Goal: Task Accomplishment & Management: Manage account settings

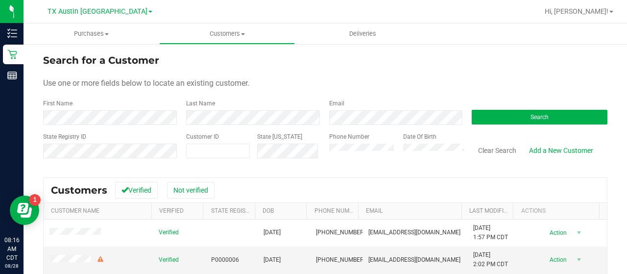
click at [349, 125] on form "Search for a Customer Use one or more fields below to locate an existing custom…" at bounding box center [325, 110] width 564 height 114
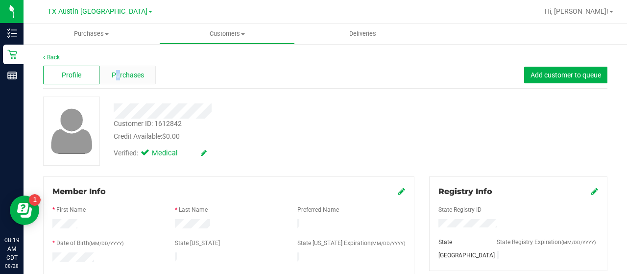
click at [116, 84] on div "Profile Purchases Add customer to queue" at bounding box center [325, 75] width 564 height 27
click at [116, 84] on div "Purchases" at bounding box center [127, 75] width 56 height 19
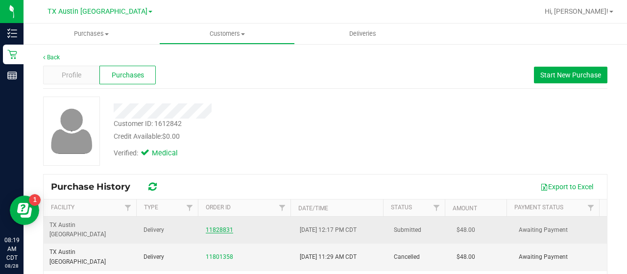
click at [221, 226] on link "11828831" at bounding box center [219, 229] width 27 height 7
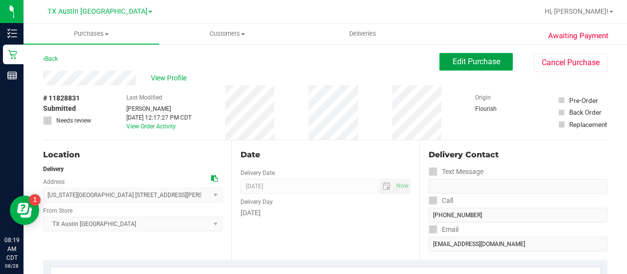
click at [464, 57] on span "Edit Purchase" at bounding box center [477, 61] width 48 height 9
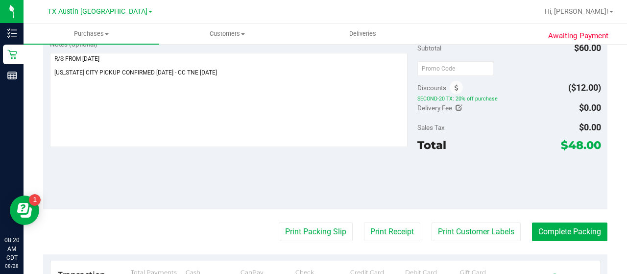
scroll to position [297, 0]
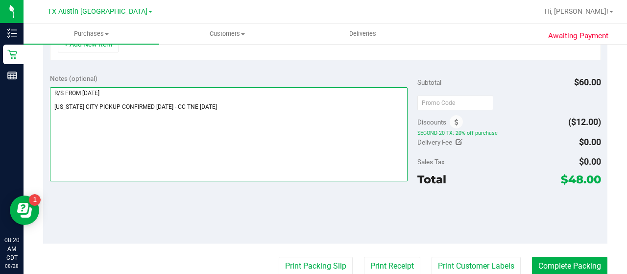
click at [297, 103] on textarea at bounding box center [229, 134] width 358 height 94
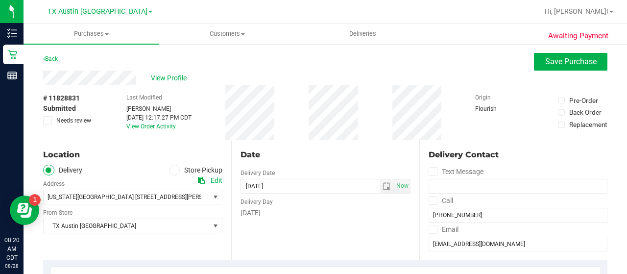
type textarea "R/S FROM [DATE] [US_STATE] CITY PICKUP CONFIRMED [DATE] - CC TNE [DATE] cancel …"
click at [545, 58] on span "Save Purchase" at bounding box center [570, 61] width 51 height 9
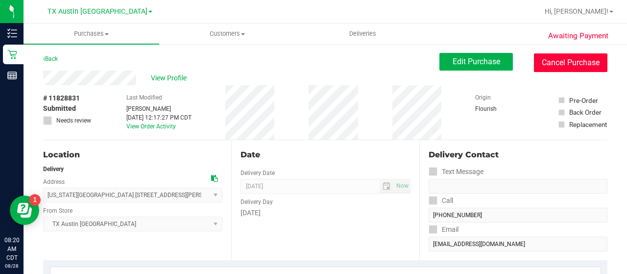
click at [570, 71] on button "Cancel Purchase" at bounding box center [570, 62] width 73 height 19
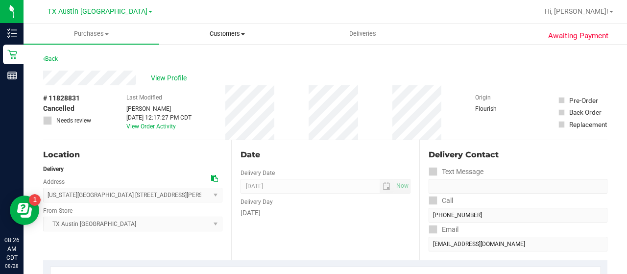
click at [208, 35] on span "Customers" at bounding box center [227, 33] width 135 height 9
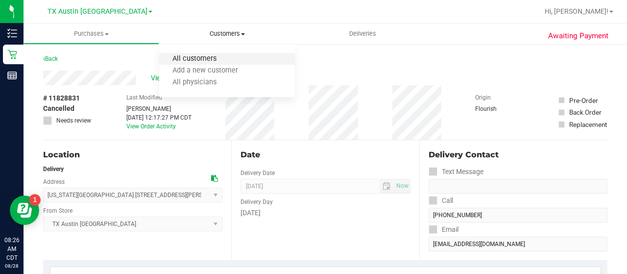
click at [212, 55] on span "All customers" at bounding box center [194, 59] width 71 height 8
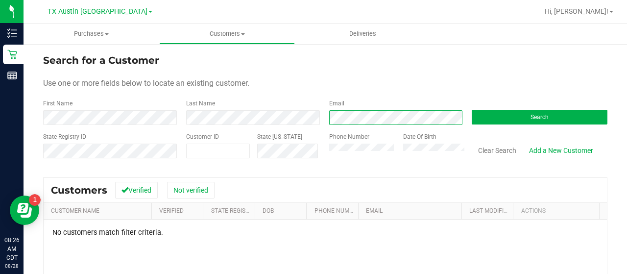
click at [287, 105] on div "First Name Last Name Email Search" at bounding box center [325, 112] width 564 height 26
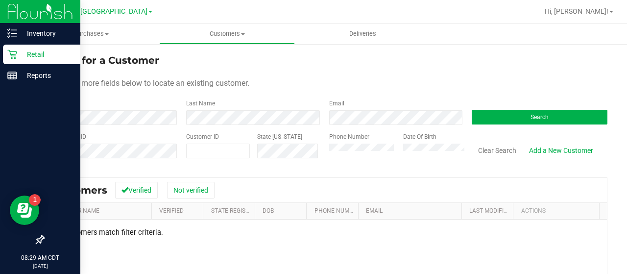
click at [23, 61] on div "Retail" at bounding box center [41, 55] width 77 height 20
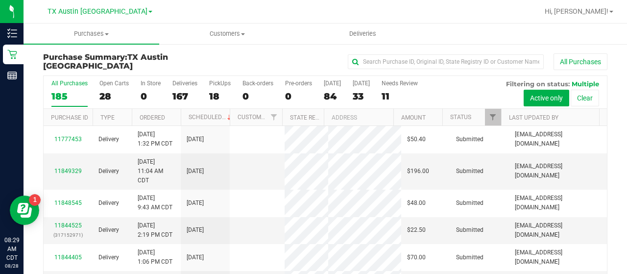
click at [394, 95] on div "11" at bounding box center [400, 96] width 36 height 11
click at [0, 0] on input "Needs Review 11" at bounding box center [0, 0] width 0 height 0
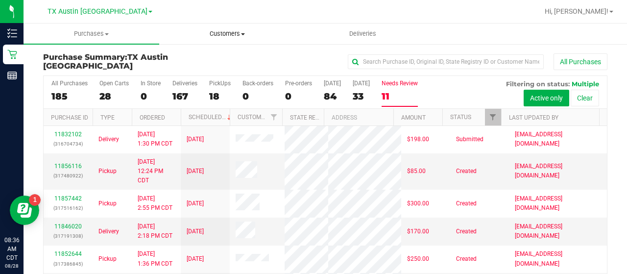
click at [216, 31] on span "Customers" at bounding box center [227, 33] width 135 height 9
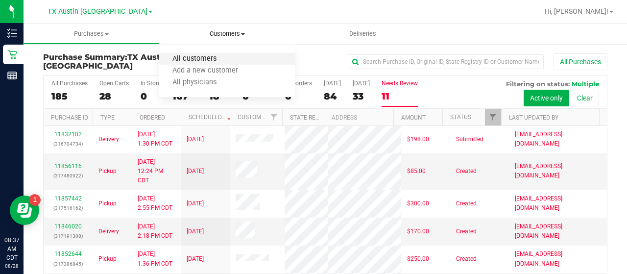
drag, startPoint x: 199, startPoint y: 51, endPoint x: 197, endPoint y: 57, distance: 6.1
click at [199, 51] on ul "All customers Add a new customer All physicians" at bounding box center [227, 71] width 136 height 53
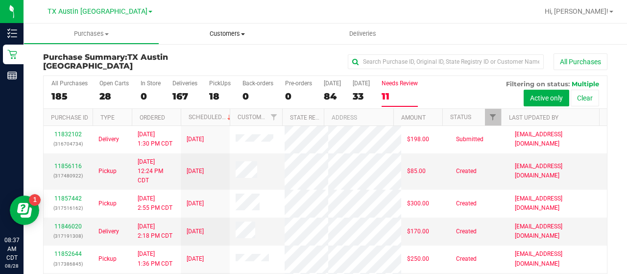
click at [197, 64] on li "All customers" at bounding box center [205, 59] width 92 height 12
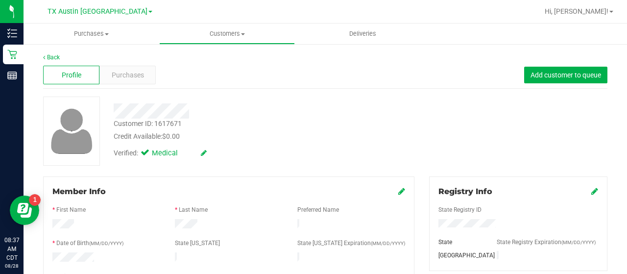
click at [118, 54] on div "Back" at bounding box center [325, 57] width 564 height 9
click at [124, 78] on span "Purchases" at bounding box center [128, 75] width 32 height 10
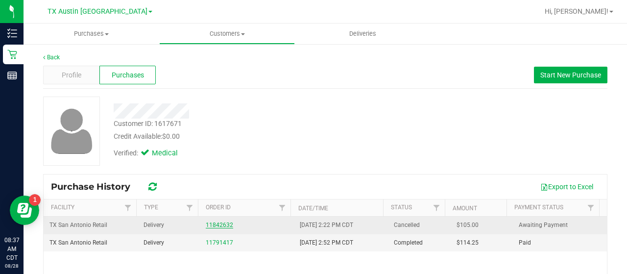
click at [212, 224] on link "11842632" at bounding box center [219, 224] width 27 height 7
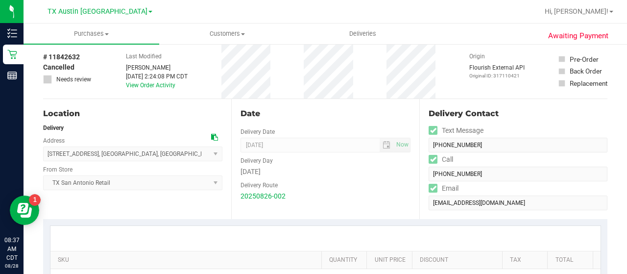
scroll to position [62, 0]
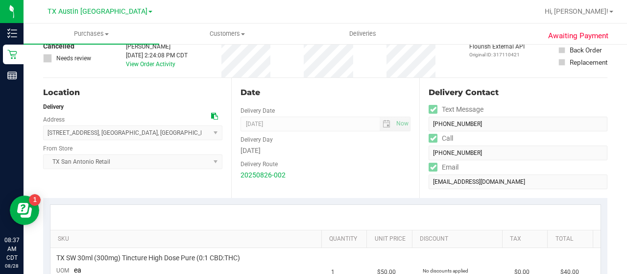
click at [211, 114] on icon at bounding box center [214, 116] width 7 height 7
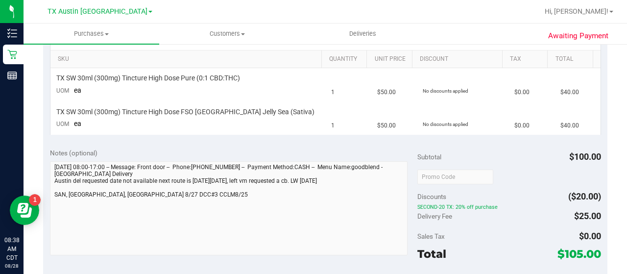
scroll to position [0, 0]
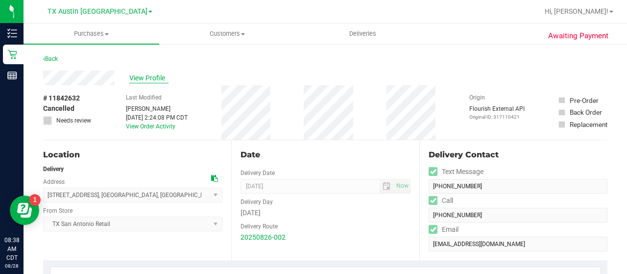
click at [139, 81] on span "View Profile" at bounding box center [148, 78] width 39 height 10
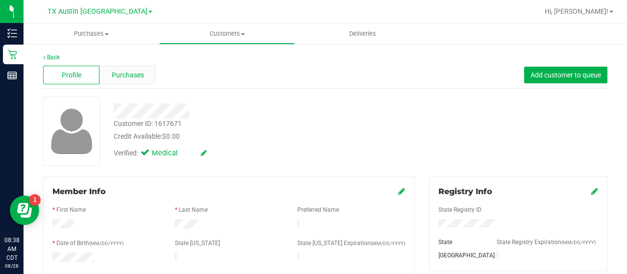
click at [140, 79] on span "Purchases" at bounding box center [128, 75] width 32 height 10
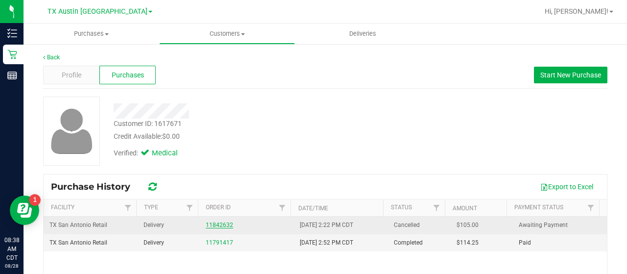
click at [223, 226] on link "11842632" at bounding box center [219, 224] width 27 height 7
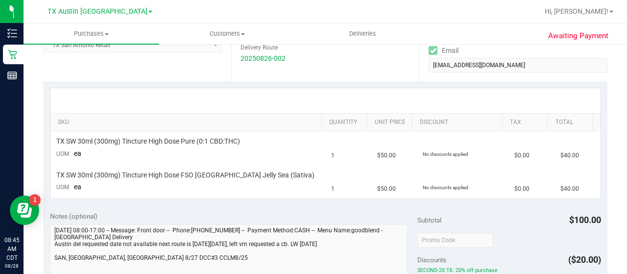
scroll to position [114, 0]
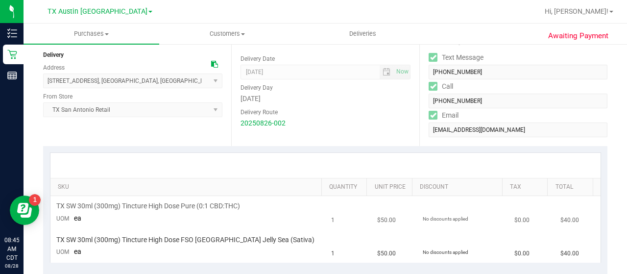
click at [163, 205] on span "TX SW 30ml (300mg) Tincture High Dose Pure (0:1 CBD:THC)" at bounding box center [148, 205] width 184 height 9
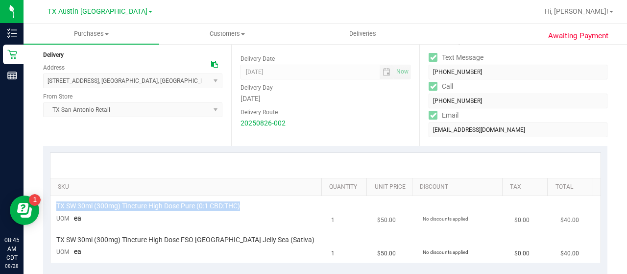
click at [163, 205] on span "TX SW 30ml (300mg) Tincture High Dose Pure (0:1 CBD:THC)" at bounding box center [148, 205] width 184 height 9
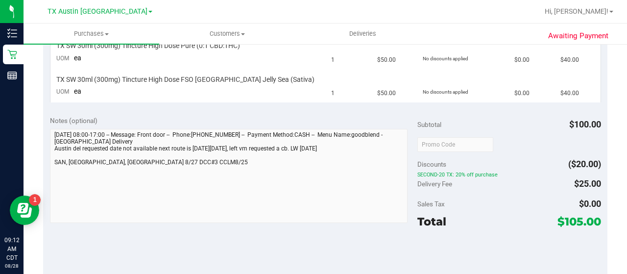
scroll to position [0, 0]
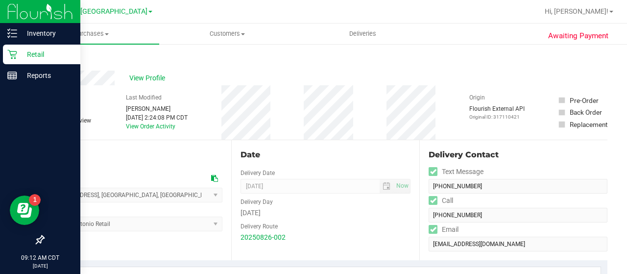
click at [17, 60] on div "Retail" at bounding box center [41, 55] width 77 height 20
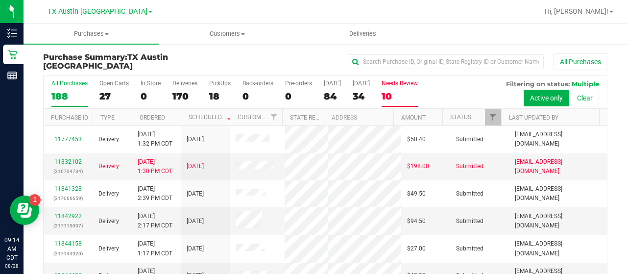
click at [398, 98] on div "10" at bounding box center [400, 96] width 36 height 11
click at [0, 0] on input "Needs Review 10" at bounding box center [0, 0] width 0 height 0
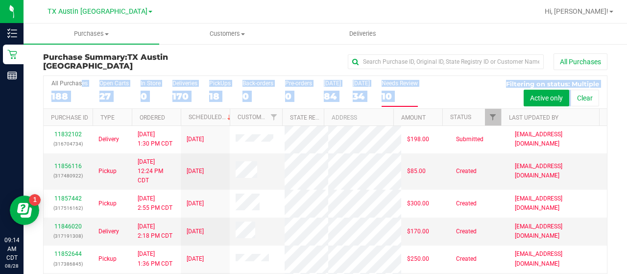
drag, startPoint x: 618, startPoint y: 103, endPoint x: 620, endPoint y: 118, distance: 14.8
click at [620, 118] on div "Purchases Summary of purchases Fulfillment All purchases Customers All customer…" at bounding box center [325, 149] width 603 height 250
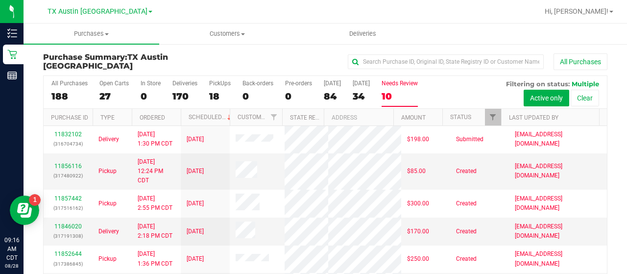
click at [440, 77] on div "All Purchases 188 Open Carts 27 In Store 0 Deliveries 170 PickUps 18 Back-order…" at bounding box center [325, 80] width 563 height 8
click at [230, 36] on span "Customers" at bounding box center [227, 33] width 135 height 9
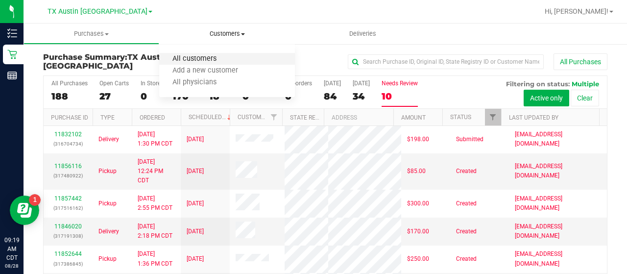
click at [204, 56] on span "All customers" at bounding box center [194, 59] width 71 height 8
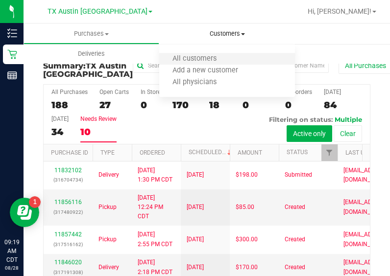
click at [181, 54] on li "All customers" at bounding box center [227, 59] width 136 height 12
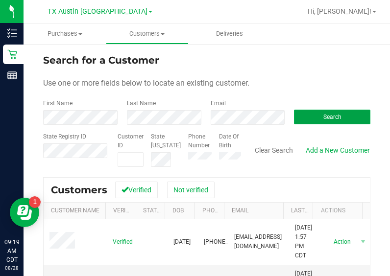
click at [304, 121] on button "Search" at bounding box center [332, 117] width 76 height 15
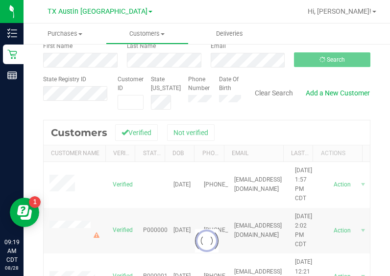
scroll to position [76, 0]
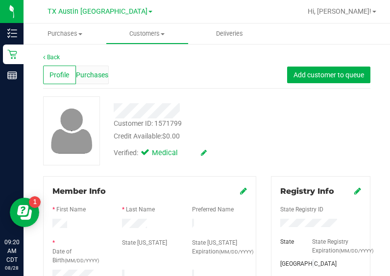
click at [91, 67] on div "Purchases" at bounding box center [92, 75] width 33 height 19
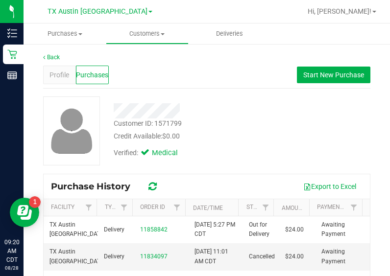
click at [224, 139] on div "Credit Available: $0.00" at bounding box center [192, 136] width 156 height 10
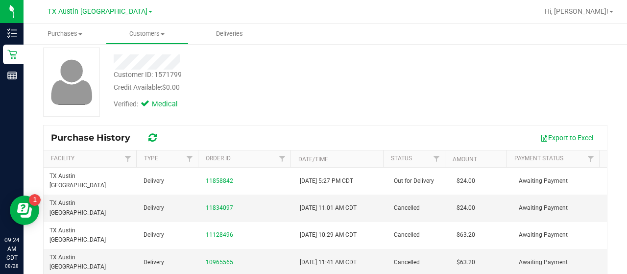
scroll to position [52, 0]
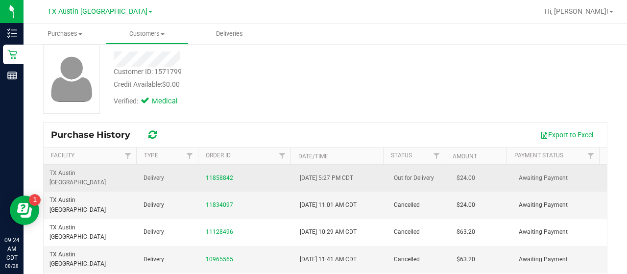
click at [215, 176] on div "11858842" at bounding box center [247, 177] width 82 height 9
click at [215, 174] on link "11858842" at bounding box center [219, 177] width 27 height 7
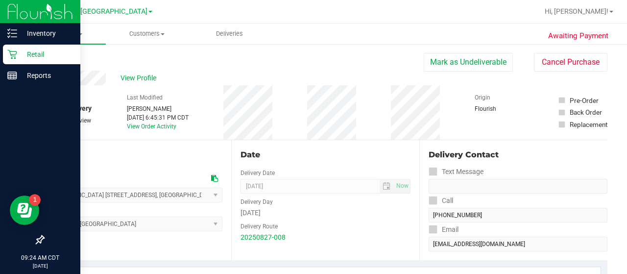
click at [21, 58] on p "Retail" at bounding box center [46, 54] width 59 height 12
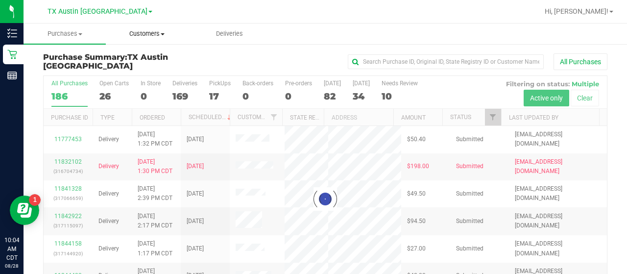
click at [144, 38] on uib-tab-heading "Customers All customers Add a new customer All physicians" at bounding box center [146, 34] width 81 height 20
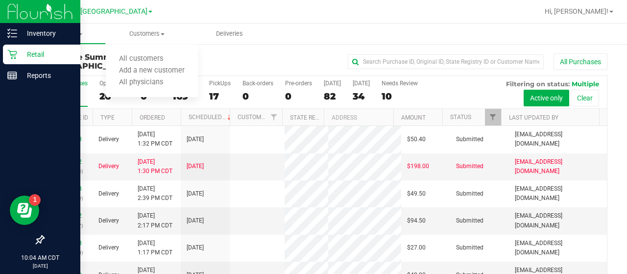
click at [18, 61] on div "Retail" at bounding box center [41, 55] width 77 height 20
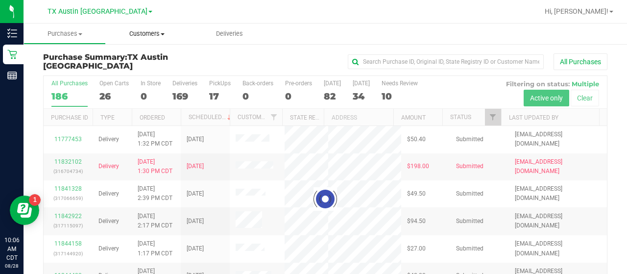
click at [150, 34] on span "Customers" at bounding box center [147, 33] width 82 height 9
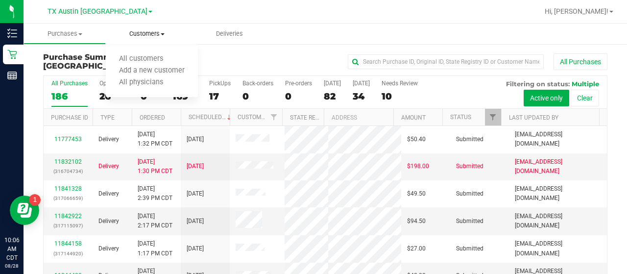
click at [127, 50] on ul "All customers Add a new customer All physicians" at bounding box center [152, 71] width 92 height 53
click at [131, 34] on span "Customers" at bounding box center [147, 33] width 82 height 9
click at [125, 55] on span "All customers" at bounding box center [141, 59] width 71 height 8
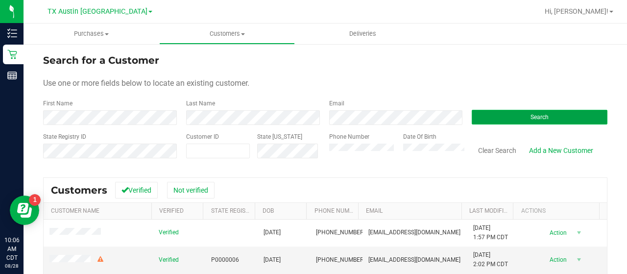
click at [482, 111] on button "Search" at bounding box center [540, 117] width 136 height 15
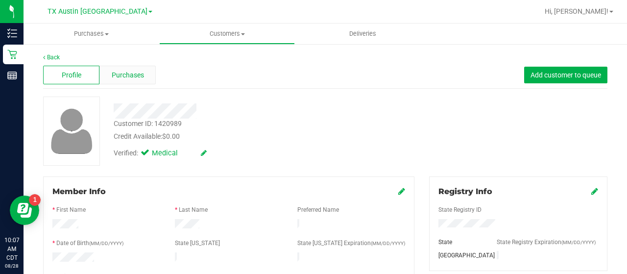
click at [124, 81] on div "Purchases" at bounding box center [127, 75] width 56 height 19
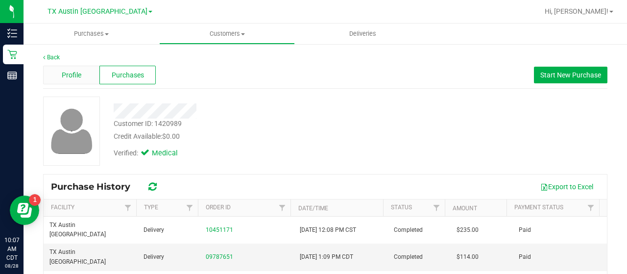
click at [70, 75] on span "Profile" at bounding box center [72, 75] width 20 height 10
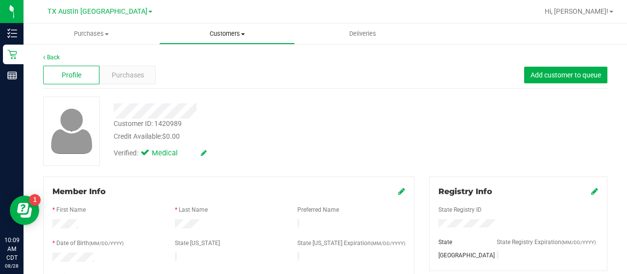
click at [226, 35] on span "Customers" at bounding box center [227, 33] width 135 height 9
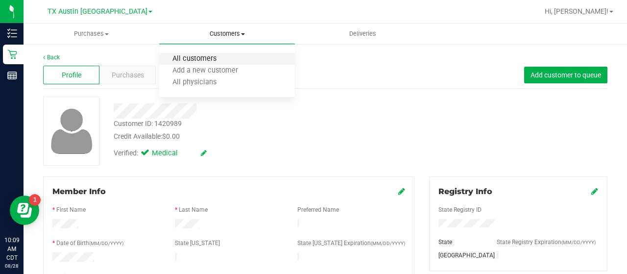
click at [209, 61] on span "All customers" at bounding box center [194, 59] width 71 height 8
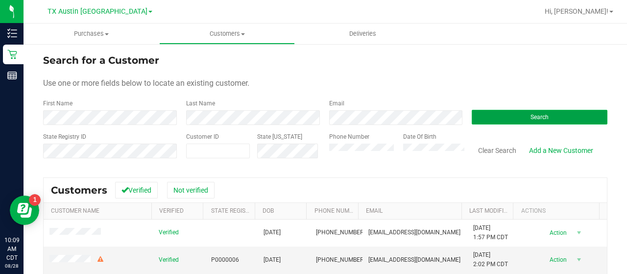
click at [530, 120] on span "Search" at bounding box center [539, 117] width 18 height 7
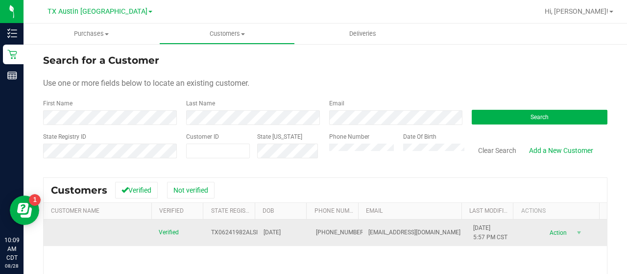
click at [52, 236] on span at bounding box center [50, 232] width 3 height 9
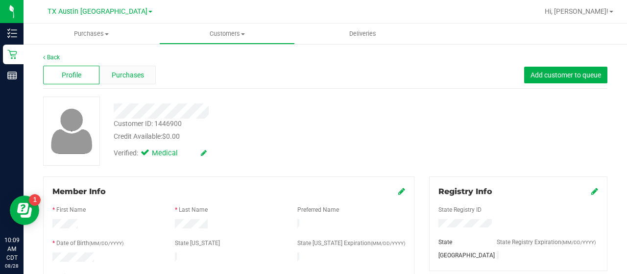
click at [137, 80] on div "Purchases" at bounding box center [127, 75] width 56 height 19
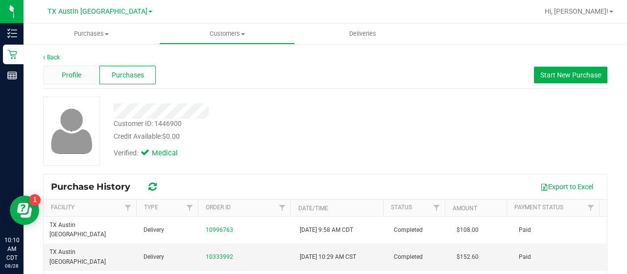
click at [76, 78] on span "Profile" at bounding box center [72, 75] width 20 height 10
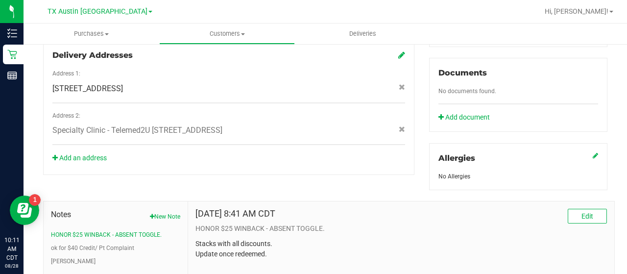
scroll to position [346, 0]
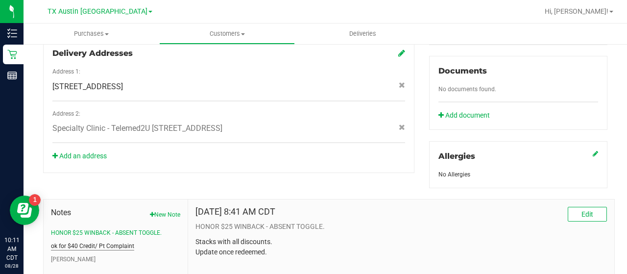
click at [104, 242] on button "ok for $40 Credit/ Pt Complaint" at bounding box center [92, 245] width 83 height 9
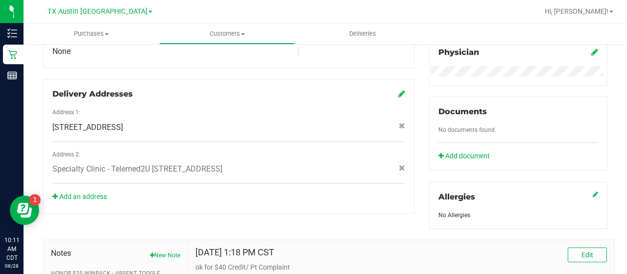
scroll to position [245, 0]
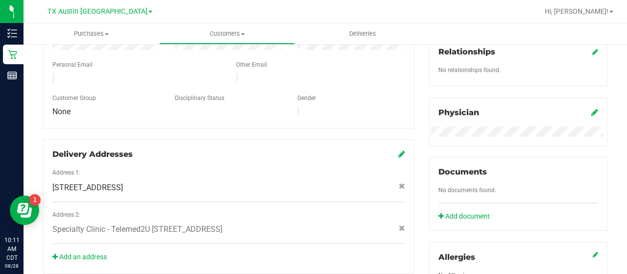
click at [614, 133] on div "Back Profile Purchases Add customer to queue Customer ID: 1446900 Credit Availa…" at bounding box center [325, 154] width 603 height 713
click at [215, 30] on span "Customers" at bounding box center [227, 33] width 135 height 9
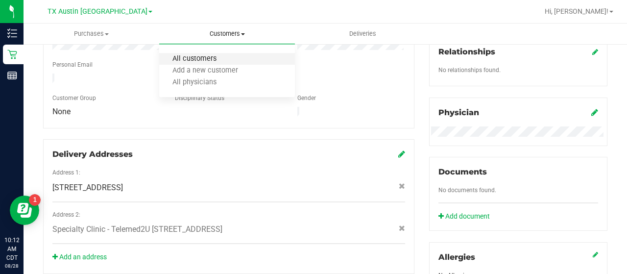
click at [200, 57] on span "All customers" at bounding box center [194, 59] width 71 height 8
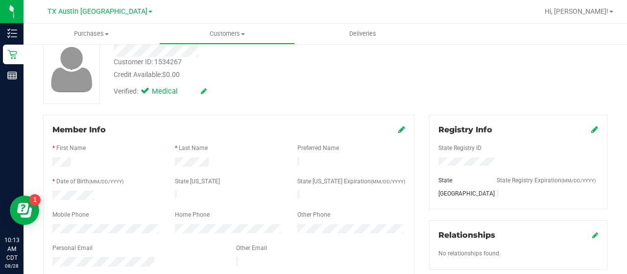
scroll to position [132, 0]
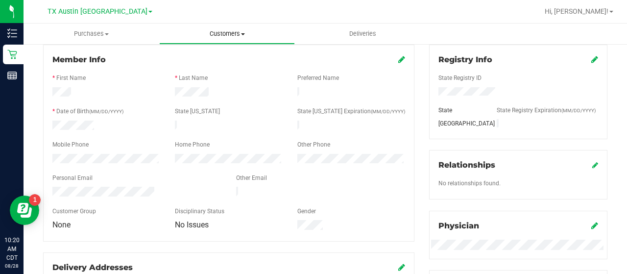
click at [236, 29] on uib-tab-heading "Customers All customers Add a new customer All physicians" at bounding box center [227, 34] width 135 height 20
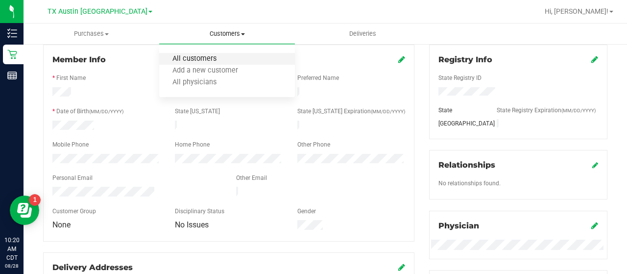
click at [197, 62] on span "All customers" at bounding box center [194, 59] width 71 height 8
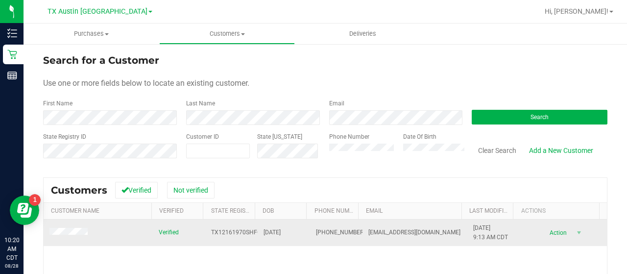
click at [71, 237] on td at bounding box center [98, 232] width 109 height 26
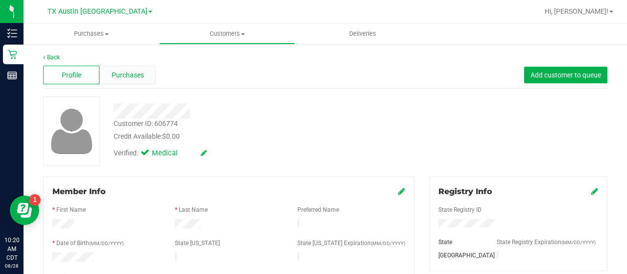
click at [148, 75] on div "Purchases" at bounding box center [127, 75] width 56 height 19
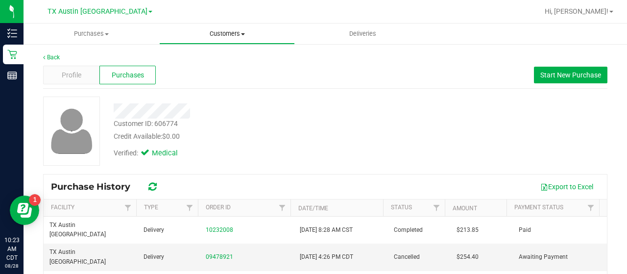
click at [221, 32] on span "Customers" at bounding box center [227, 33] width 135 height 9
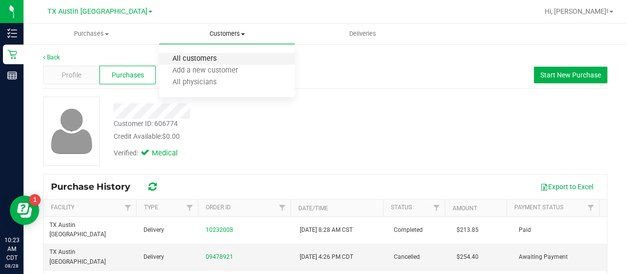
click at [200, 58] on span "All customers" at bounding box center [194, 59] width 71 height 8
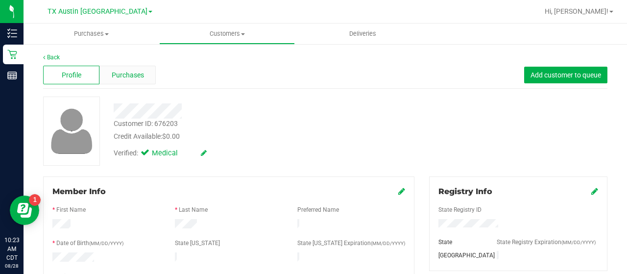
click at [143, 80] on div "Purchases" at bounding box center [127, 75] width 56 height 19
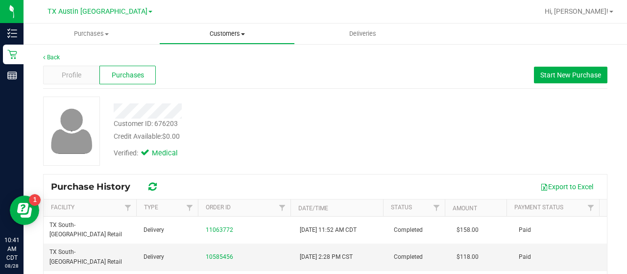
click at [216, 35] on span "Customers" at bounding box center [227, 33] width 135 height 9
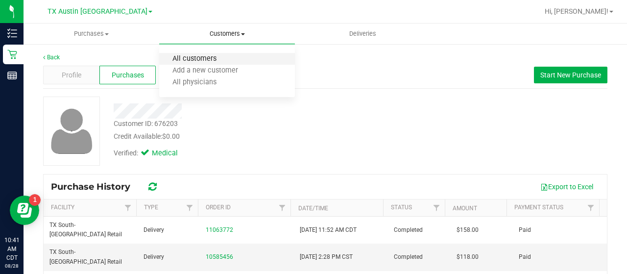
click at [209, 59] on span "All customers" at bounding box center [194, 59] width 71 height 8
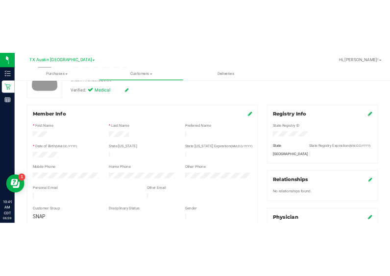
scroll to position [100, 0]
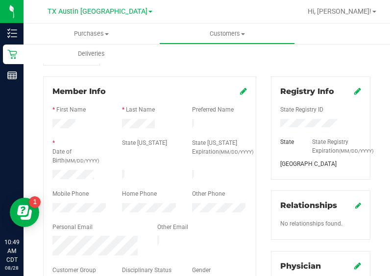
click at [131, 131] on div at bounding box center [149, 135] width 194 height 8
click at [131, 128] on div at bounding box center [150, 125] width 70 height 12
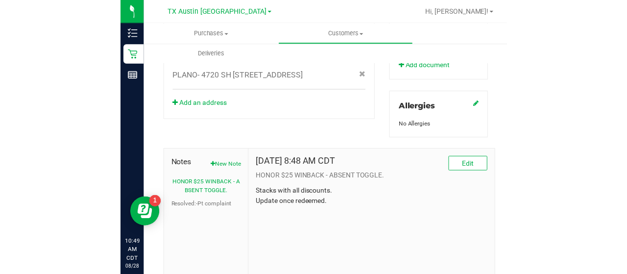
scroll to position [469, 0]
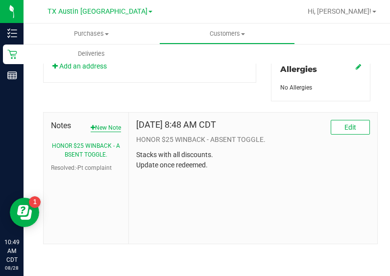
click at [99, 125] on button "New Note" at bounding box center [106, 127] width 30 height 9
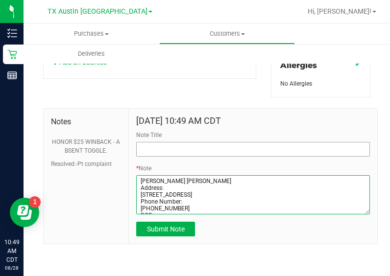
type textarea "[PERSON_NAME] [PERSON_NAME] Address: [STREET_ADDRESS] Phone Number: [PHONE_NUMB…"
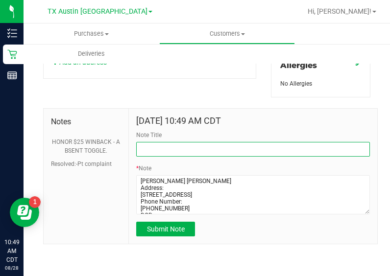
click at [248, 149] on input "Note Title" at bounding box center [253, 149] width 234 height 15
type input "[PERSON_NAME]."
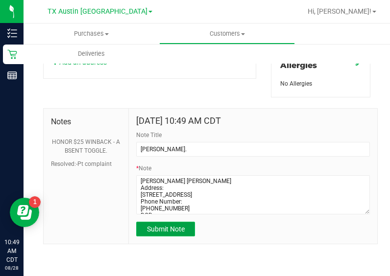
click at [163, 233] on span "Submit Note" at bounding box center [166, 229] width 38 height 8
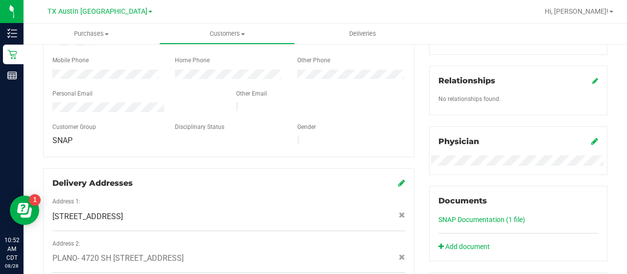
scroll to position [0, 0]
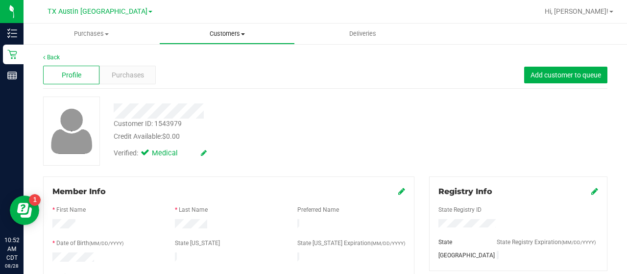
click at [203, 37] on span "Customers" at bounding box center [227, 33] width 135 height 9
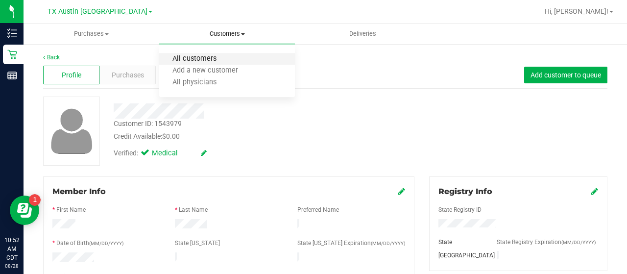
click at [208, 59] on span "All customers" at bounding box center [194, 59] width 71 height 8
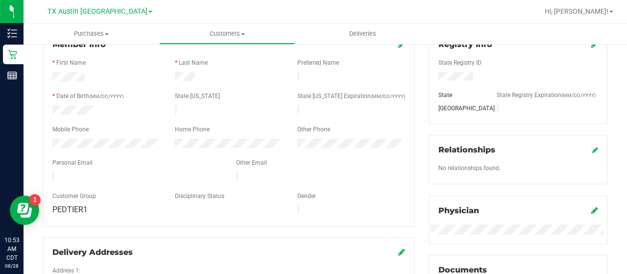
scroll to position [125, 0]
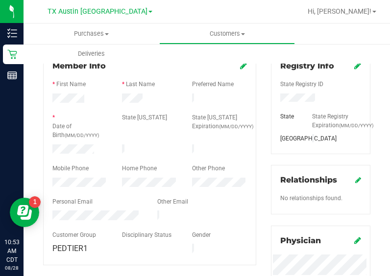
click at [146, 96] on div at bounding box center [150, 100] width 70 height 12
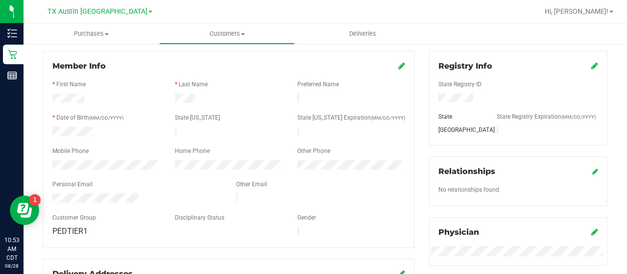
scroll to position [0, 0]
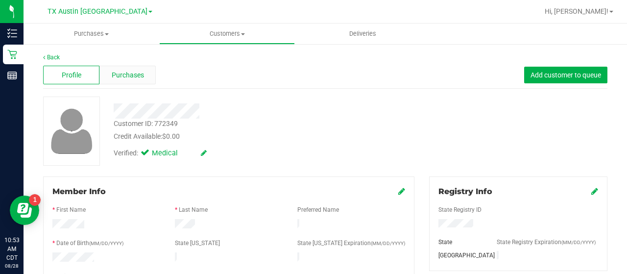
click at [132, 80] on div "Purchases" at bounding box center [127, 75] width 56 height 19
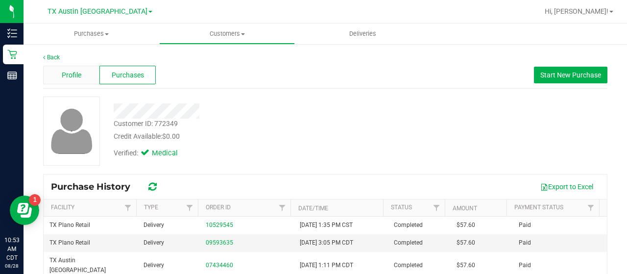
click at [64, 81] on div "Profile" at bounding box center [71, 75] width 56 height 19
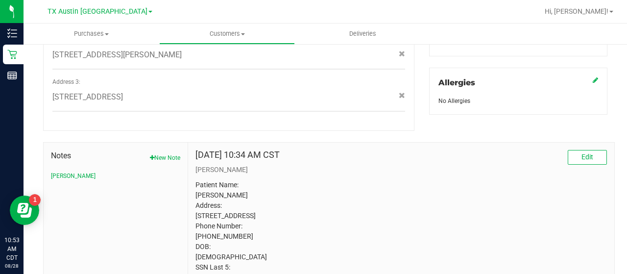
scroll to position [487, 0]
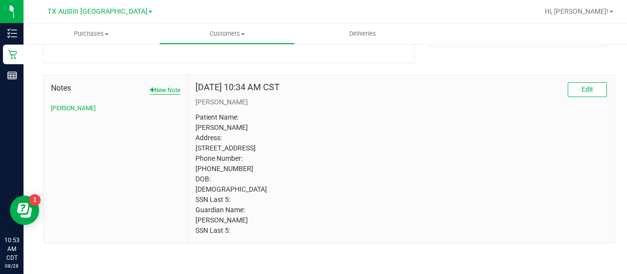
click at [154, 86] on button "New Note" at bounding box center [165, 90] width 30 height 9
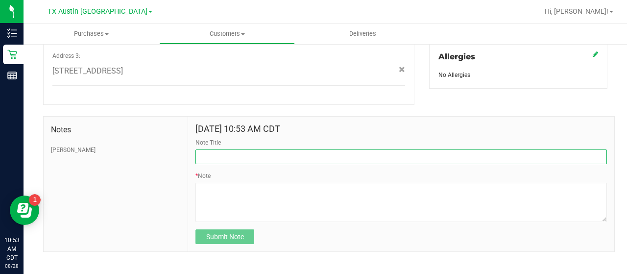
click at [227, 149] on input "Note Title" at bounding box center [400, 156] width 411 height 15
type input "HONOR $25 WINBACK - ABSENT TOGGLE."
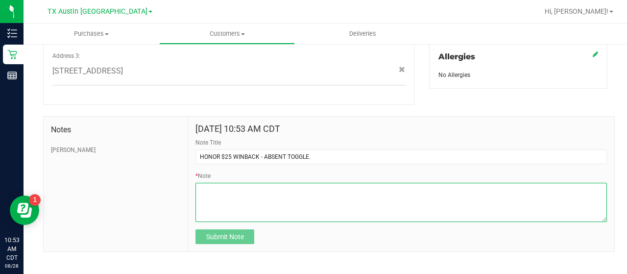
click at [236, 190] on textarea "* Note" at bounding box center [400, 202] width 411 height 39
click at [300, 183] on textarea "* Note" at bounding box center [400, 202] width 411 height 39
paste textarea "Stacks with all discounts. Update once redeemed."
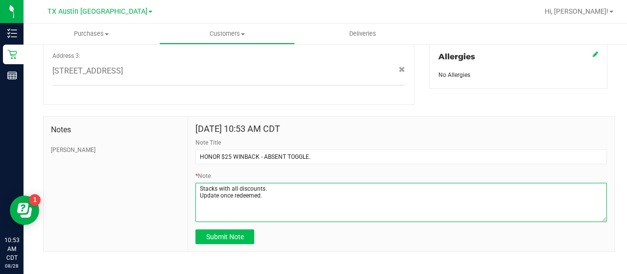
type textarea "Stacks with all discounts. Update once redeemed."
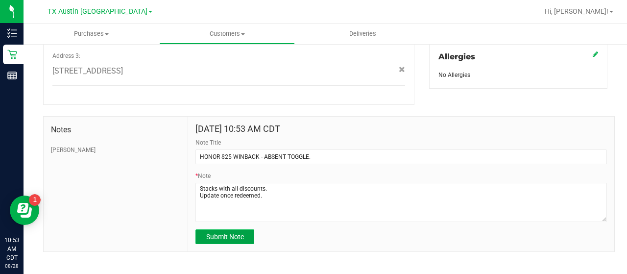
click at [224, 233] on span "Submit Note" at bounding box center [225, 237] width 38 height 8
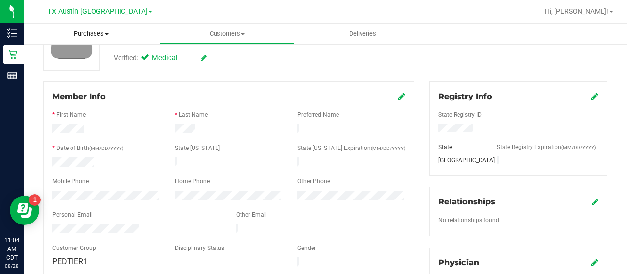
scroll to position [0, 0]
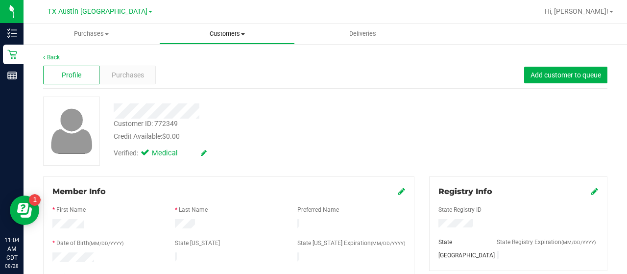
click at [237, 27] on uib-tab-heading "Customers All customers Add a new customer All physicians" at bounding box center [227, 34] width 135 height 20
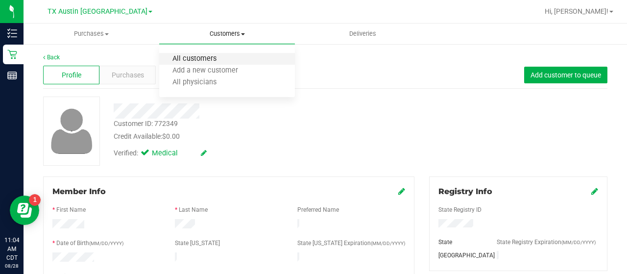
click at [213, 58] on span "All customers" at bounding box center [194, 59] width 71 height 8
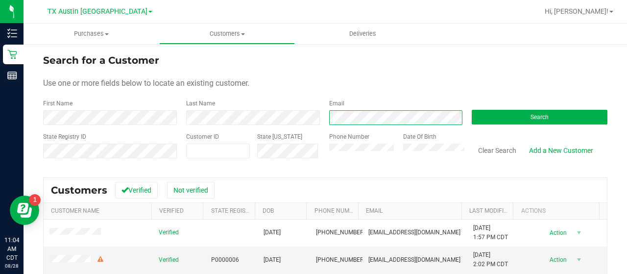
click at [358, 109] on div "Email" at bounding box center [393, 112] width 143 height 26
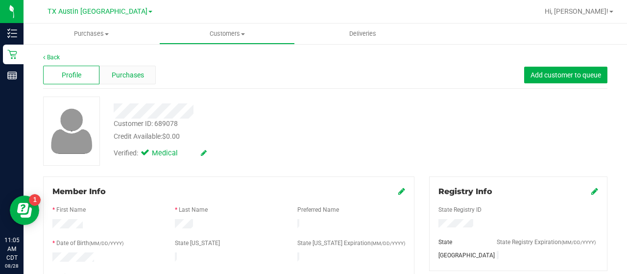
click at [143, 77] on span "Purchases" at bounding box center [128, 75] width 32 height 10
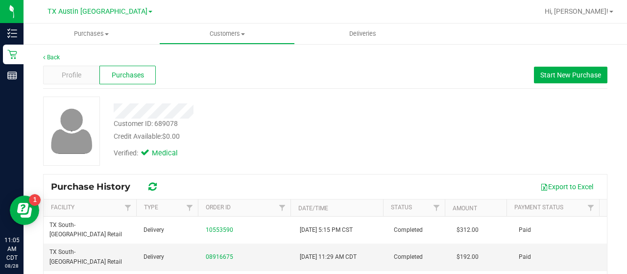
click at [40, 46] on div "Back Profile Purchases Start New Purchase Customer ID: 689078 Credit Available:…" at bounding box center [325, 233] width 603 height 380
click at [84, 89] on div "Back Profile Purchases Start New Purchase Customer ID: 689078 Credit Available:…" at bounding box center [325, 233] width 564 height 360
click at [73, 66] on div "Profile" at bounding box center [71, 75] width 56 height 19
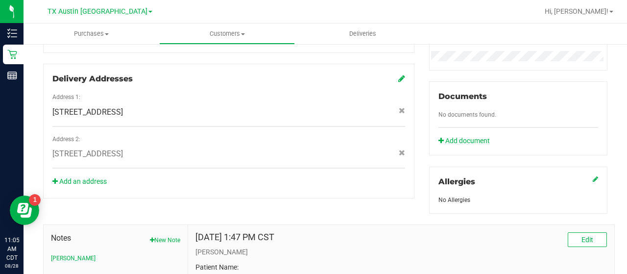
scroll to position [458, 0]
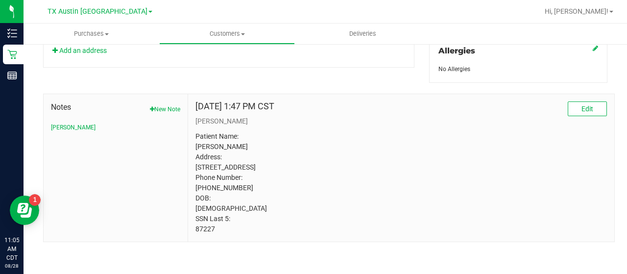
click at [153, 105] on button "New Note" at bounding box center [165, 109] width 30 height 9
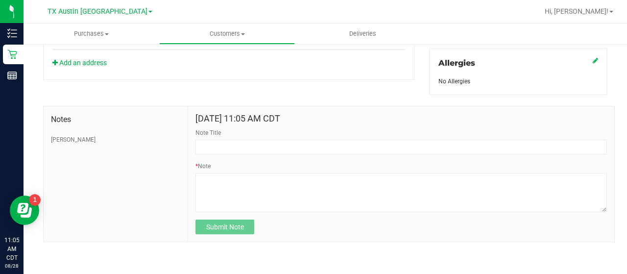
scroll to position [437, 0]
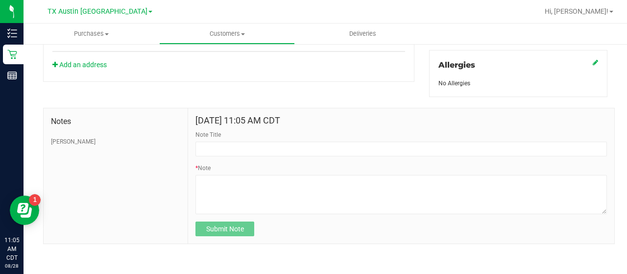
click at [157, 97] on div "Notes [PERSON_NAME] [DATE] 11:05 AM CDT Note Title * Note Submit Note" at bounding box center [325, 170] width 579 height 147
click at [267, 158] on form "[DATE] 11:05 AM CDT Note Title * Note Submit Note" at bounding box center [400, 176] width 411 height 120
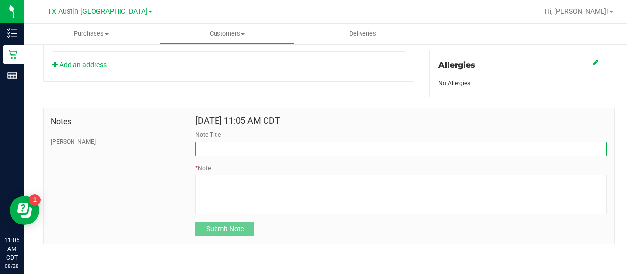
click at [274, 144] on input "Note Title" at bounding box center [400, 149] width 411 height 15
type input "HONOR $25 WINBACK - ABSENT TOGGLE."
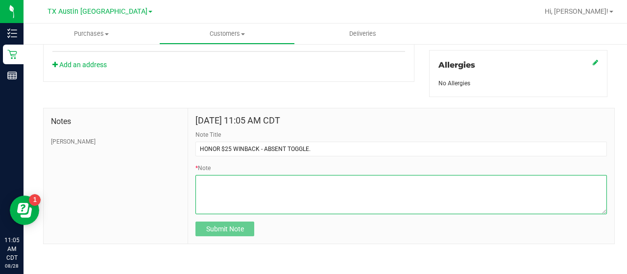
click at [219, 195] on textarea "* Note" at bounding box center [400, 194] width 411 height 39
click at [245, 191] on textarea "* Note" at bounding box center [400, 194] width 411 height 39
paste textarea "Stacks with all discounts. Update once redeemed."
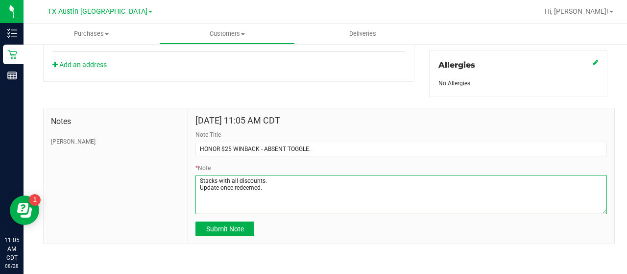
type textarea "Stacks with all discounts. Update once redeemed."
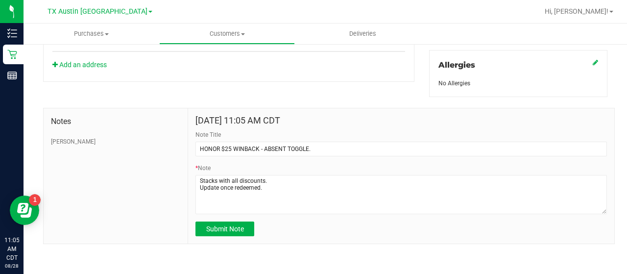
click at [231, 215] on form "[DATE] 11:05 AM CDT Note Title HONOR $25 WINBACK - ABSENT TOGGLE. * Note Submit…" at bounding box center [400, 176] width 411 height 120
click at [231, 225] on span "Submit Note" at bounding box center [225, 229] width 38 height 8
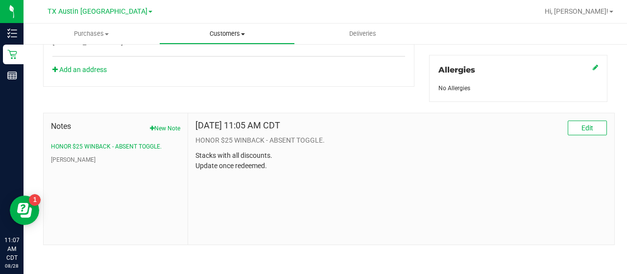
click at [231, 38] on span "Customers" at bounding box center [227, 33] width 135 height 9
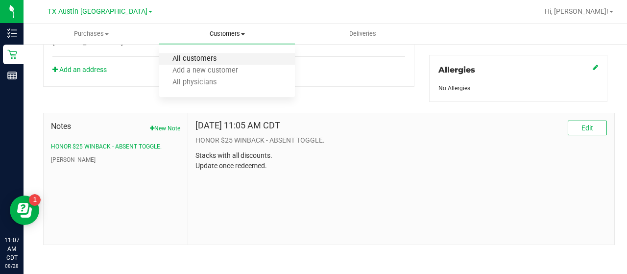
click at [219, 58] on span "All customers" at bounding box center [194, 59] width 71 height 8
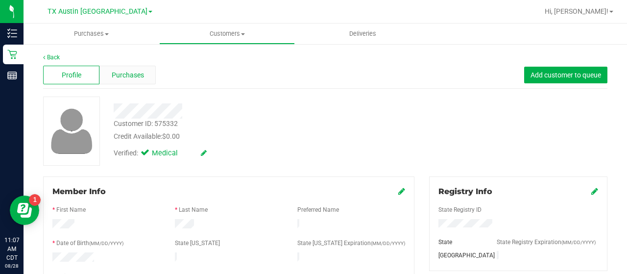
click at [145, 70] on div "Purchases" at bounding box center [127, 75] width 56 height 19
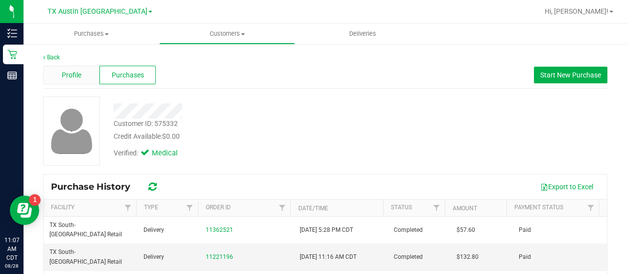
click at [78, 72] on span "Profile" at bounding box center [72, 75] width 20 height 10
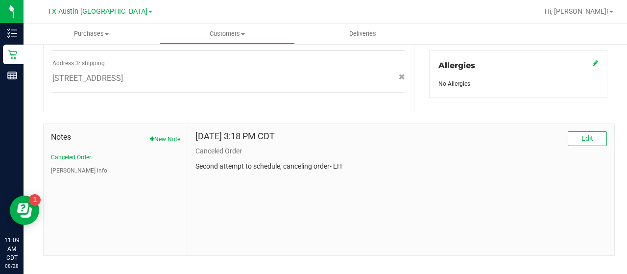
scroll to position [440, 0]
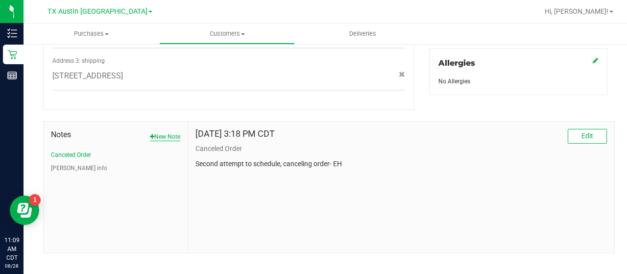
click at [169, 132] on button "New Note" at bounding box center [165, 136] width 30 height 9
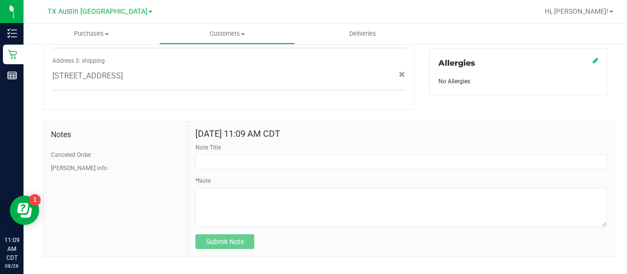
click at [237, 143] on div "Note Title" at bounding box center [400, 156] width 411 height 26
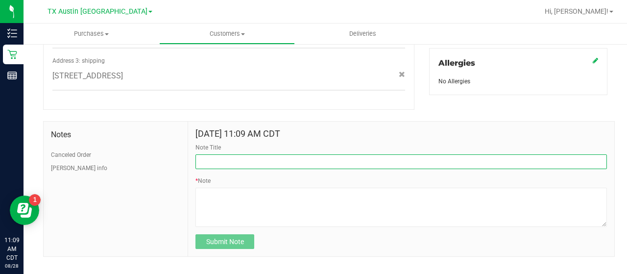
click at [239, 155] on input "Note Title" at bounding box center [400, 161] width 411 height 15
type input "HONOR $25 WINBACK - ABSENT TOGGLE."
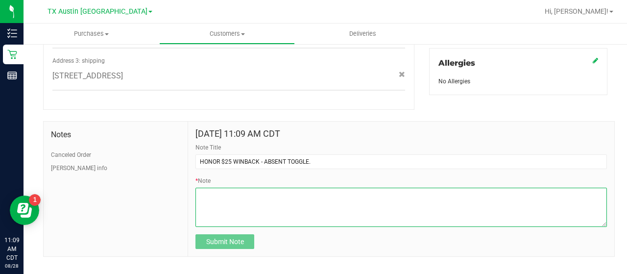
click at [228, 188] on textarea "* Note" at bounding box center [400, 207] width 411 height 39
click at [303, 202] on textarea "* Note" at bounding box center [400, 207] width 411 height 39
paste textarea "Stacks with all discounts. Update once redeemed."
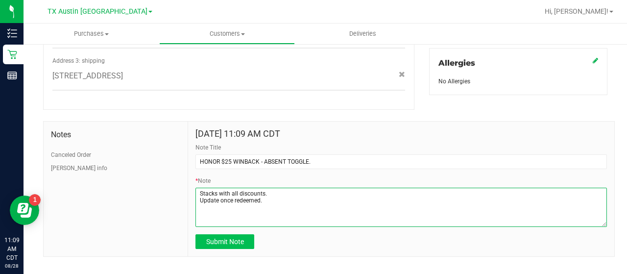
type textarea "Stacks with all discounts. Update once redeemed."
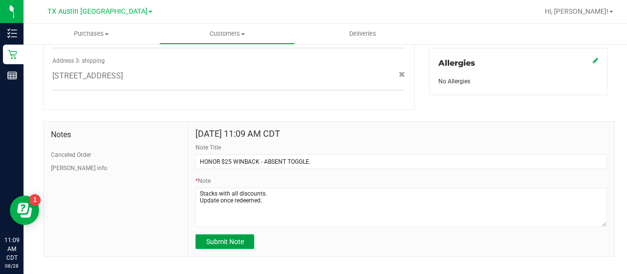
click at [220, 234] on button "Submit Note" at bounding box center [224, 241] width 59 height 15
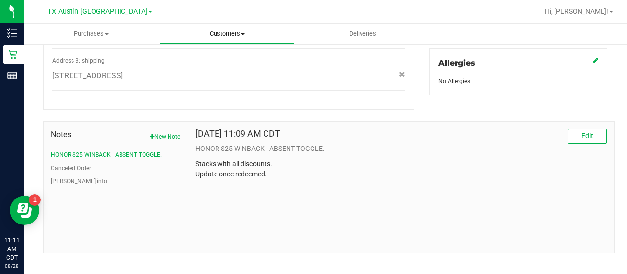
click at [219, 32] on span "Customers" at bounding box center [227, 33] width 135 height 9
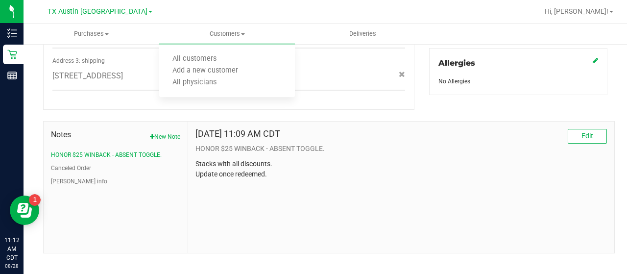
drag, startPoint x: 497, startPoint y: 183, endPoint x: 612, endPoint y: 205, distance: 117.3
click at [507, 183] on div "[DATE] 11:09 AM CDT Edit HONOR $25 WINBACK - ABSENT TOGGLE. Stacks with all dis…" at bounding box center [401, 186] width 426 height 131
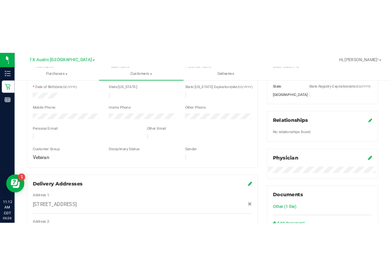
scroll to position [0, 0]
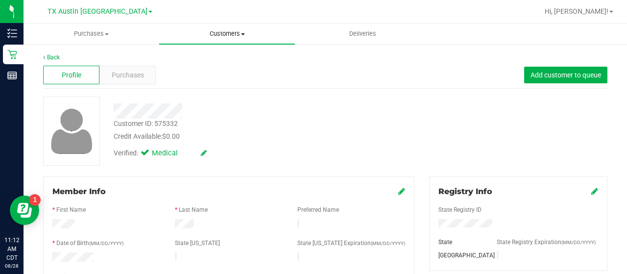
click at [213, 43] on uib-tab-heading "Customers All customers Add a new customer All physicians" at bounding box center [227, 34] width 136 height 21
click at [216, 31] on span "Customers" at bounding box center [227, 33] width 136 height 9
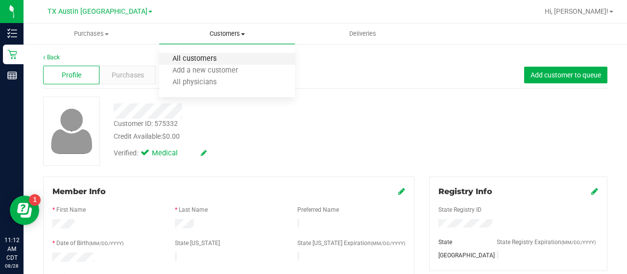
click at [206, 61] on span "All customers" at bounding box center [194, 59] width 71 height 8
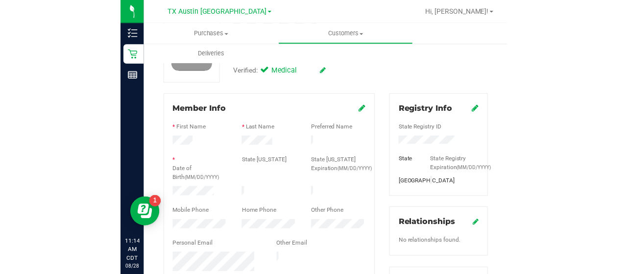
scroll to position [90, 0]
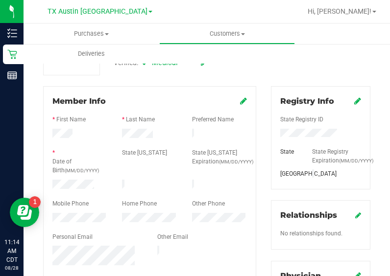
click at [84, 191] on div at bounding box center [149, 195] width 194 height 8
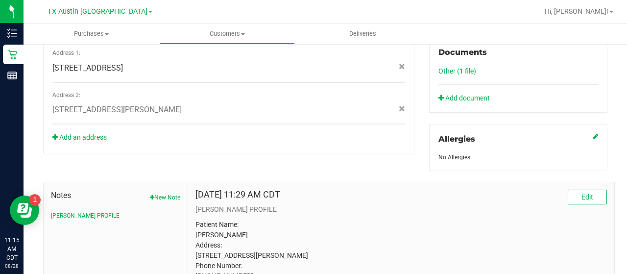
scroll to position [442, 0]
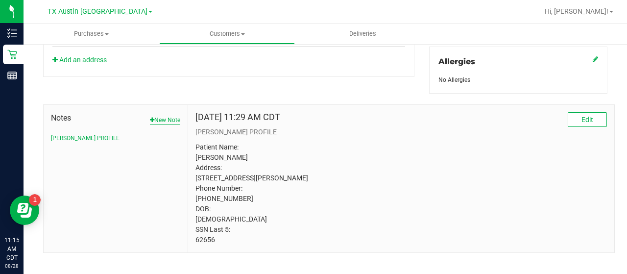
click at [171, 116] on button "New Note" at bounding box center [165, 120] width 30 height 9
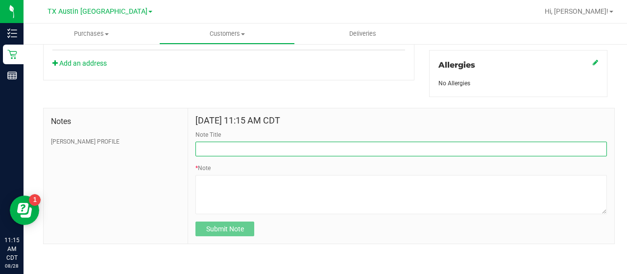
click at [226, 149] on input "Note Title" at bounding box center [400, 149] width 411 height 15
type input "[PERSON_NAME]."
drag, startPoint x: 272, startPoint y: 143, endPoint x: 124, endPoint y: 147, distance: 148.0
click at [124, 147] on div "Notes [PERSON_NAME] PROFILE [DATE] 11:15 AM CDT Note Title [PERSON_NAME]. * Not…" at bounding box center [329, 176] width 572 height 136
click at [271, 142] on input "Note Title" at bounding box center [400, 149] width 411 height 15
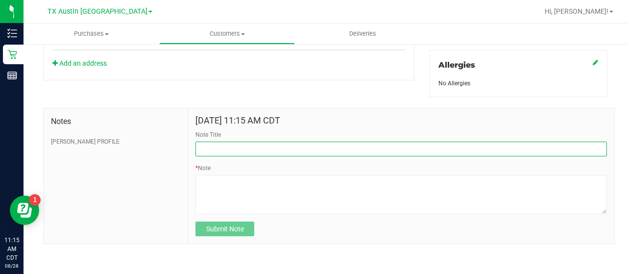
type input "HONOR $25 WINBACK - ABSENT TOGGLE."
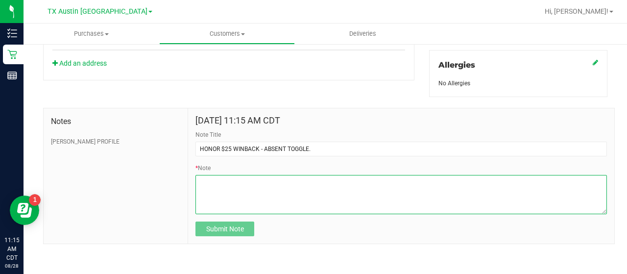
click at [247, 198] on textarea "* Note" at bounding box center [400, 194] width 411 height 39
click at [329, 210] on textarea "* Note" at bounding box center [400, 194] width 411 height 39
paste textarea "Stacks with all discounts. Update once redeemed."
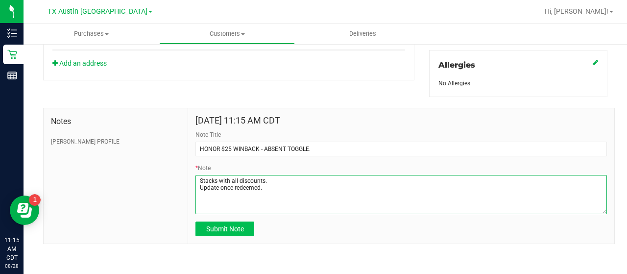
type textarea "Stacks with all discounts. Update once redeemed."
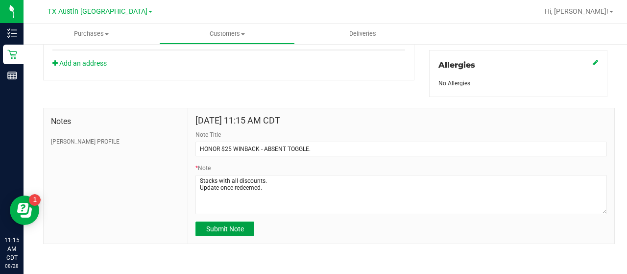
click at [223, 225] on span "Submit Note" at bounding box center [225, 229] width 38 height 8
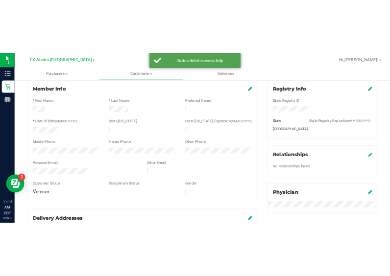
scroll to position [0, 0]
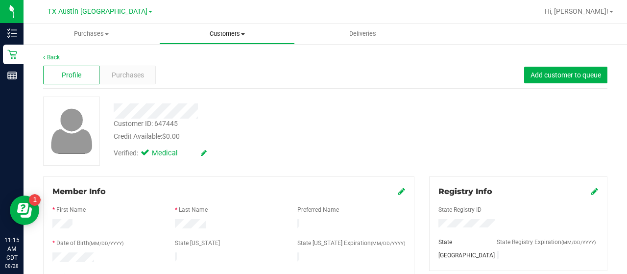
click at [227, 43] on uib-tab-heading "Customers All customers Add a new customer All physicians" at bounding box center [227, 34] width 135 height 20
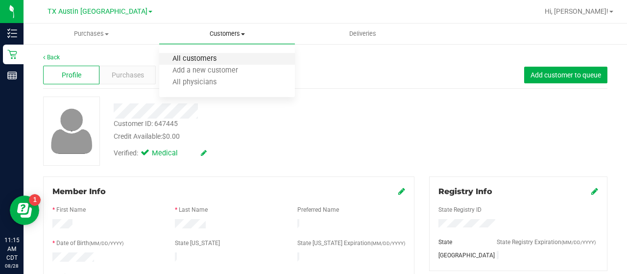
click at [216, 62] on span "All customers" at bounding box center [194, 59] width 71 height 8
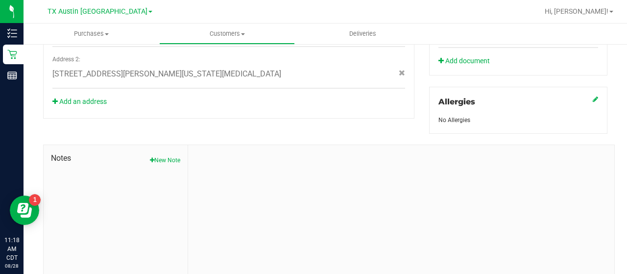
scroll to position [405, 0]
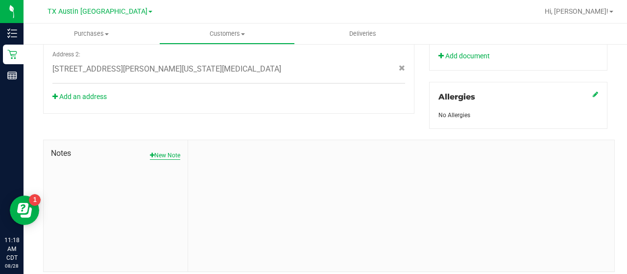
click at [168, 153] on button "New Note" at bounding box center [165, 155] width 30 height 9
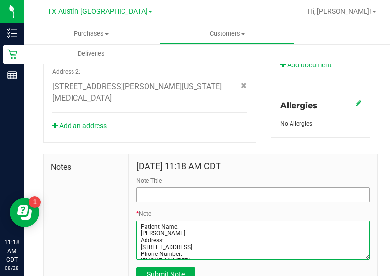
type textarea "Patient Name: [PERSON_NAME] Address: [STREET_ADDRESS] Phone Number: [PHONE_NUMB…"
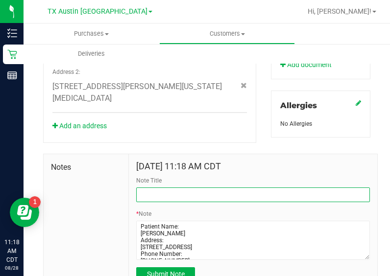
click at [267, 192] on input "Note Title" at bounding box center [253, 195] width 234 height 15
type input "[PERSON_NAME]."
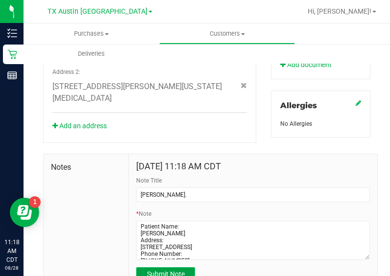
click at [153, 269] on button "Submit Note" at bounding box center [165, 274] width 59 height 15
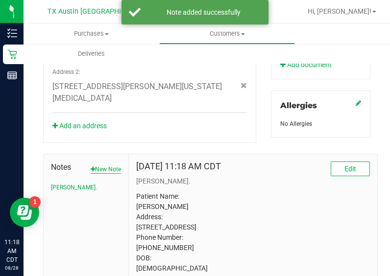
click at [101, 171] on button "New Note" at bounding box center [106, 169] width 30 height 9
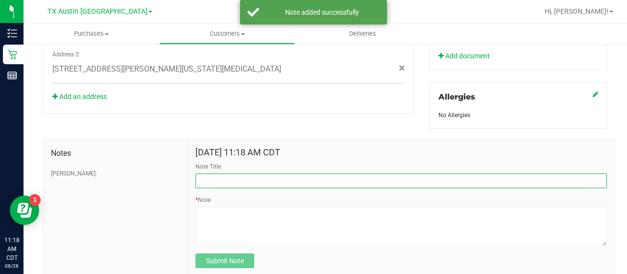
click at [242, 176] on input "Note Title" at bounding box center [400, 180] width 411 height 15
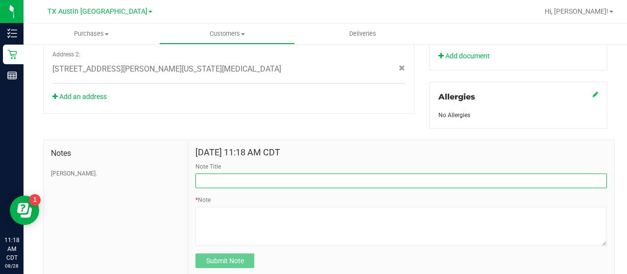
type input "HONOR $25 WINBACK - ABSENT TOGGLE."
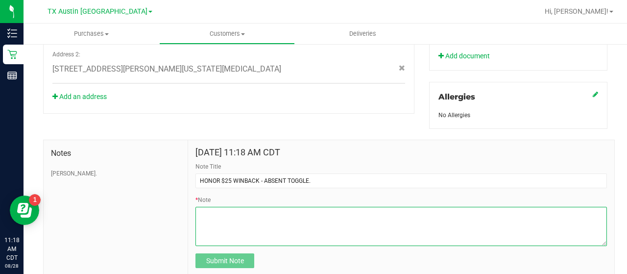
click at [279, 215] on textarea "* Note" at bounding box center [400, 226] width 411 height 39
click at [283, 212] on textarea "* Note" at bounding box center [400, 226] width 411 height 39
paste textarea "Stacks with all discounts. Update once redeemed."
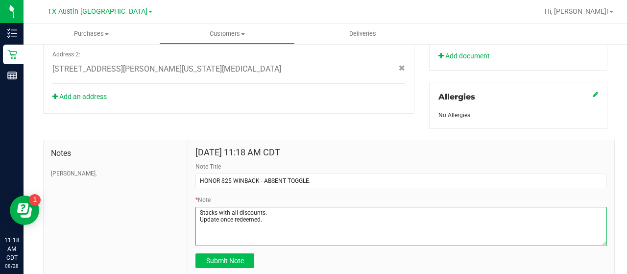
type textarea "Stacks with all discounts. Update once redeemed."
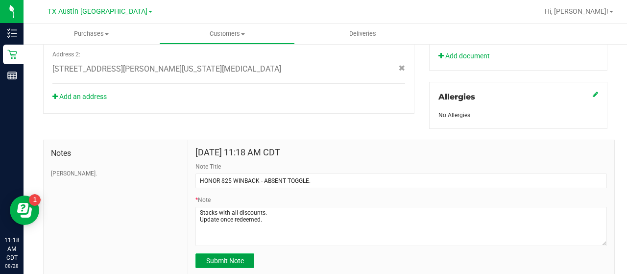
click at [236, 262] on span "Submit Note" at bounding box center [225, 261] width 38 height 8
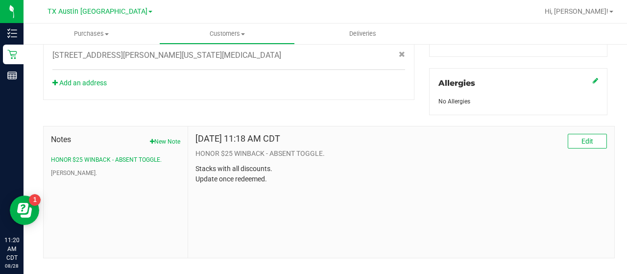
scroll to position [0, 0]
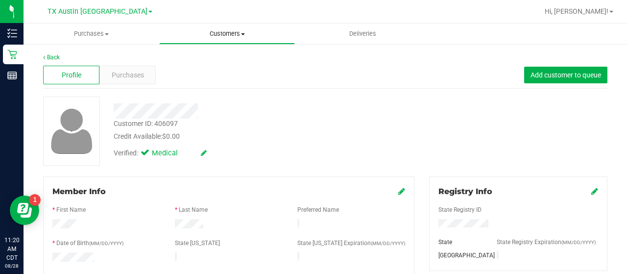
click at [227, 42] on uib-tab-heading "Customers All customers Add a new customer All physicians" at bounding box center [227, 34] width 135 height 20
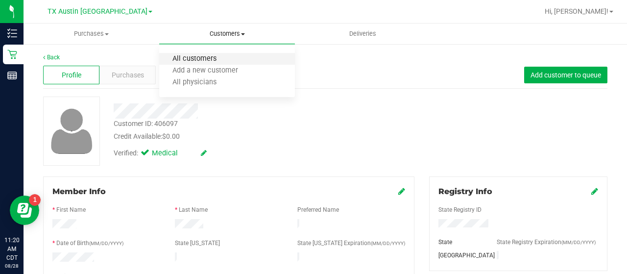
click at [221, 57] on span "All customers" at bounding box center [194, 59] width 71 height 8
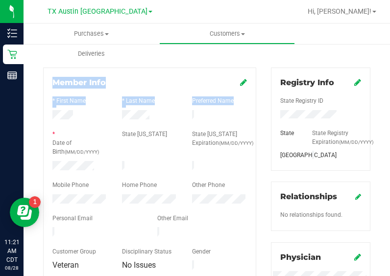
scroll to position [106, 0]
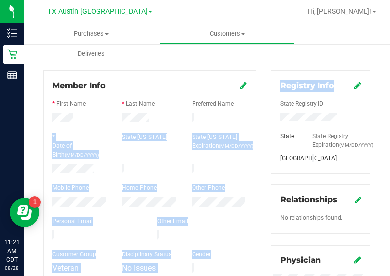
click at [390, 95] on html "Inventory Retail Reports 11:21 AM CDT [DATE] 08/28 [GEOGRAPHIC_DATA] [GEOGRAPHI…" at bounding box center [195, 138] width 390 height 276
click at [213, 152] on div "* Date of Birth (MM/DD/YYYY) State [US_STATE] State [US_STATE] Expiration (MM/D…" at bounding box center [149, 147] width 209 height 29
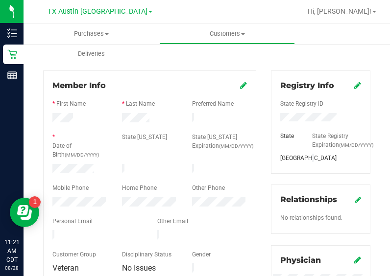
drag, startPoint x: 254, startPoint y: 160, endPoint x: 380, endPoint y: 102, distance: 138.5
click at [255, 159] on div "Member Info * First Name * Last Name Preferred Name * Date of Birth (MM/DD/YYYY…" at bounding box center [150, 266] width 228 height 391
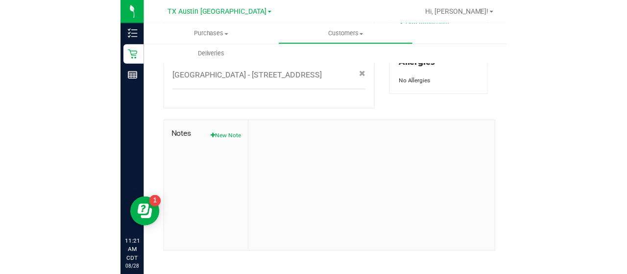
scroll to position [477, 0]
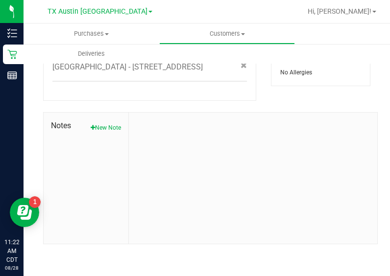
click at [107, 136] on div "Notes New Note" at bounding box center [86, 178] width 85 height 131
click at [104, 127] on button "New Note" at bounding box center [106, 127] width 30 height 9
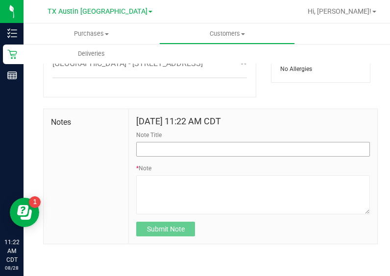
click at [175, 150] on div "Note Title" at bounding box center [253, 144] width 234 height 26
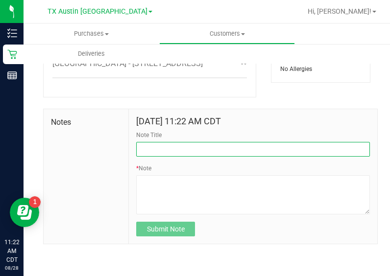
click at [175, 151] on input "Note Title" at bounding box center [253, 149] width 234 height 15
type input "[PERSON_NAME]."
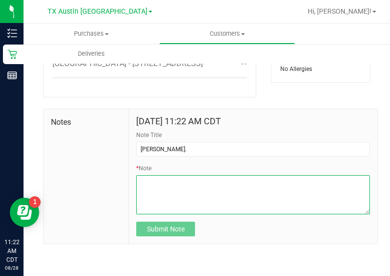
click at [166, 198] on textarea "* Note" at bounding box center [253, 194] width 234 height 39
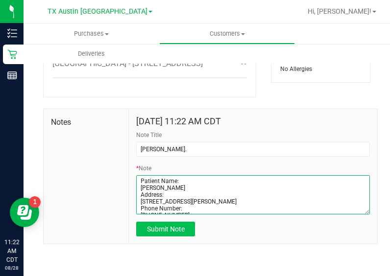
type textarea "Patient Name: [PERSON_NAME] Address: [STREET_ADDRESS][PERSON_NAME] Phone Number…"
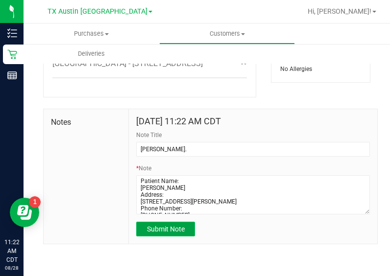
click at [145, 237] on button "Submit Note" at bounding box center [165, 229] width 59 height 15
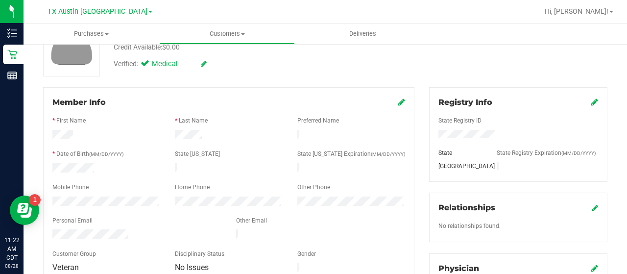
scroll to position [0, 0]
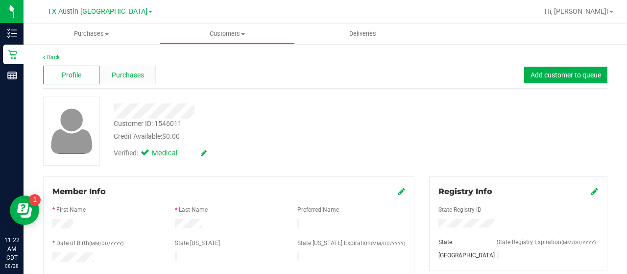
click at [121, 77] on span "Purchases" at bounding box center [128, 75] width 32 height 10
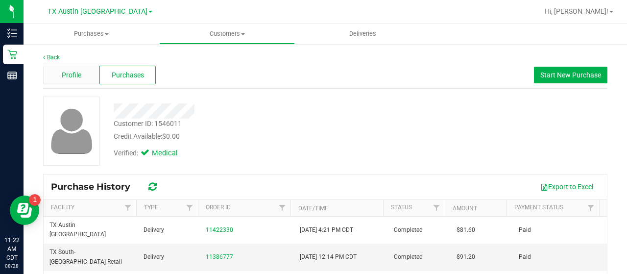
click at [94, 73] on div "Profile" at bounding box center [71, 75] width 56 height 19
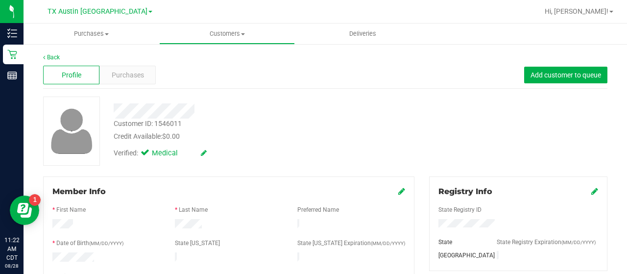
scroll to position [432, 0]
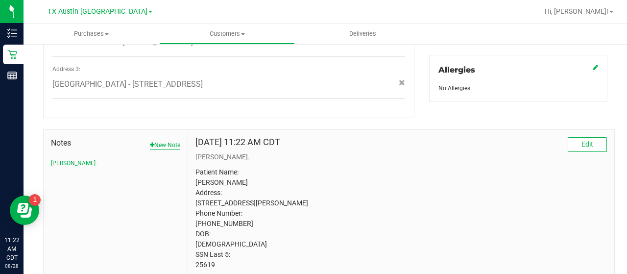
click at [167, 141] on button "New Note" at bounding box center [165, 145] width 30 height 9
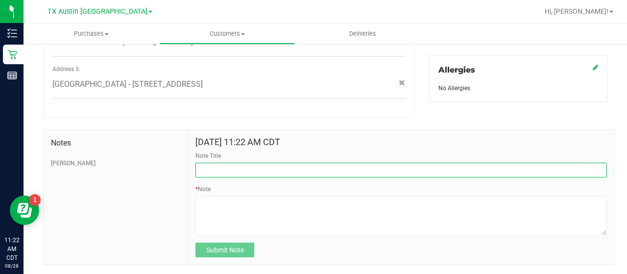
click at [241, 163] on input "Note Title" at bounding box center [400, 170] width 411 height 15
type input "[PERSON_NAME]."
drag, startPoint x: 260, startPoint y: 154, endPoint x: 162, endPoint y: 171, distance: 99.4
click at [162, 171] on div "Notes [PERSON_NAME]. [DATE] 11:22 AM CDT Note Title [PERSON_NAME]. * Note Submi…" at bounding box center [329, 197] width 572 height 136
click at [255, 163] on input "Note Title" at bounding box center [400, 170] width 411 height 15
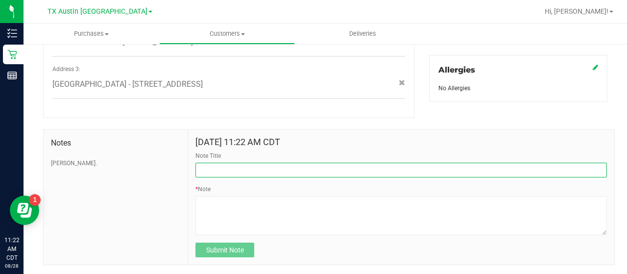
type input "[PERSON_NAME]."
drag, startPoint x: 246, startPoint y: 158, endPoint x: 120, endPoint y: 174, distance: 126.3
click at [120, 174] on div "Notes [PERSON_NAME]. [DATE] 11:22 AM CDT Note Title [PERSON_NAME]. * Note Submi…" at bounding box center [329, 197] width 572 height 136
click at [242, 163] on input "Note Title" at bounding box center [400, 170] width 411 height 15
type input "HONOR $25 WINBACK - ABSENT TOGGLE."
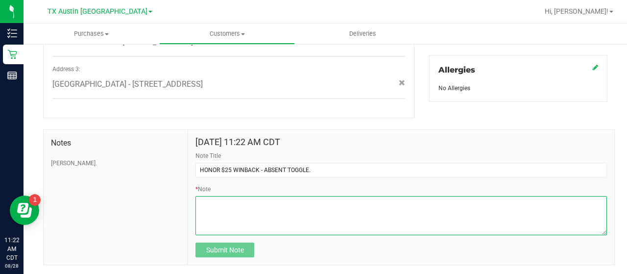
click at [260, 213] on textarea "* Note" at bounding box center [400, 215] width 411 height 39
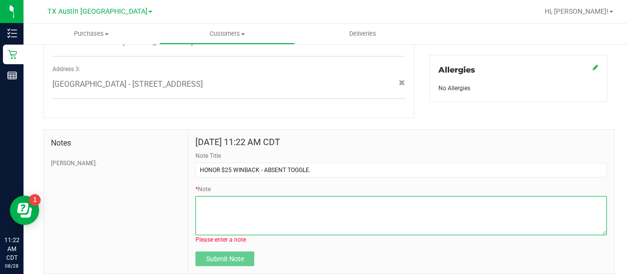
click at [262, 219] on textarea "* Note" at bounding box center [400, 215] width 411 height 39
paste textarea "Stacks with all discounts. Update once redeemed."
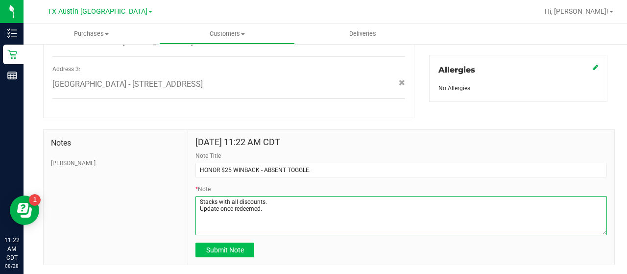
type textarea "Stacks with all discounts. Update once redeemed."
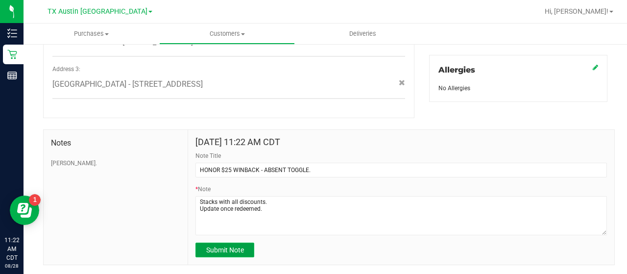
click at [239, 246] on span "Submit Note" at bounding box center [225, 250] width 38 height 8
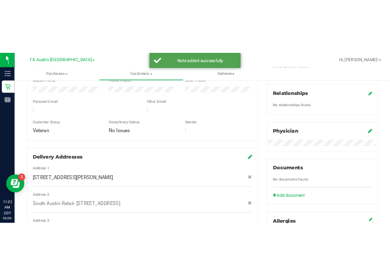
scroll to position [0, 0]
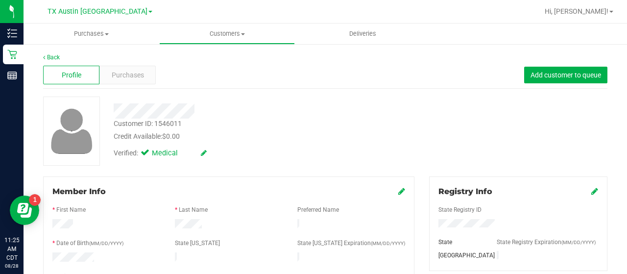
click at [218, 44] on link "Customers All customers Add a new customer All physicians" at bounding box center [227, 34] width 136 height 21
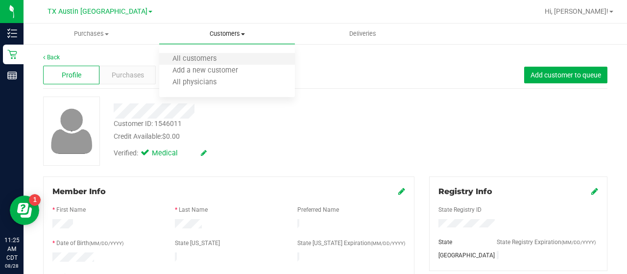
click at [204, 64] on li "All customers" at bounding box center [227, 59] width 136 height 12
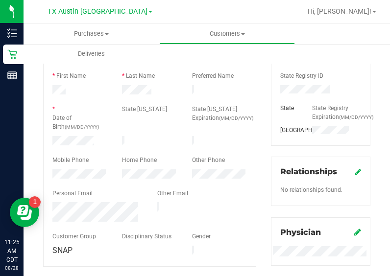
scroll to position [118, 0]
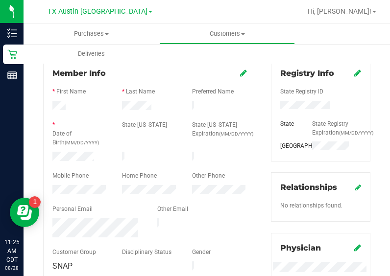
click at [136, 99] on div at bounding box center [149, 99] width 194 height 2
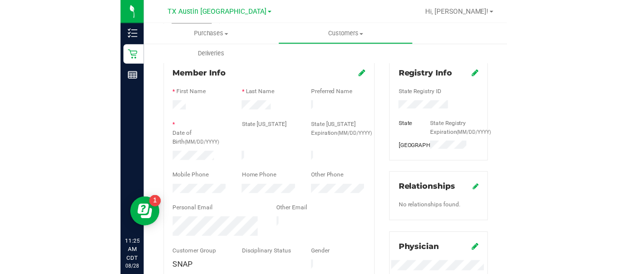
scroll to position [0, 0]
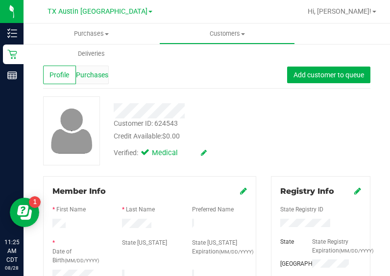
click at [91, 82] on div "Purchases" at bounding box center [92, 75] width 33 height 19
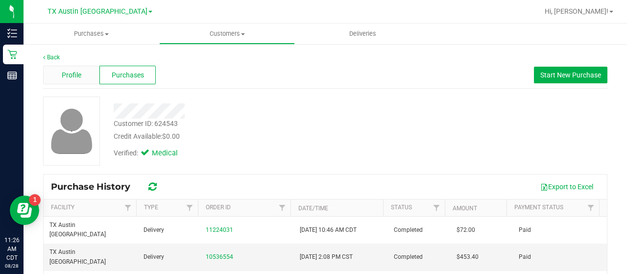
click at [76, 80] on div "Profile" at bounding box center [71, 75] width 56 height 19
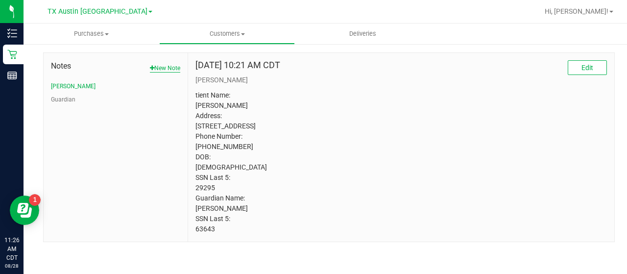
click at [160, 64] on button "New Note" at bounding box center [165, 68] width 30 height 9
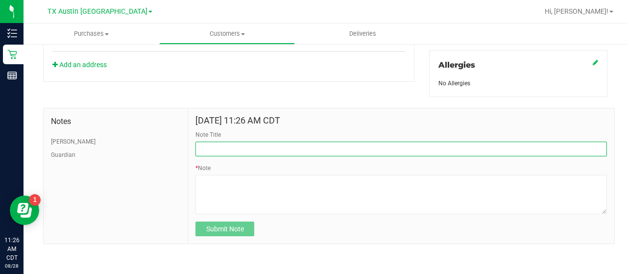
click at [283, 146] on input "Note Title" at bounding box center [400, 149] width 411 height 15
type input "HONOR $25 WINBACK - ABSENT TOGGLE."
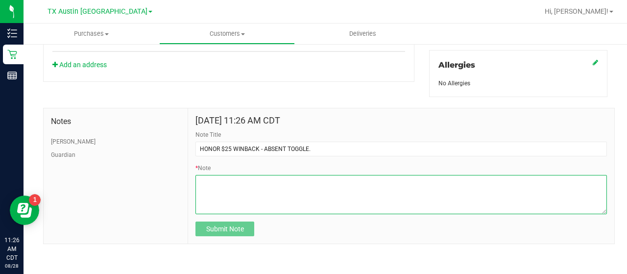
click at [270, 186] on textarea "* Note" at bounding box center [400, 194] width 411 height 39
click at [288, 191] on textarea "* Note" at bounding box center [400, 194] width 411 height 39
paste textarea "Stacks with all discounts. Update once redeemed."
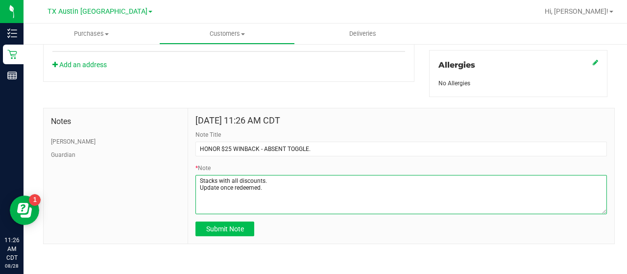
type textarea "Stacks with all discounts. Update once redeemed."
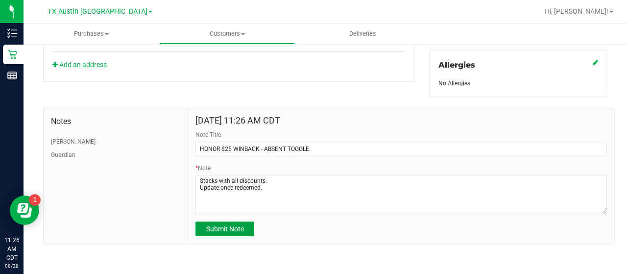
click at [236, 229] on span "Submit Note" at bounding box center [225, 229] width 38 height 8
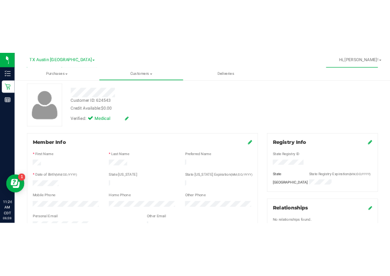
scroll to position [0, 0]
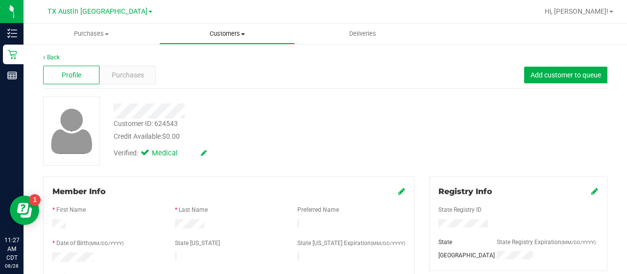
click at [222, 34] on span "Customers" at bounding box center [227, 33] width 135 height 9
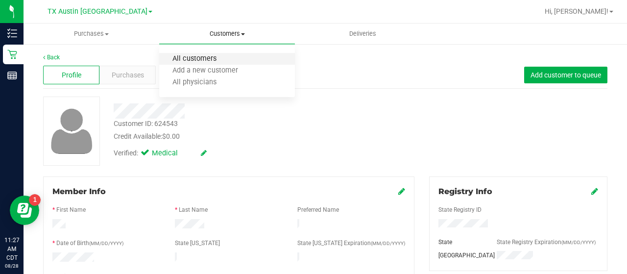
click at [197, 61] on span "All customers" at bounding box center [194, 59] width 71 height 8
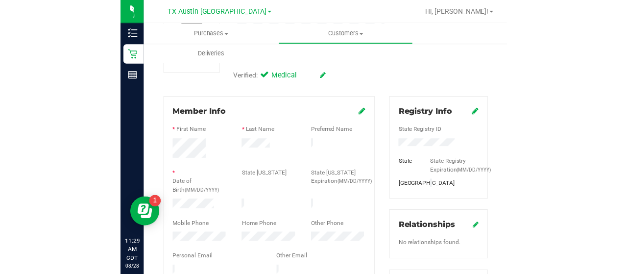
scroll to position [93, 0]
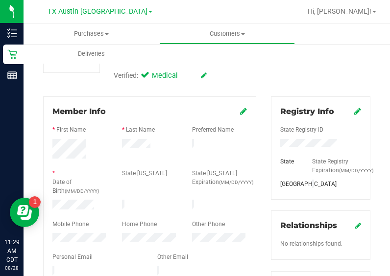
click at [140, 149] on div at bounding box center [149, 150] width 209 height 22
click at [72, 198] on div at bounding box center [149, 199] width 194 height 2
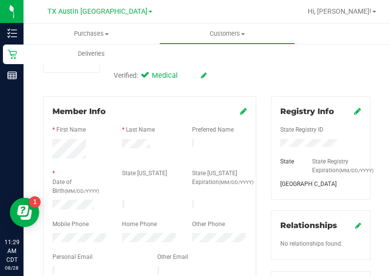
drag, startPoint x: 235, startPoint y: 145, endPoint x: 313, endPoint y: 102, distance: 89.4
click at [390, 90] on html "Inventory Retail Reports 11:29 AM CDT [DATE] 08/28 [GEOGRAPHIC_DATA] [GEOGRAPHI…" at bounding box center [195, 138] width 390 height 276
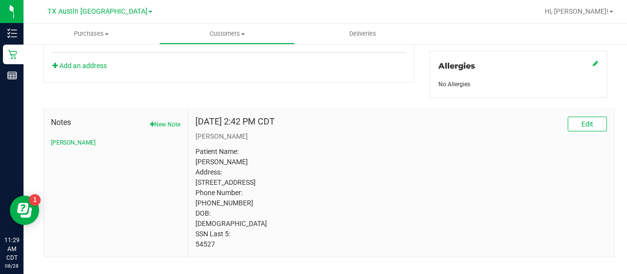
scroll to position [458, 0]
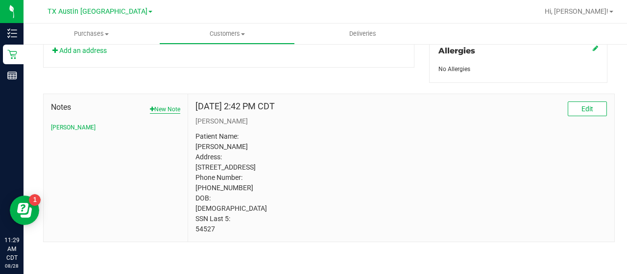
click at [178, 105] on button "New Note" at bounding box center [165, 109] width 30 height 9
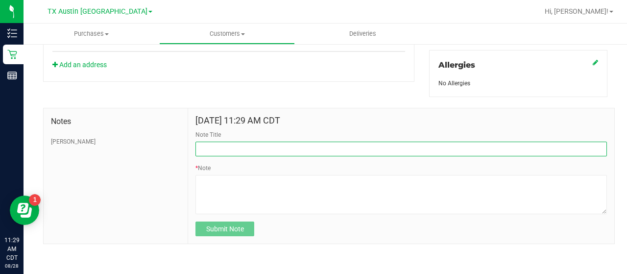
click at [318, 151] on input "Note Title" at bounding box center [400, 149] width 411 height 15
type input "HONOR $25 WINBACK - ABSENT TOGGLE."
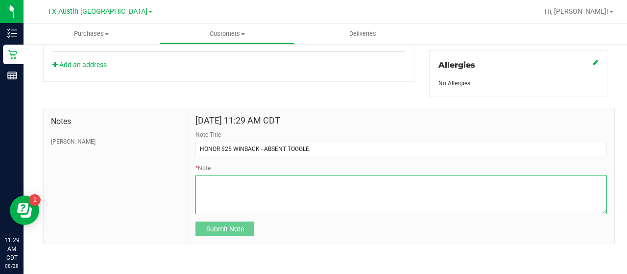
click at [253, 194] on textarea "* Note" at bounding box center [400, 194] width 411 height 39
click at [295, 182] on textarea "* Note" at bounding box center [400, 194] width 411 height 39
paste textarea "Stacks with all discounts. Update once redeemed."
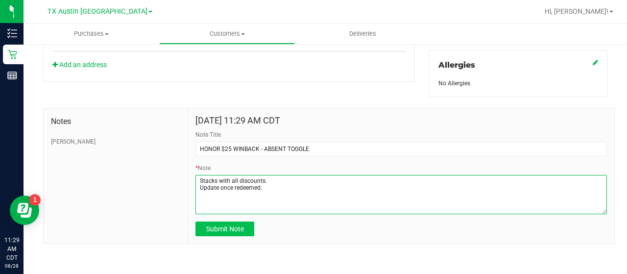
type textarea "Stacks with all discounts. Update once redeemed."
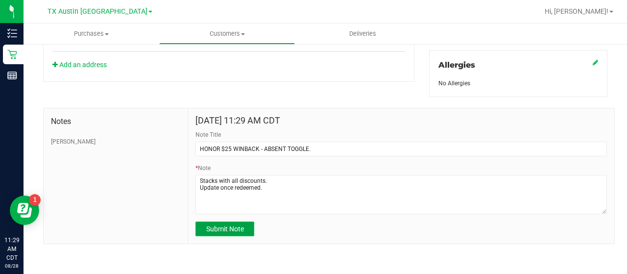
click at [230, 225] on span "Submit Note" at bounding box center [225, 229] width 38 height 8
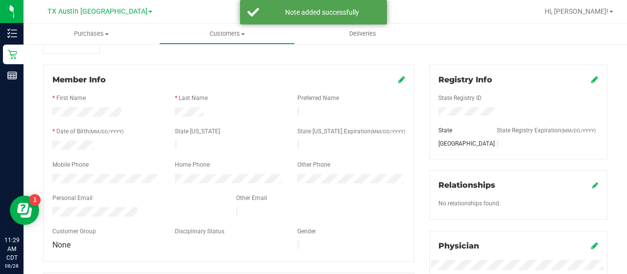
scroll to position [0, 0]
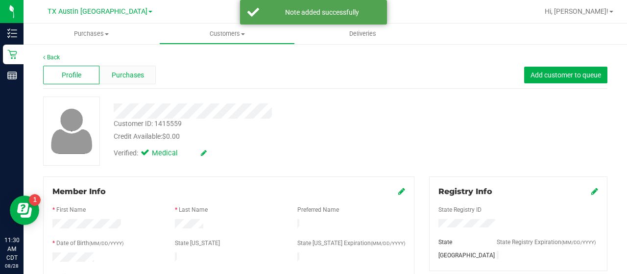
click at [151, 79] on div "Purchases" at bounding box center [127, 75] width 56 height 19
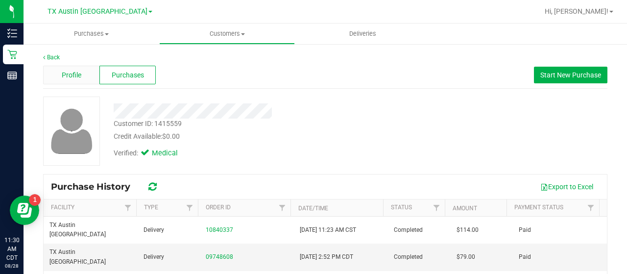
click at [64, 76] on span "Profile" at bounding box center [72, 75] width 20 height 10
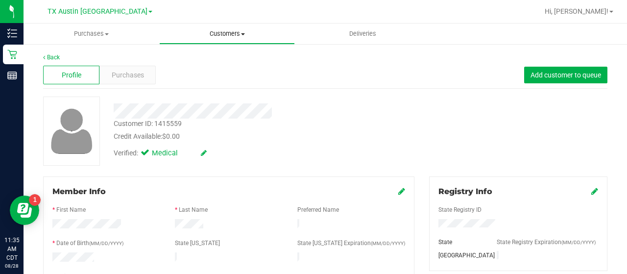
click at [210, 42] on uib-tab-heading "Customers All customers Add a new customer All physicians" at bounding box center [227, 34] width 135 height 20
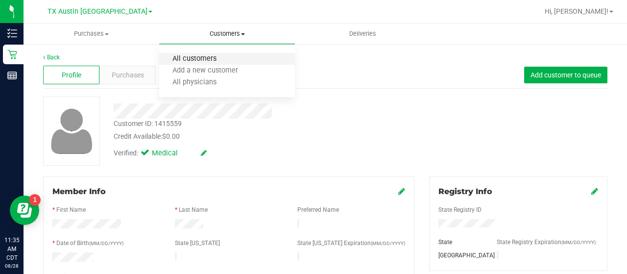
click at [214, 58] on span "All customers" at bounding box center [194, 59] width 71 height 8
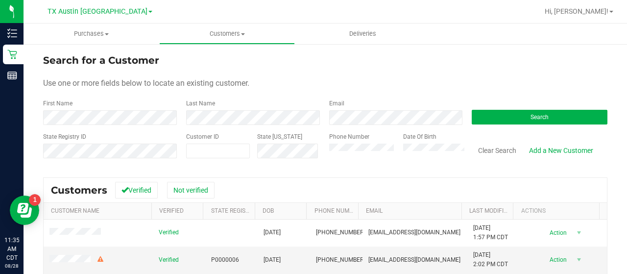
click at [406, 129] on form "Search for a Customer Use one or more fields below to locate an existing custom…" at bounding box center [325, 110] width 564 height 114
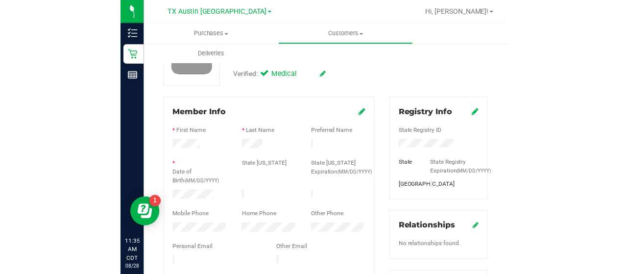
scroll to position [80, 0]
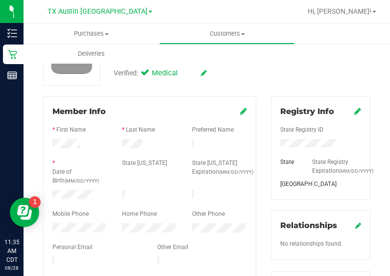
click at [349, 62] on div "Purchases Summary of purchases Fulfillment All purchases Customers All customer…" at bounding box center [219, 44] width 390 height 40
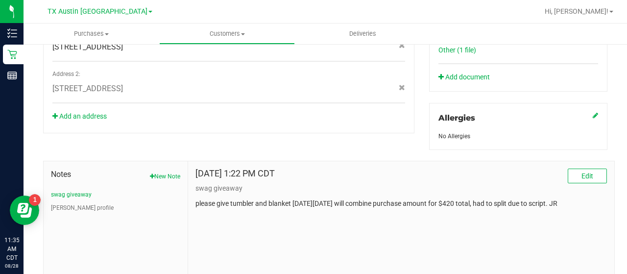
scroll to position [433, 0]
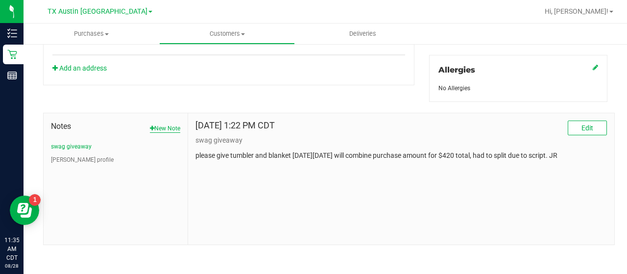
click at [165, 127] on button "New Note" at bounding box center [165, 128] width 30 height 9
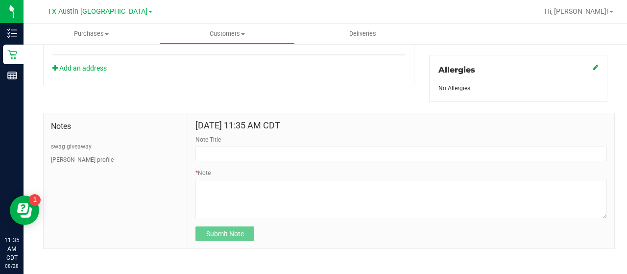
click at [271, 161] on form "[DATE] 11:35 AM CDT Note Title * Note Submit Note" at bounding box center [400, 180] width 411 height 120
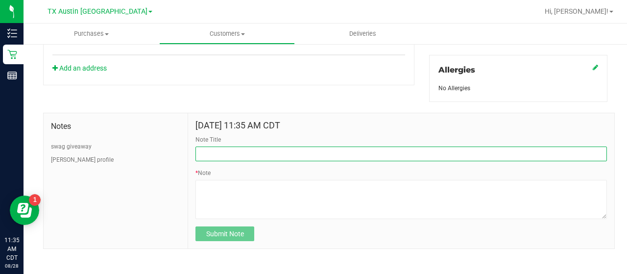
click at [280, 146] on input "Note Title" at bounding box center [400, 153] width 411 height 15
type input "HONOR $25 WINBACK - ABSENT TOGGLE."
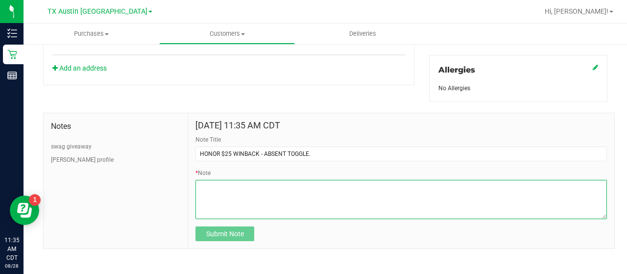
click at [272, 214] on textarea "* Note" at bounding box center [400, 199] width 411 height 39
click at [315, 186] on textarea "* Note" at bounding box center [400, 199] width 411 height 39
paste textarea "Stacks with all discounts. Update once redeemed."
type textarea "Stacks with all discounts. Update once redeemed."
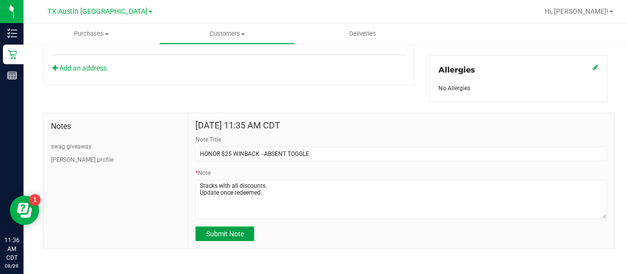
click at [215, 230] on span "Submit Note" at bounding box center [225, 234] width 38 height 8
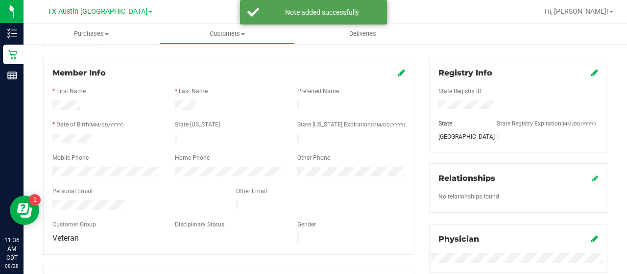
scroll to position [0, 0]
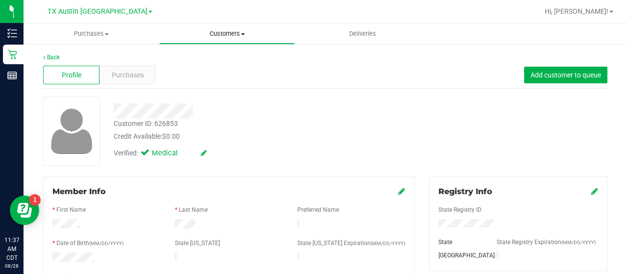
click at [241, 24] on uib-tab-heading "Customers All customers Add a new customer All physicians" at bounding box center [227, 34] width 135 height 20
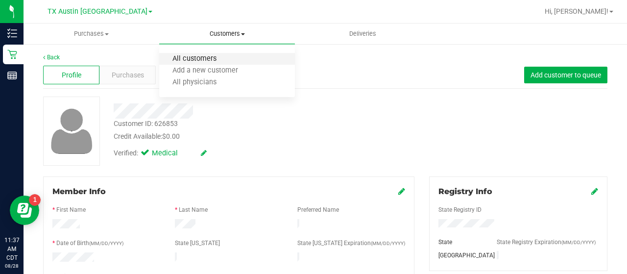
click at [189, 56] on span "All customers" at bounding box center [194, 59] width 71 height 8
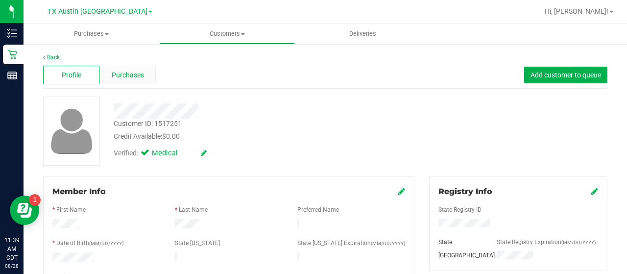
click at [118, 69] on div "Purchases" at bounding box center [127, 75] width 56 height 19
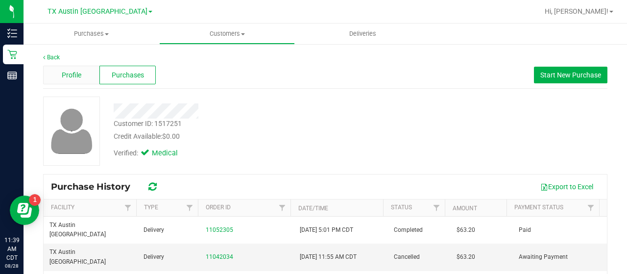
click at [77, 83] on div "Profile" at bounding box center [71, 75] width 56 height 19
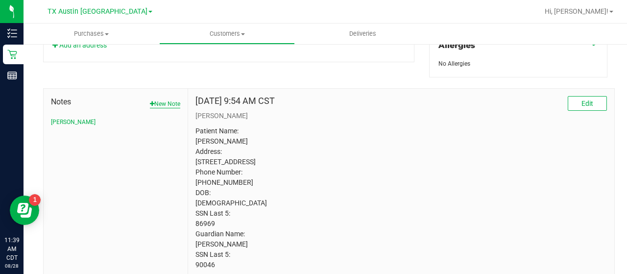
click at [159, 102] on button "New Note" at bounding box center [165, 103] width 30 height 9
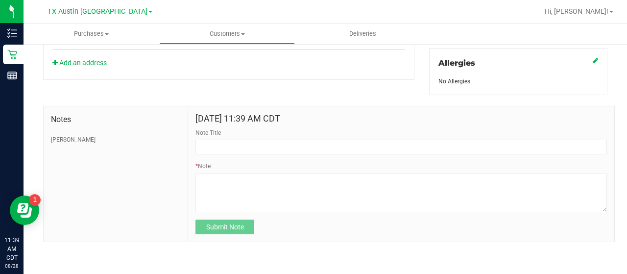
scroll to position [437, 0]
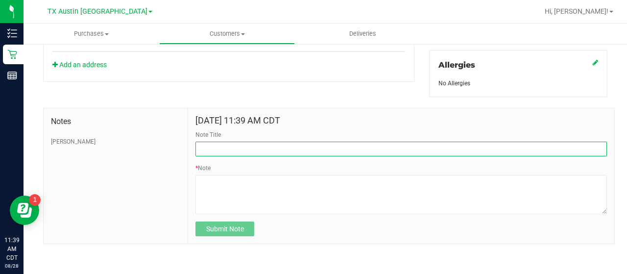
click at [259, 148] on input "Note Title" at bounding box center [400, 149] width 411 height 15
type input "HONOR $25 WINBACK - ABSENT TOGGLE."
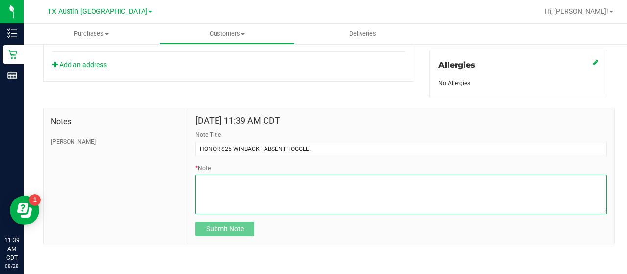
click at [276, 191] on textarea "* Note" at bounding box center [400, 194] width 411 height 39
click at [307, 188] on textarea "* Note" at bounding box center [400, 194] width 411 height 39
paste textarea "Stacks with all discounts. Update once redeemed."
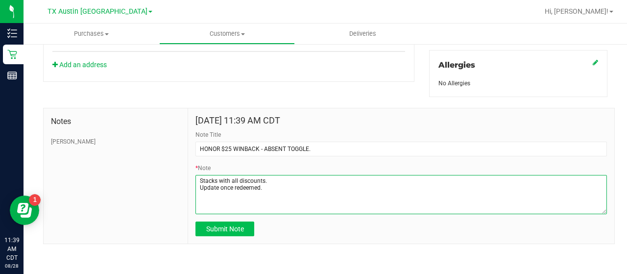
type textarea "Stacks with all discounts. Update once redeemed."
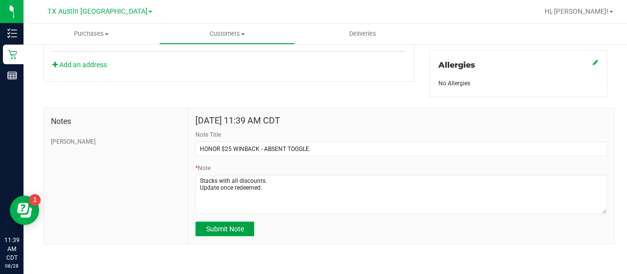
click at [234, 230] on span "Submit Note" at bounding box center [225, 229] width 38 height 8
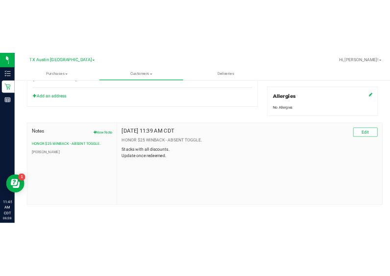
scroll to position [0, 0]
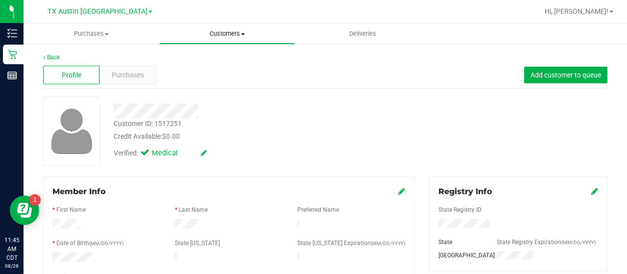
click at [229, 42] on uib-tab-heading "Customers All customers Add a new customer All physicians" at bounding box center [227, 34] width 135 height 20
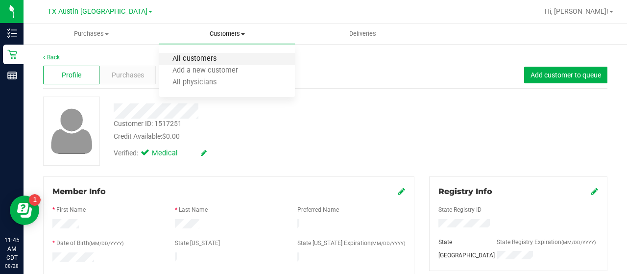
click at [205, 55] on span "All customers" at bounding box center [194, 59] width 71 height 8
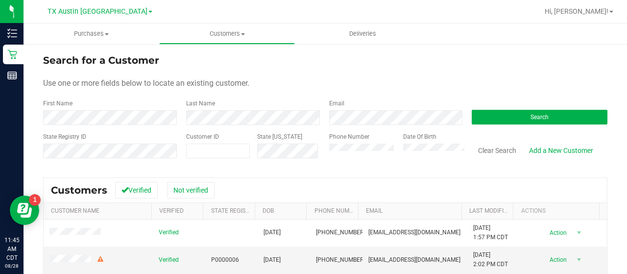
click at [377, 126] on form "Search for a Customer Use one or more fields below to locate an existing custom…" at bounding box center [325, 110] width 564 height 114
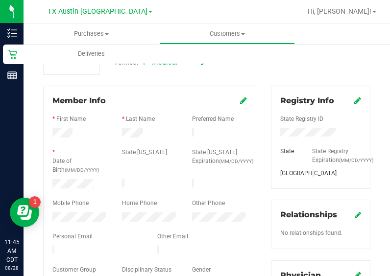
scroll to position [106, 0]
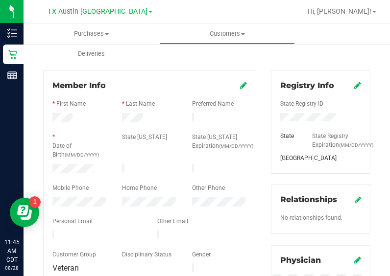
drag, startPoint x: 128, startPoint y: 123, endPoint x: 290, endPoint y: 90, distance: 165.1
click at [388, 72] on div "Purchases Summary of purchases Fulfillment All purchases Customers All customer…" at bounding box center [207, 150] width 366 height 253
click at [177, 149] on div "* Date of Birth (MM/DD/YYYY) State [US_STATE] State [US_STATE] Expiration (MM/D…" at bounding box center [149, 147] width 209 height 29
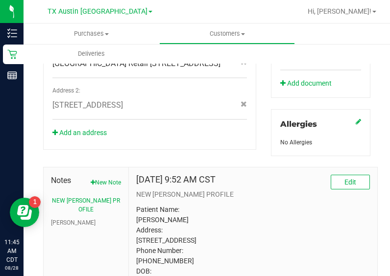
scroll to position [473, 0]
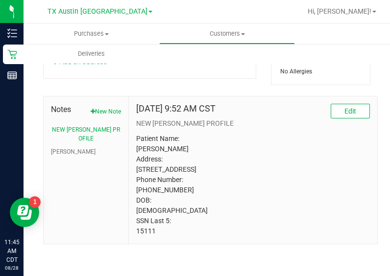
click at [144, 228] on p "Patient Name: [PERSON_NAME] Address: [STREET_ADDRESS] Phone Number: [PHONE_NUMB…" at bounding box center [253, 185] width 234 height 103
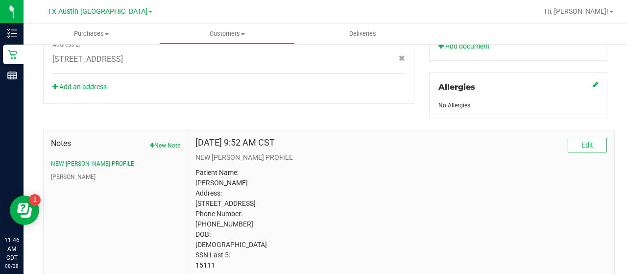
scroll to position [458, 0]
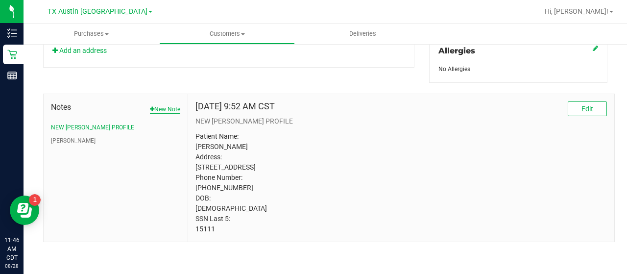
click at [150, 106] on icon "button" at bounding box center [152, 109] width 4 height 6
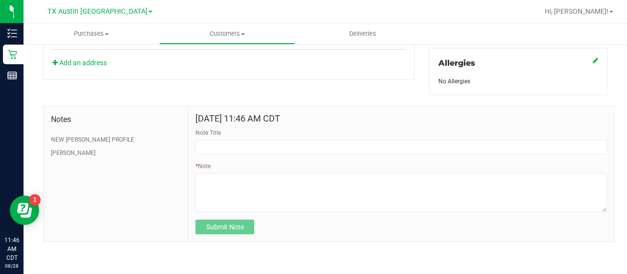
scroll to position [437, 0]
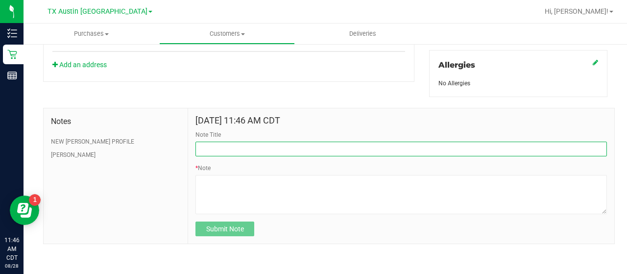
click at [247, 142] on input "Note Title" at bounding box center [400, 149] width 411 height 15
type input "HONOR $25 WINBACK - ABSENT TOGGLE."
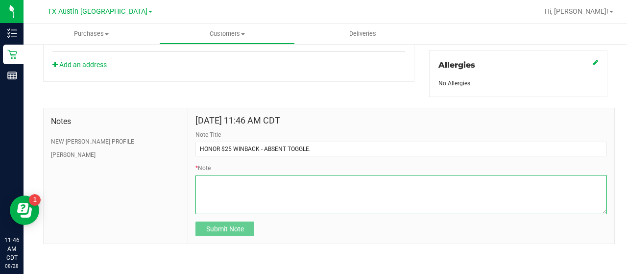
click at [255, 187] on textarea "* Note" at bounding box center [400, 194] width 411 height 39
click at [295, 183] on textarea "* Note" at bounding box center [400, 194] width 411 height 39
paste textarea "Stacks with all discounts. Update once redeemed."
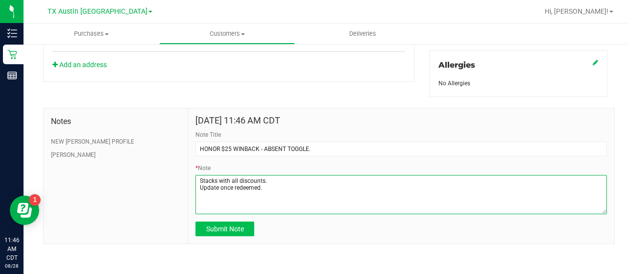
type textarea "Stacks with all discounts. Update once redeemed."
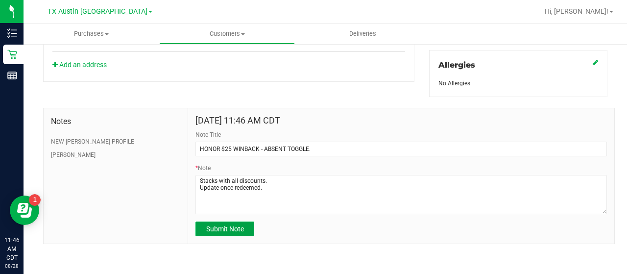
click at [234, 229] on span "Submit Note" at bounding box center [225, 229] width 38 height 8
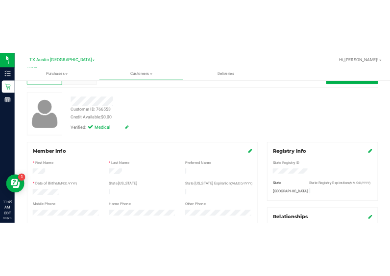
scroll to position [0, 0]
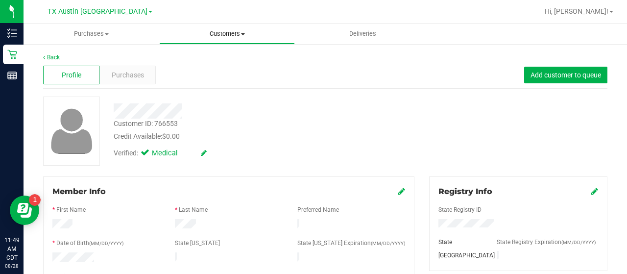
click at [231, 37] on span "Customers" at bounding box center [227, 33] width 135 height 9
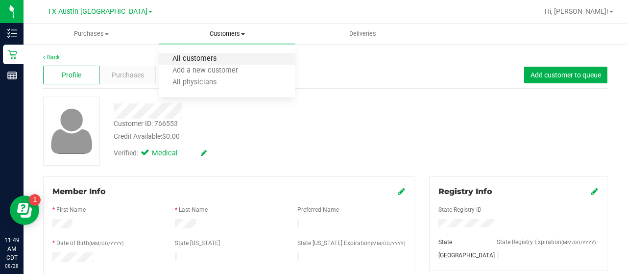
click at [206, 60] on span "All customers" at bounding box center [194, 59] width 71 height 8
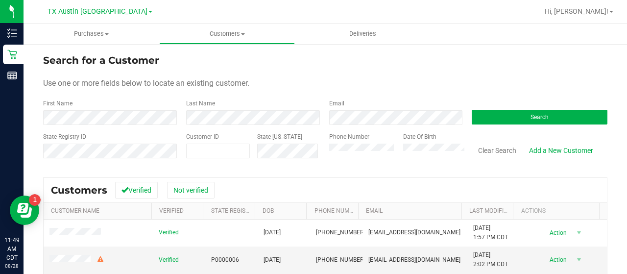
click at [341, 109] on div "Email" at bounding box center [393, 112] width 143 height 26
click at [348, 129] on form "Search for a Customer Use one or more fields below to locate an existing custom…" at bounding box center [325, 110] width 564 height 114
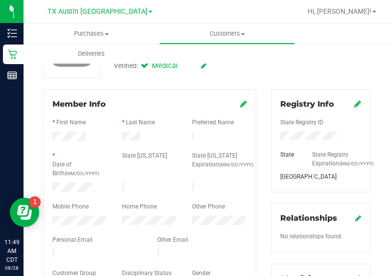
scroll to position [129, 0]
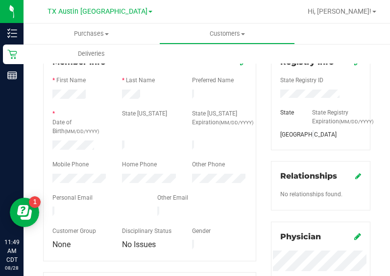
click at [139, 93] on div at bounding box center [150, 96] width 70 height 12
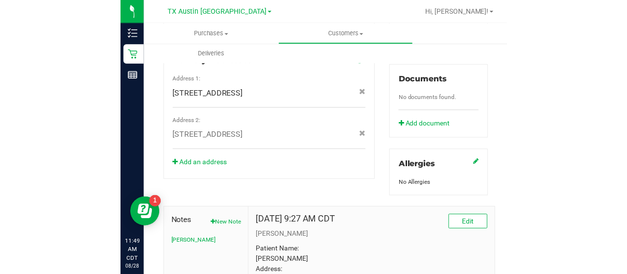
scroll to position [484, 0]
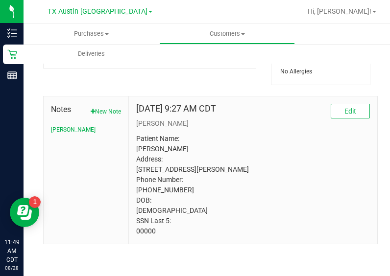
click at [142, 233] on p "Patient Name: [PERSON_NAME] Address: [STREET_ADDRESS][PERSON_NAME] Phone Number…" at bounding box center [253, 185] width 234 height 103
click at [283, 163] on p "Patient Name: [PERSON_NAME] Address: [STREET_ADDRESS][PERSON_NAME] Phone Number…" at bounding box center [253, 185] width 234 height 103
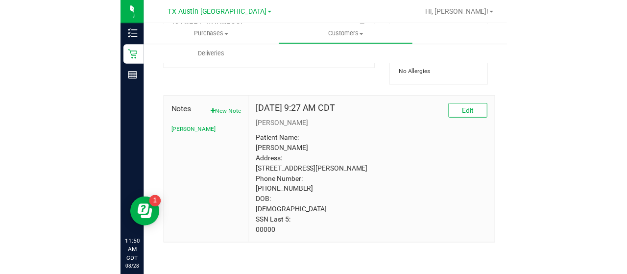
scroll to position [458, 0]
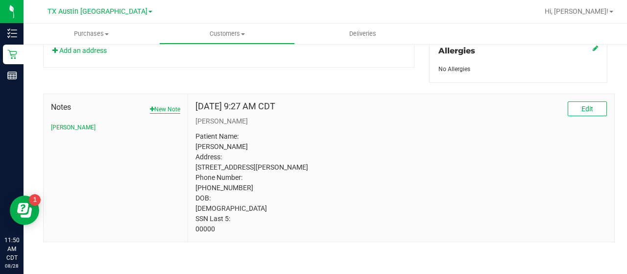
drag, startPoint x: 157, startPoint y: 109, endPoint x: 159, endPoint y: 100, distance: 8.6
click at [157, 108] on div "Notes New Note [PERSON_NAME]" at bounding box center [115, 116] width 129 height 30
click at [159, 105] on button "New Note" at bounding box center [165, 109] width 30 height 9
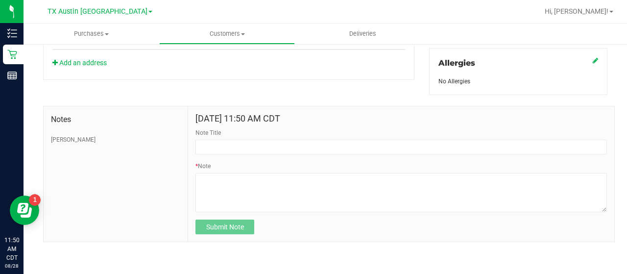
scroll to position [437, 0]
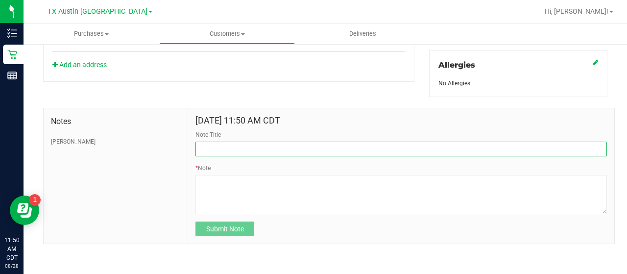
click at [255, 142] on input "Note Title" at bounding box center [400, 149] width 411 height 15
type input "HONOR $25 WINBACK - ABSENT TOGGLE."
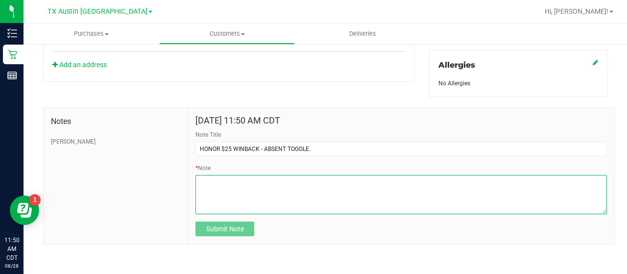
click at [308, 179] on textarea "* Note" at bounding box center [400, 194] width 411 height 39
paste textarea "Stacks with all discounts. Update once redeemed."
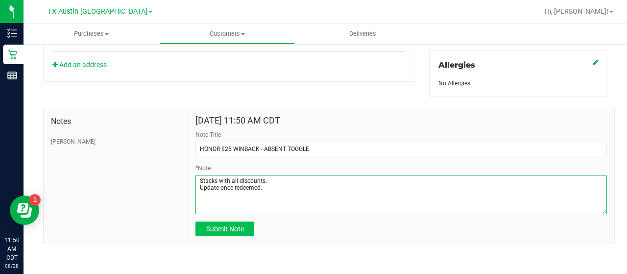
type textarea "Stacks with all discounts. Update once redeemed."
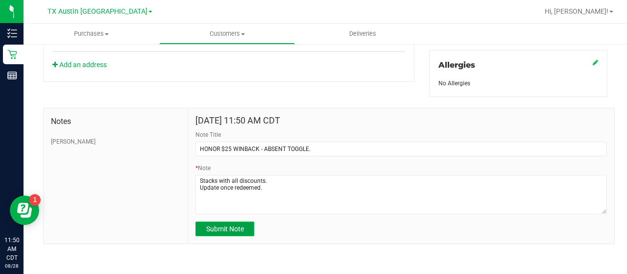
click at [236, 234] on button "Submit Note" at bounding box center [224, 228] width 59 height 15
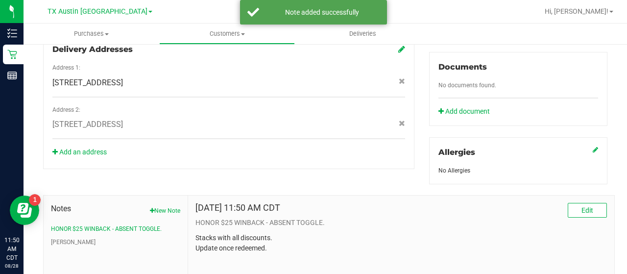
scroll to position [0, 0]
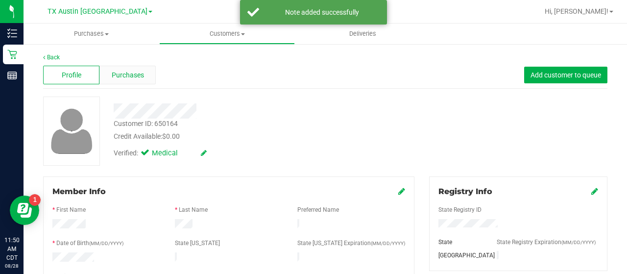
click at [135, 74] on span "Purchases" at bounding box center [128, 75] width 32 height 10
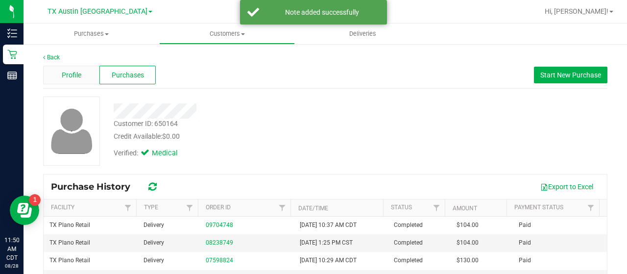
click at [65, 71] on span "Profile" at bounding box center [72, 75] width 20 height 10
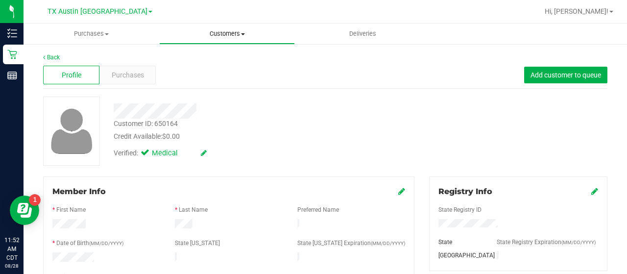
click at [233, 40] on uib-tab-heading "Customers All customers Add a new customer All physicians" at bounding box center [227, 34] width 135 height 20
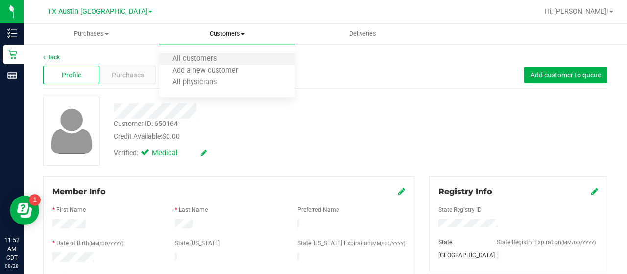
click at [197, 64] on li "All customers" at bounding box center [227, 59] width 136 height 12
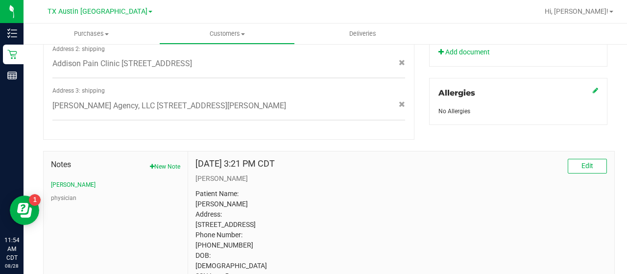
scroll to position [416, 0]
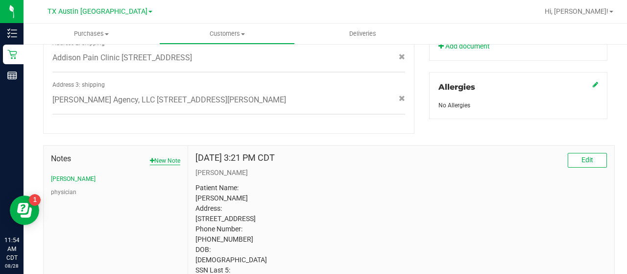
click at [165, 156] on button "New Note" at bounding box center [165, 160] width 30 height 9
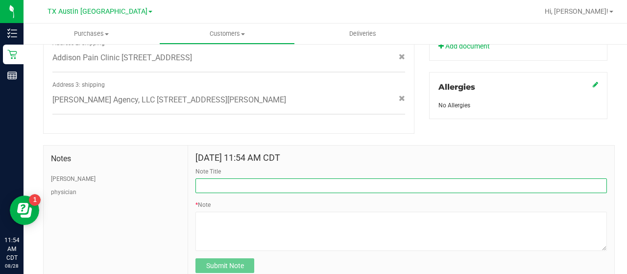
click at [241, 178] on input "Note Title" at bounding box center [400, 185] width 411 height 15
type input "HONOR $25 WINBACK - ABSENT TOGGLE."
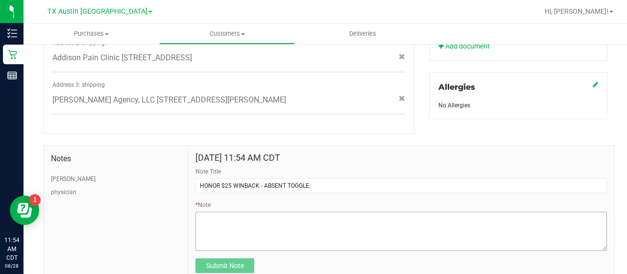
click at [246, 203] on div "* Note" at bounding box center [400, 225] width 411 height 50
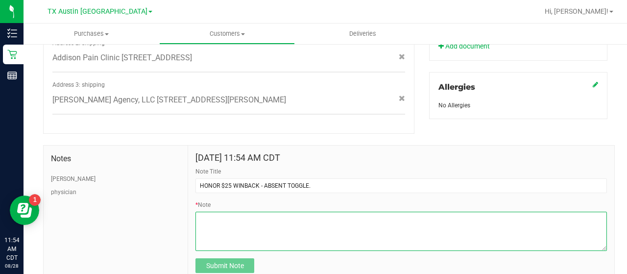
drag, startPoint x: 253, startPoint y: 233, endPoint x: 267, endPoint y: 239, distance: 15.8
click at [256, 234] on textarea "* Note" at bounding box center [400, 231] width 411 height 39
click at [288, 213] on textarea "* Note" at bounding box center [400, 231] width 411 height 39
paste textarea "Stacks with all discounts. Update once redeemed."
type textarea "Stacks with all discounts. Update once redeemed."
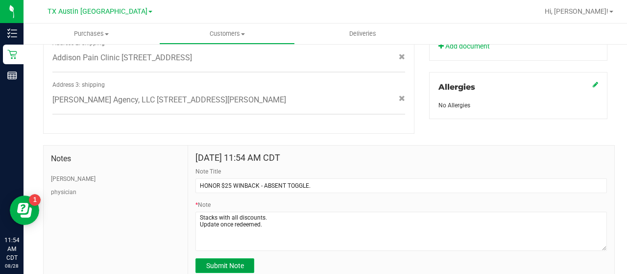
click at [201, 258] on button "Submit Note" at bounding box center [224, 265] width 59 height 15
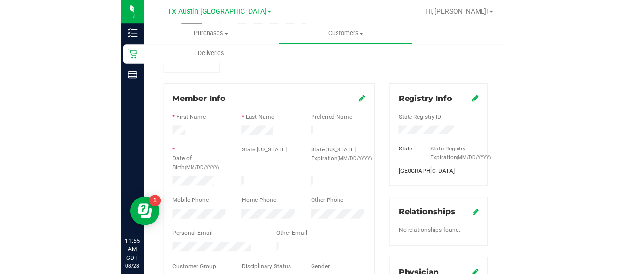
scroll to position [93, 0]
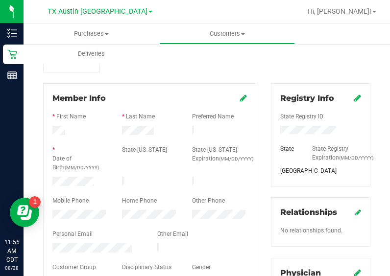
click at [72, 170] on div "* Date of Birth (MM/DD/YYYY)" at bounding box center [80, 159] width 70 height 29
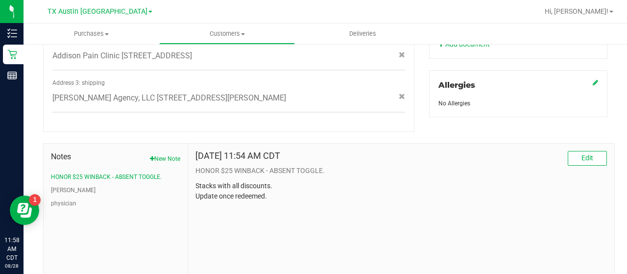
scroll to position [0, 0]
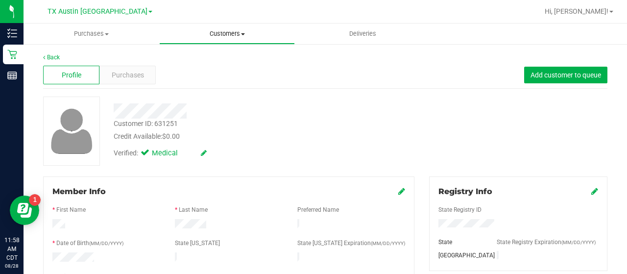
click at [210, 37] on span "Customers" at bounding box center [227, 33] width 135 height 9
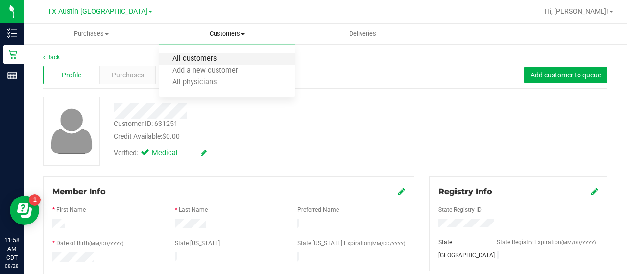
click at [190, 59] on span "All customers" at bounding box center [194, 59] width 71 height 8
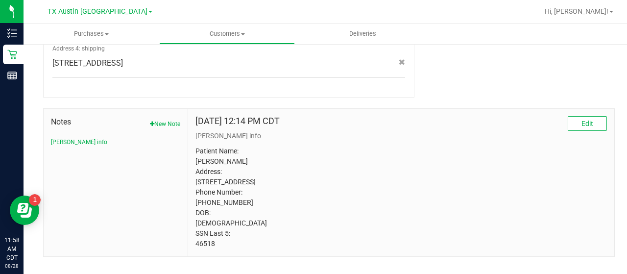
scroll to position [498, 0]
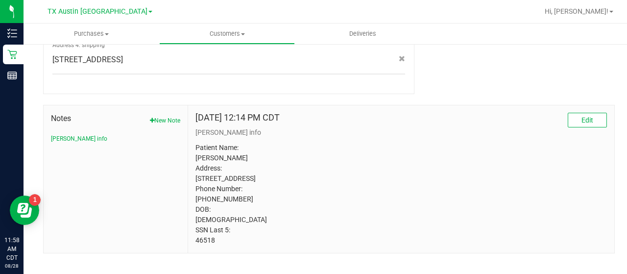
click at [151, 113] on span "Notes" at bounding box center [115, 119] width 129 height 12
click at [156, 116] on button "New Note" at bounding box center [165, 120] width 30 height 9
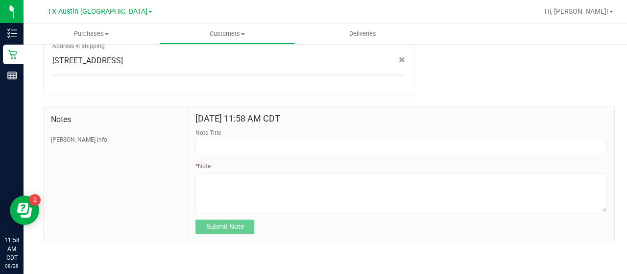
scroll to position [487, 0]
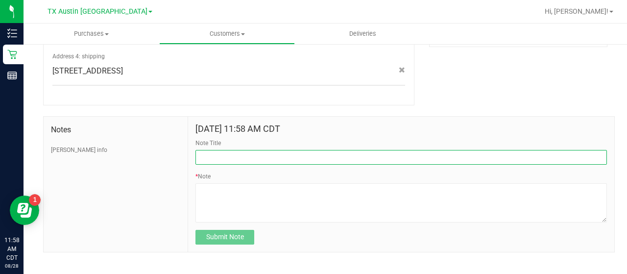
click at [278, 150] on input "Note Title" at bounding box center [400, 157] width 411 height 15
type input "HONOR $25 WINBACK - ABSENT TOGGLE."
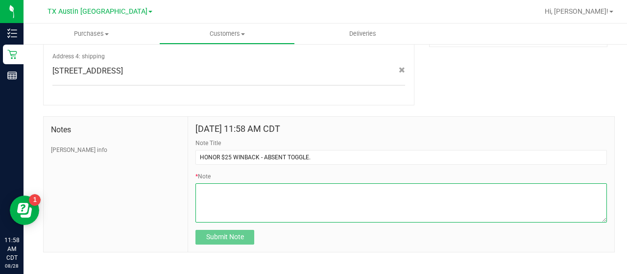
click at [197, 183] on textarea "* Note" at bounding box center [400, 202] width 411 height 39
click at [306, 209] on textarea "* Note" at bounding box center [400, 202] width 411 height 39
paste textarea "Stacks with all discounts. Update once redeemed."
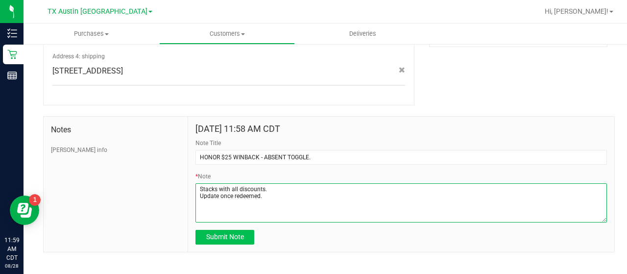
type textarea "Stacks with all discounts. Update once redeemed."
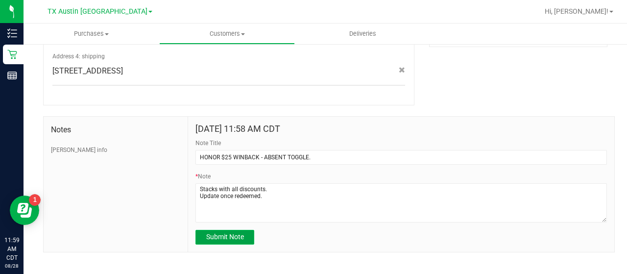
click at [229, 233] on span "Submit Note" at bounding box center [225, 237] width 38 height 8
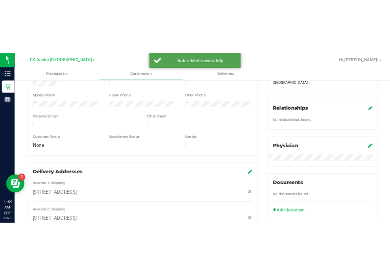
scroll to position [0, 0]
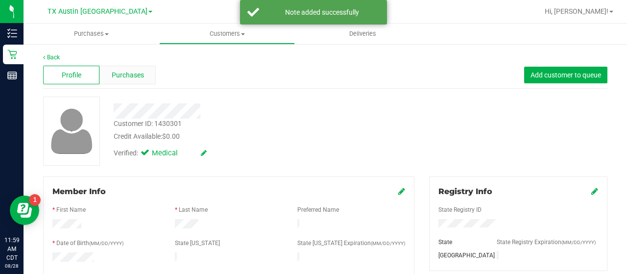
click at [143, 74] on div "Purchases" at bounding box center [127, 75] width 56 height 19
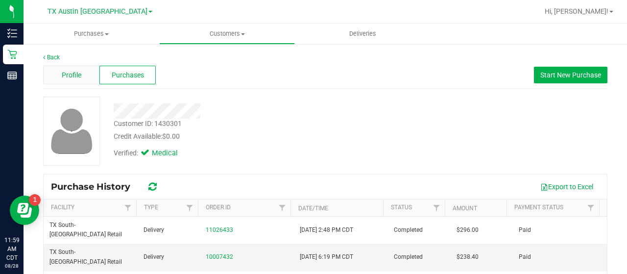
click at [80, 75] on span "Profile" at bounding box center [72, 75] width 20 height 10
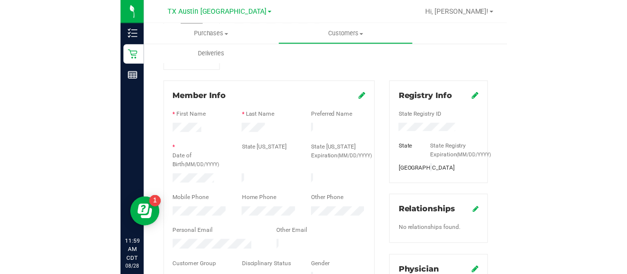
scroll to position [95, 0]
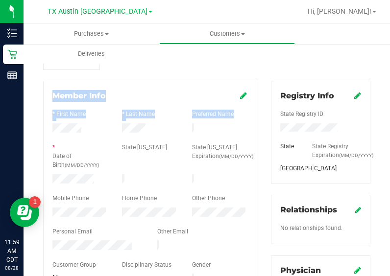
drag, startPoint x: 162, startPoint y: 131, endPoint x: 478, endPoint y: 59, distance: 324.4
click at [390, 59] on html "Inventory Retail Reports 11:59 AM CDT [DATE] 08/28 [GEOGRAPHIC_DATA] [GEOGRAPHI…" at bounding box center [195, 138] width 390 height 276
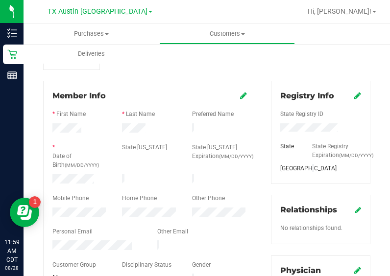
drag, startPoint x: 155, startPoint y: 143, endPoint x: 147, endPoint y: 146, distance: 8.1
click at [155, 143] on div "State [US_STATE]" at bounding box center [150, 148] width 70 height 11
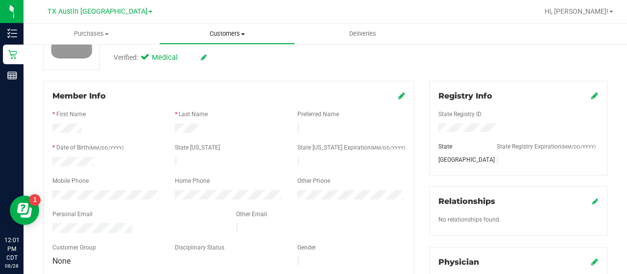
click at [231, 30] on span "Customers" at bounding box center [227, 33] width 135 height 9
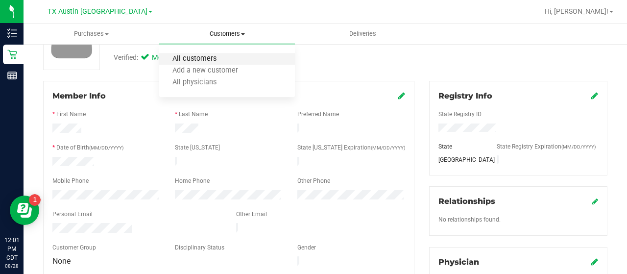
click at [212, 54] on li "All customers" at bounding box center [227, 59] width 136 height 12
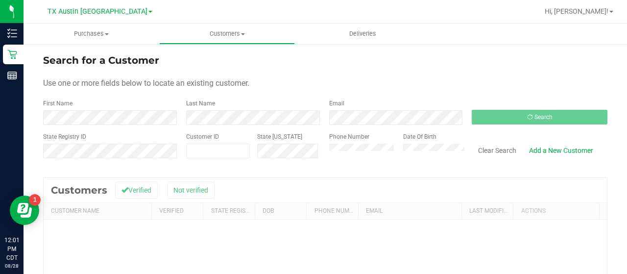
click at [345, 128] on form "Search for a Customer Use one or more fields below to locate an existing custom…" at bounding box center [325, 110] width 564 height 114
click at [346, 124] on form "Search for a Customer Use one or more fields below to locate an existing custom…" at bounding box center [325, 110] width 564 height 114
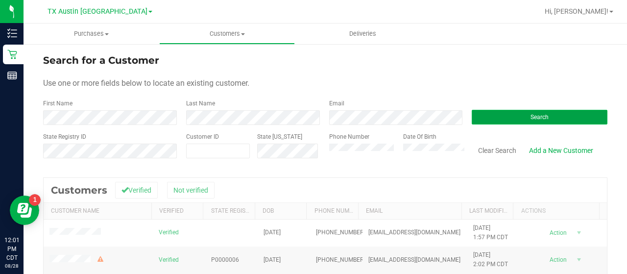
click at [482, 117] on button "Search" at bounding box center [540, 117] width 136 height 15
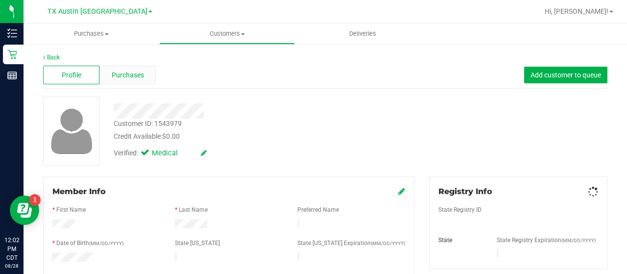
click at [135, 74] on span "Purchases" at bounding box center [128, 75] width 32 height 10
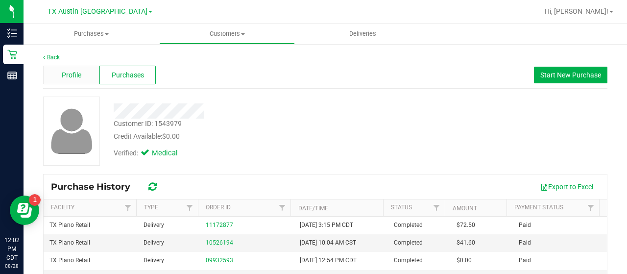
click at [69, 80] on div "Profile" at bounding box center [71, 75] width 56 height 19
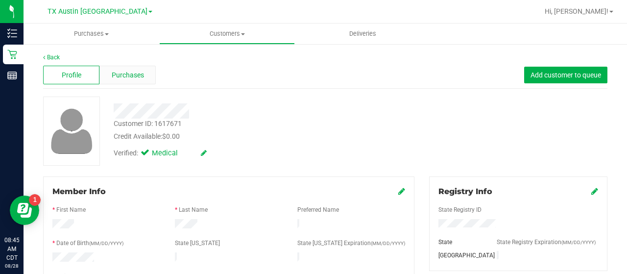
click at [123, 69] on div "Purchases" at bounding box center [127, 75] width 56 height 19
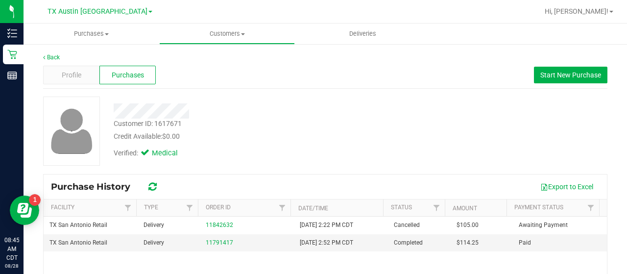
click at [463, 115] on div "Customer ID: 1617671 Credit Available: $0.00 Verified: Medical" at bounding box center [325, 130] width 579 height 69
click at [556, 70] on button "Start New Purchase" at bounding box center [570, 75] width 73 height 17
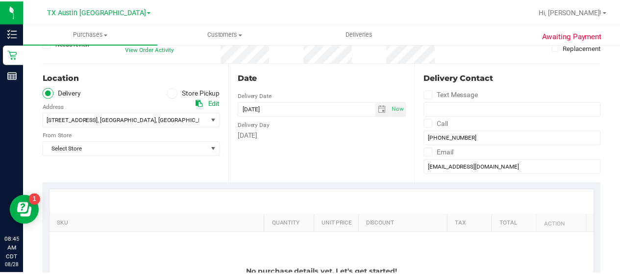
scroll to position [92, 0]
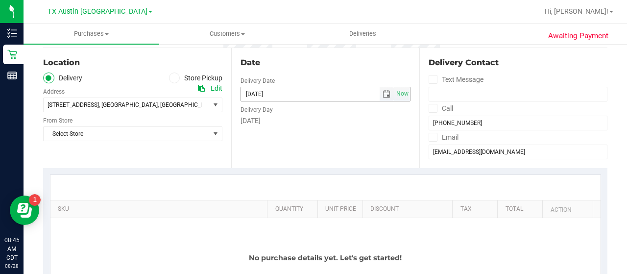
click at [382, 95] on span "select" at bounding box center [386, 94] width 8 height 8
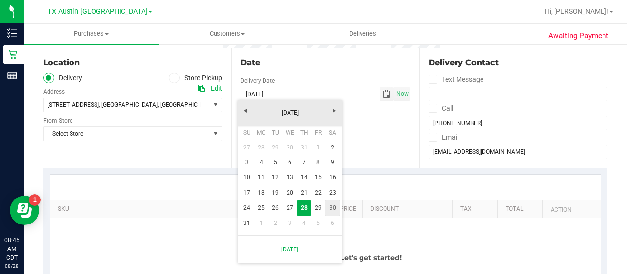
click at [336, 206] on link "30" at bounding box center [332, 207] width 14 height 15
type input "08/30/2025"
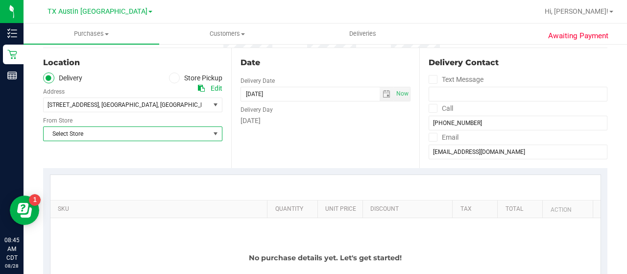
click at [178, 136] on span "Select Store" at bounding box center [127, 134] width 166 height 14
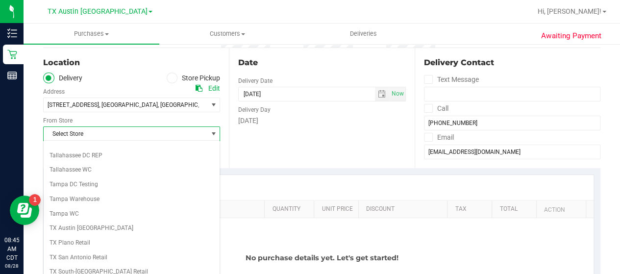
scroll to position [692, 0]
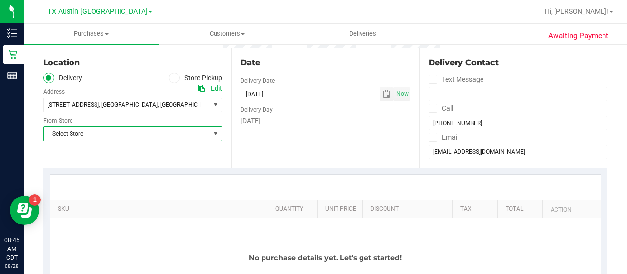
click at [135, 127] on span "Select Store" at bounding box center [127, 134] width 166 height 14
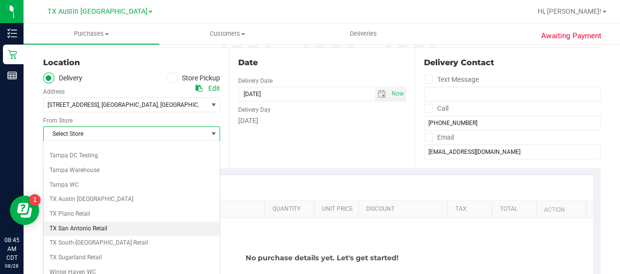
click at [100, 221] on li "TX San Antonio Retail" at bounding box center [132, 228] width 176 height 15
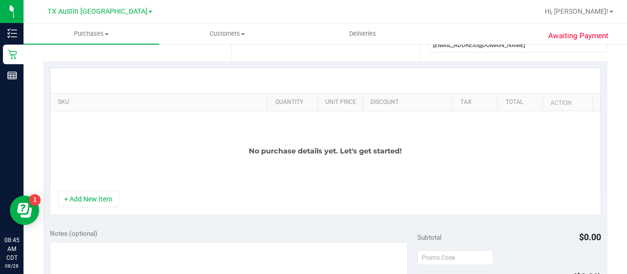
scroll to position [194, 0]
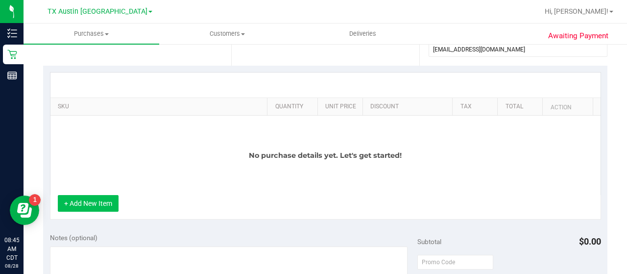
click at [103, 199] on button "+ Add New Item" at bounding box center [88, 203] width 61 height 17
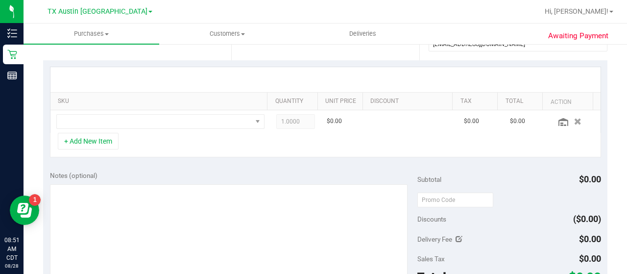
scroll to position [188, 0]
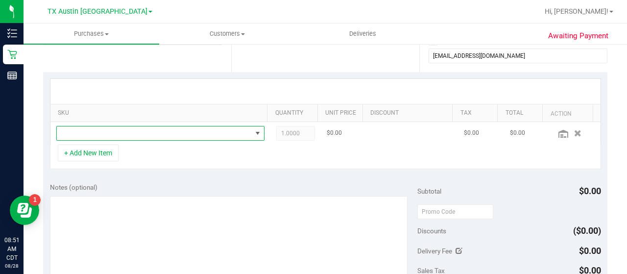
click at [170, 132] on span "NO DATA FOUND" at bounding box center [154, 133] width 195 height 14
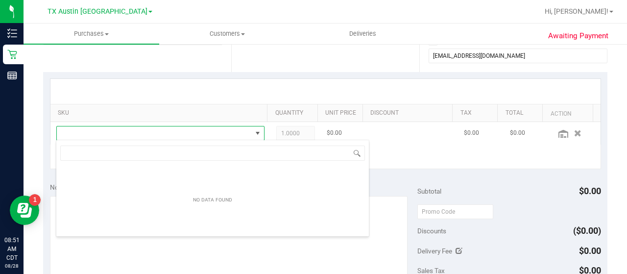
scroll to position [48959, 48771]
type input "i"
type input "high dose pure"
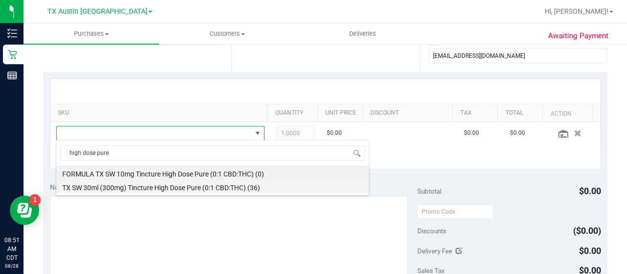
click at [242, 186] on li "TX SW 30ml (300mg) Tincture High Dose Pure (0:1 CBD:THC) (36)" at bounding box center [212, 186] width 312 height 14
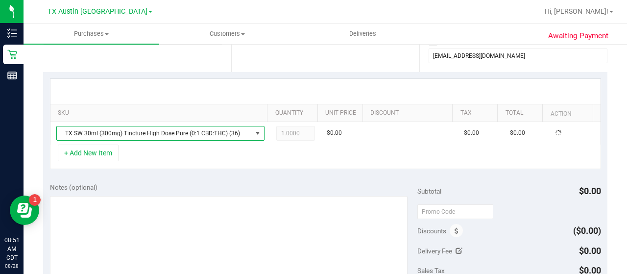
click at [188, 171] on div "SKU Quantity Unit Price Discount Tax Total Action TX SW 30ml (300mg) Tincture H…" at bounding box center [325, 124] width 564 height 104
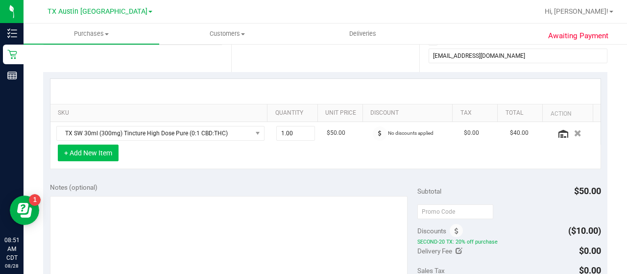
click at [101, 151] on button "+ Add New Item" at bounding box center [88, 152] width 61 height 17
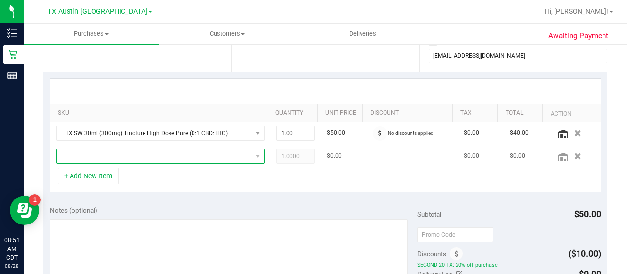
click at [178, 161] on span "NO DATA FOUND" at bounding box center [154, 156] width 195 height 14
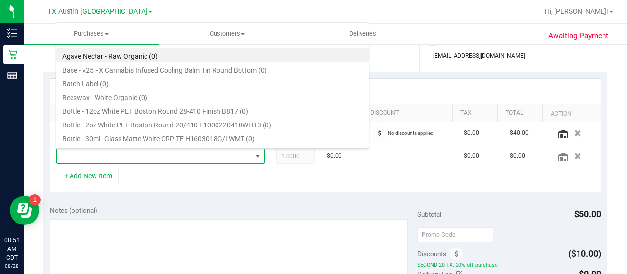
click at [185, 189] on div "+ Add New Item" at bounding box center [325, 179] width 551 height 24
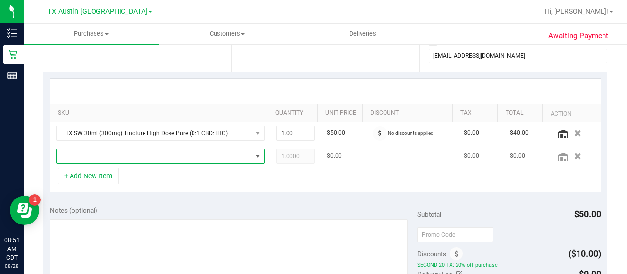
click at [180, 152] on span "NO DATA FOUND" at bounding box center [154, 156] width 195 height 14
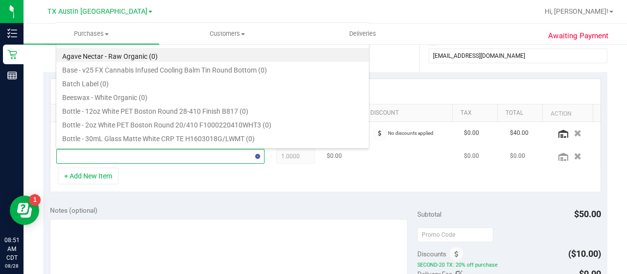
type input "high dose"
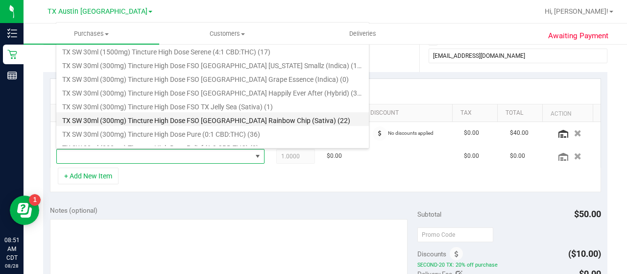
scroll to position [158, 0]
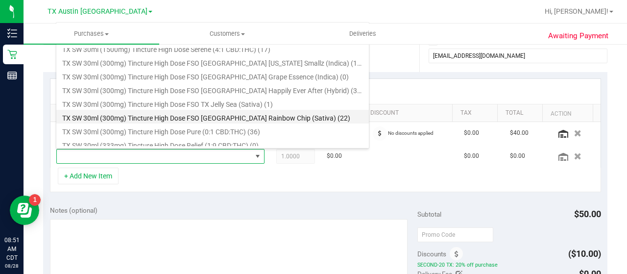
click at [275, 112] on li "TX SW 30ml (300mg) Tincture High Dose FSO TX Rainbow Chip (Sativa) (22)" at bounding box center [212, 117] width 312 height 14
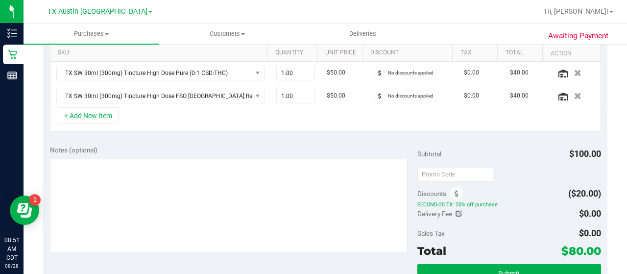
scroll to position [252, 0]
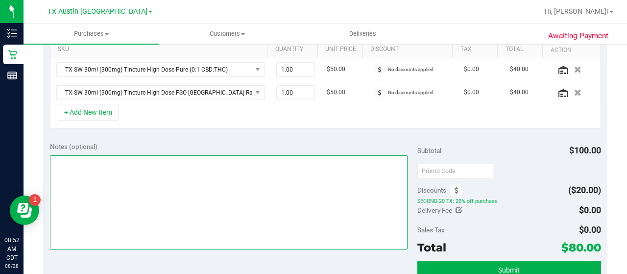
click at [301, 225] on textarea at bounding box center [229, 202] width 358 height 94
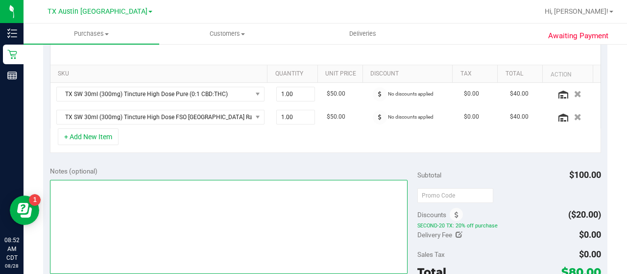
scroll to position [243, 0]
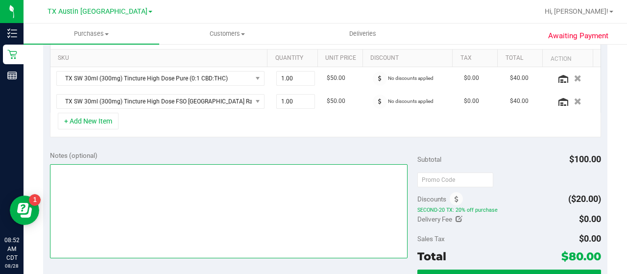
click at [208, 184] on textarea at bounding box center [229, 211] width 358 height 94
paste textarea "SAN, AUSTIN, AUSTIN"
type textarea "SAN, AUSTIN, AUSTIN 8/30 DCC#4 CCLM8/28"
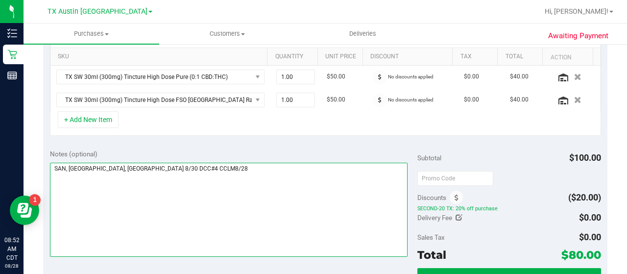
scroll to position [258, 0]
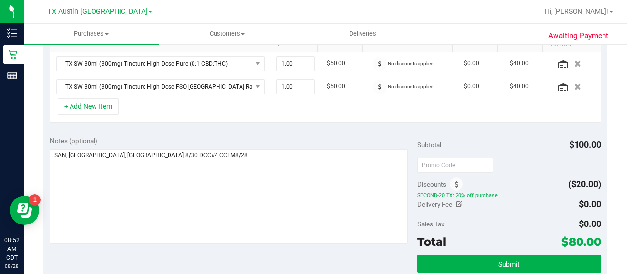
click at [455, 201] on icon at bounding box center [458, 204] width 7 height 7
type input "$0.00"
click at [533, 205] on span at bounding box center [564, 205] width 73 height 17
type input "25"
type input "$25.00"
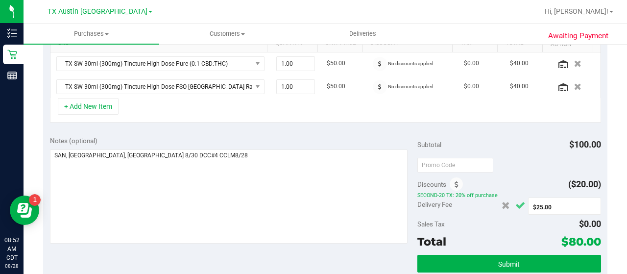
click at [515, 203] on icon "Cancel button" at bounding box center [520, 205] width 10 height 7
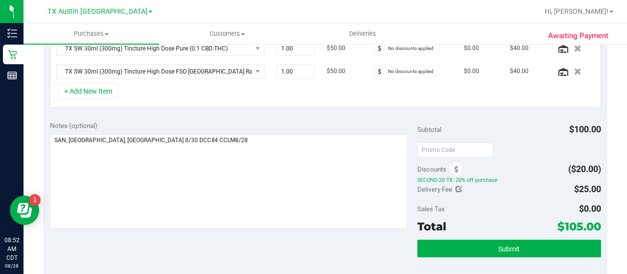
scroll to position [289, 0]
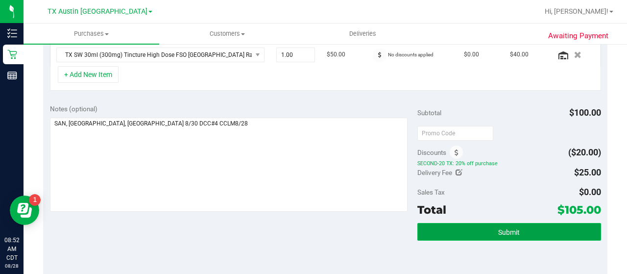
click at [492, 223] on button "Submit" at bounding box center [509, 232] width 184 height 18
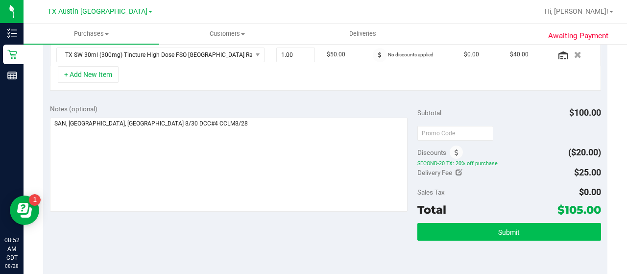
scroll to position [274, 0]
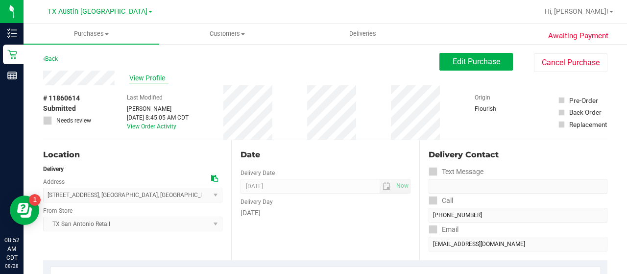
click at [143, 82] on div "View Profile" at bounding box center [241, 78] width 396 height 15
click at [143, 82] on span "View Profile" at bounding box center [148, 78] width 39 height 10
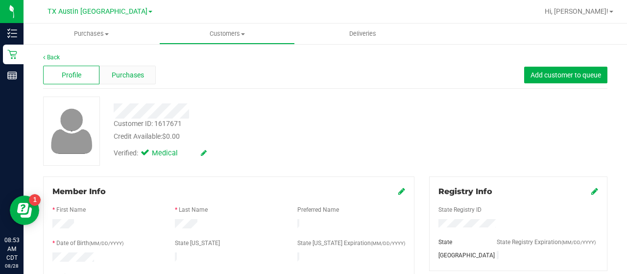
click at [142, 72] on span "Purchases" at bounding box center [128, 75] width 32 height 10
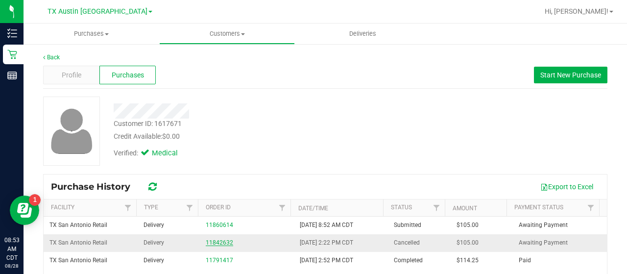
click at [223, 245] on link "11842632" at bounding box center [219, 242] width 27 height 7
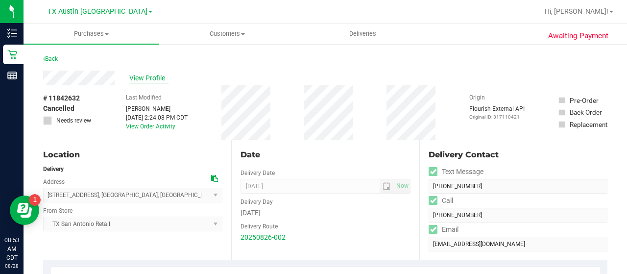
click at [142, 81] on span "View Profile" at bounding box center [148, 78] width 39 height 10
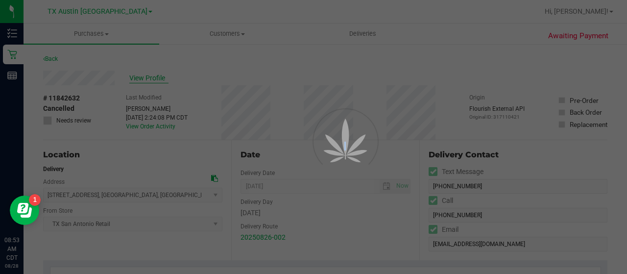
click at [142, 81] on div at bounding box center [313, 137] width 627 height 274
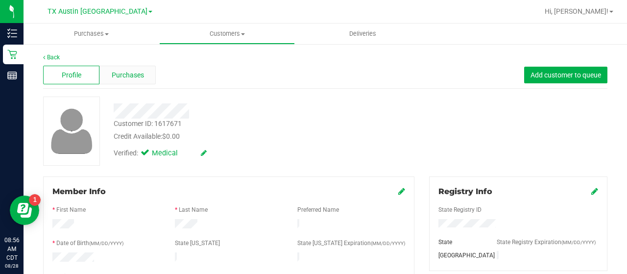
click at [117, 84] on div "Purchases" at bounding box center [127, 75] width 56 height 19
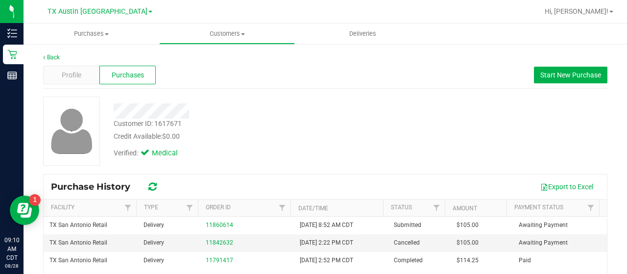
scroll to position [38, 0]
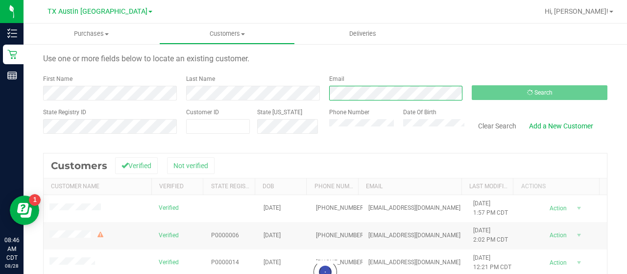
scroll to position [29, 0]
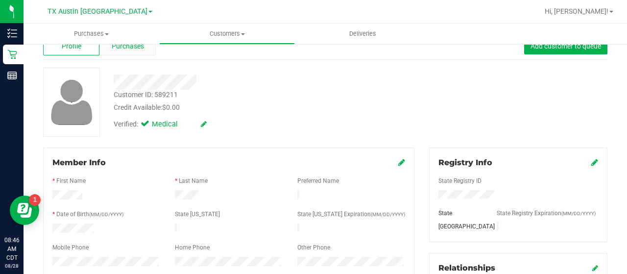
click at [125, 53] on div "Purchases" at bounding box center [127, 46] width 56 height 19
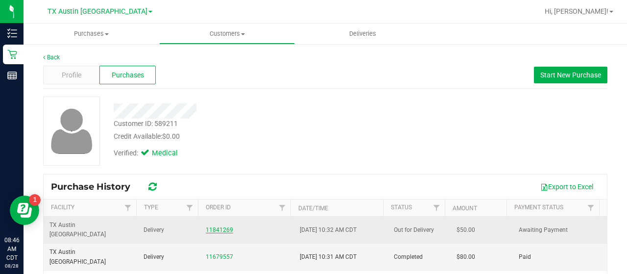
click at [222, 226] on link "11841269" at bounding box center [219, 229] width 27 height 7
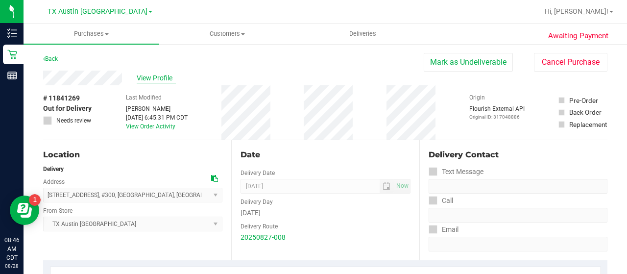
click at [170, 78] on span "View Profile" at bounding box center [156, 78] width 39 height 10
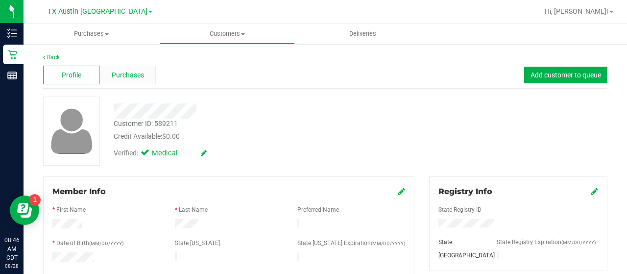
click at [116, 83] on div "Purchases" at bounding box center [127, 75] width 56 height 19
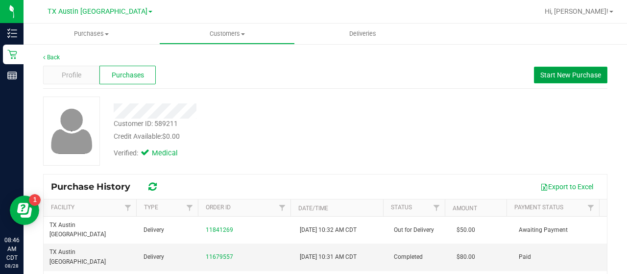
click at [543, 77] on span "Start New Purchase" at bounding box center [570, 75] width 61 height 8
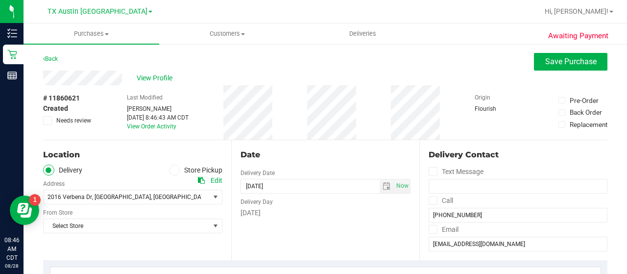
click at [543, 77] on div "View Profile" at bounding box center [325, 78] width 564 height 15
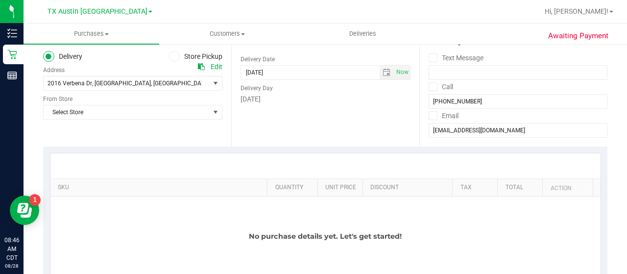
scroll to position [119, 0]
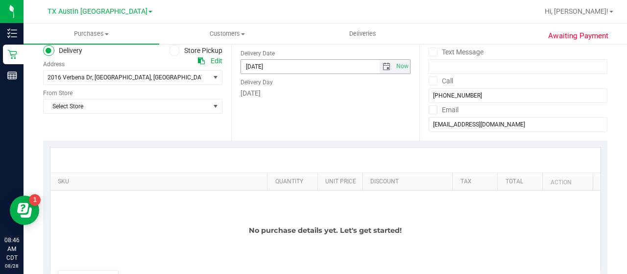
click at [382, 65] on span "select" at bounding box center [386, 67] width 8 height 8
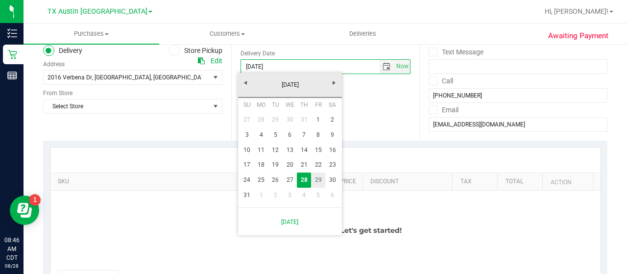
click at [314, 181] on link "29" at bounding box center [318, 179] width 14 height 15
type input "[DATE]"
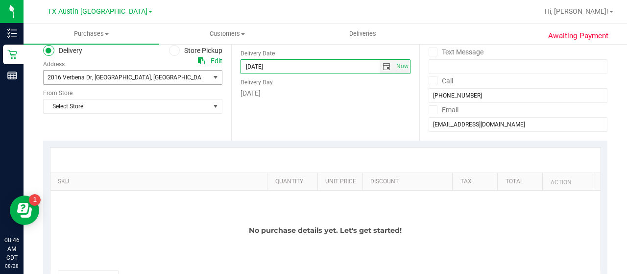
click at [85, 81] on span "2016 Verbena Dr , Austin , TX 78750" at bounding box center [123, 78] width 158 height 14
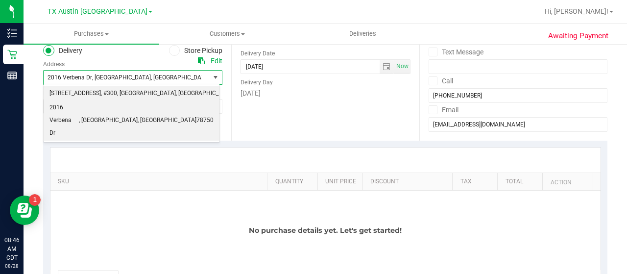
click at [95, 95] on span "2217 Park Bend Dr" at bounding box center [74, 93] width 51 height 13
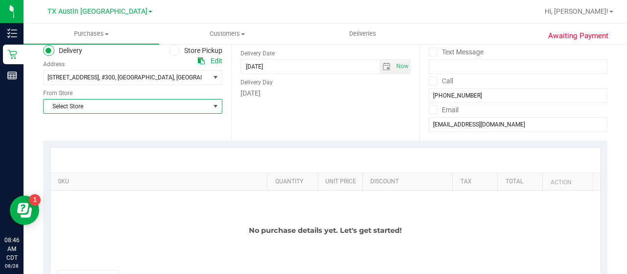
click at [120, 110] on span "Select Store" at bounding box center [127, 106] width 166 height 14
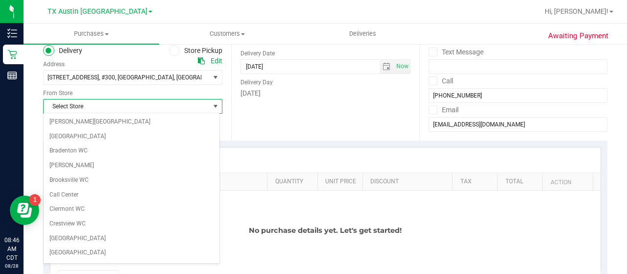
scroll to position [692, 0]
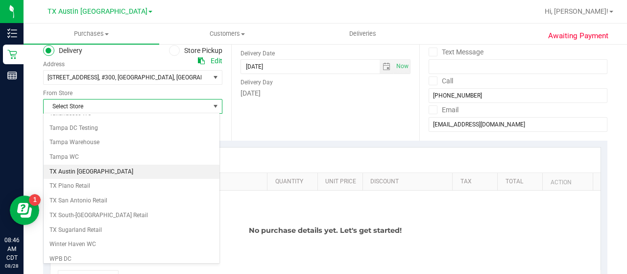
click at [65, 165] on li "TX Austin [GEOGRAPHIC_DATA]" at bounding box center [132, 172] width 176 height 15
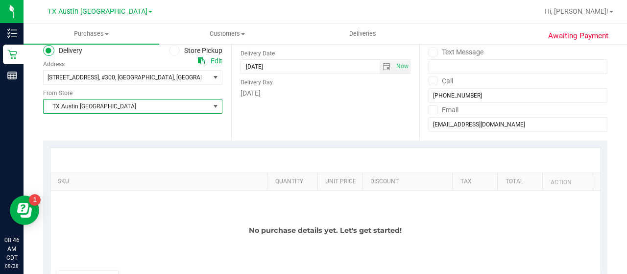
click at [245, 154] on div at bounding box center [325, 159] width 550 height 25
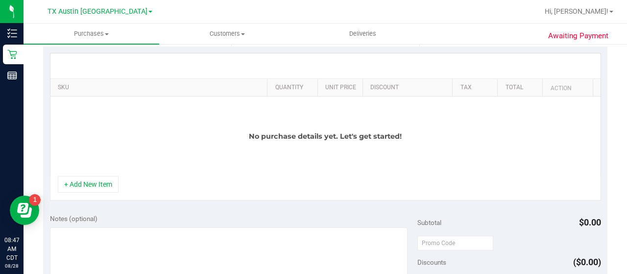
scroll to position [220, 0]
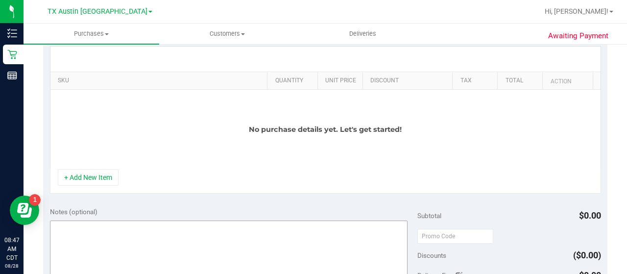
drag, startPoint x: 88, startPoint y: 172, endPoint x: 102, endPoint y: 161, distance: 17.8
click at [88, 172] on button "+ Add New Item" at bounding box center [88, 177] width 61 height 17
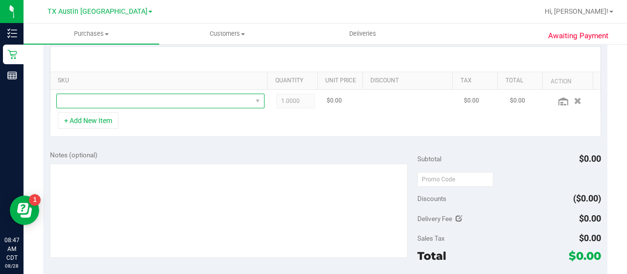
click at [163, 103] on span "NO DATA FOUND" at bounding box center [154, 101] width 195 height 14
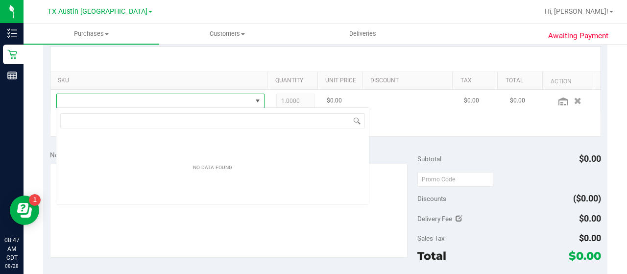
scroll to position [14, 202]
type input "high"
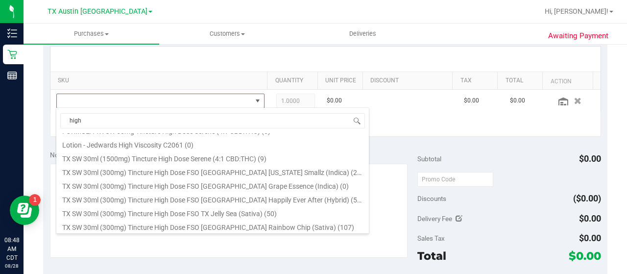
scroll to position [151, 0]
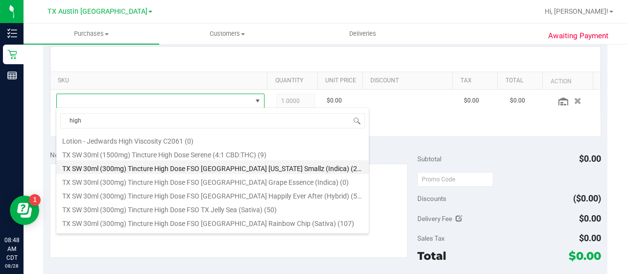
click at [301, 162] on li "TX SW 30ml (300mg) Tincture High Dose FSO TX Georgia Smallz (Indica) (293)" at bounding box center [212, 167] width 312 height 14
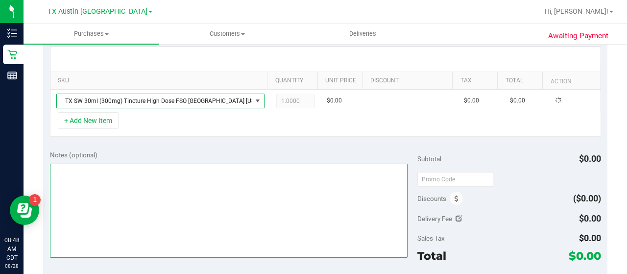
click at [273, 186] on textarea at bounding box center [229, 211] width 358 height 94
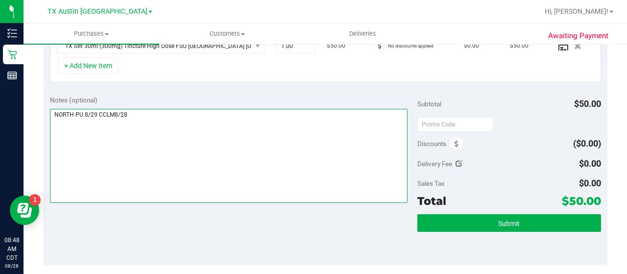
scroll to position [0, 0]
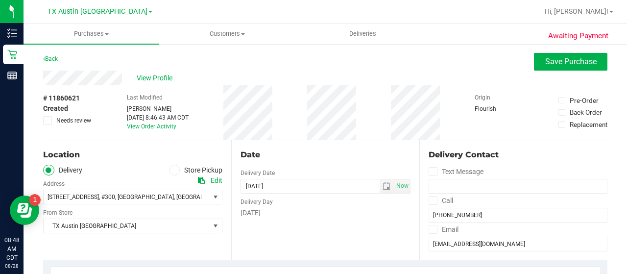
type textarea "NORTH PU 8/29 CCLM8/28"
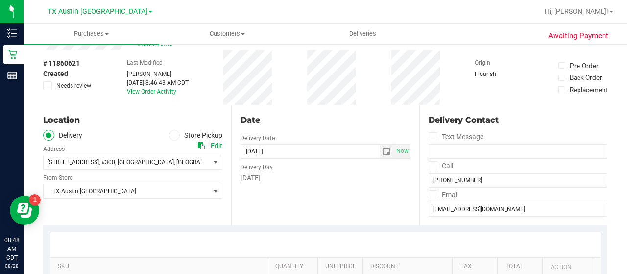
scroll to position [125, 0]
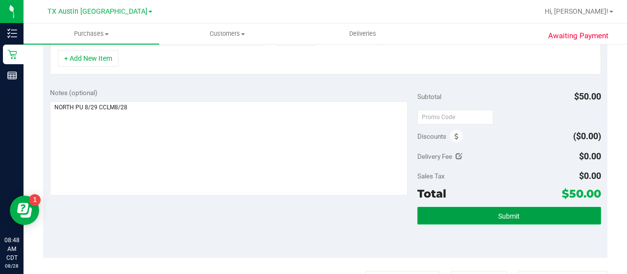
click at [512, 217] on span "Submit" at bounding box center [509, 216] width 22 height 8
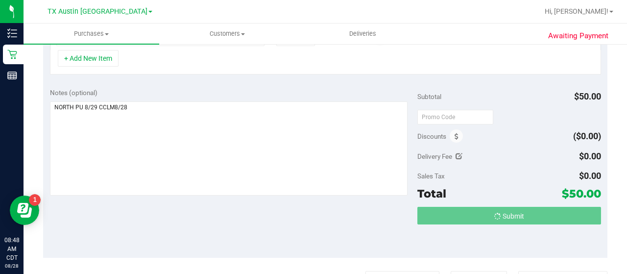
scroll to position [284, 0]
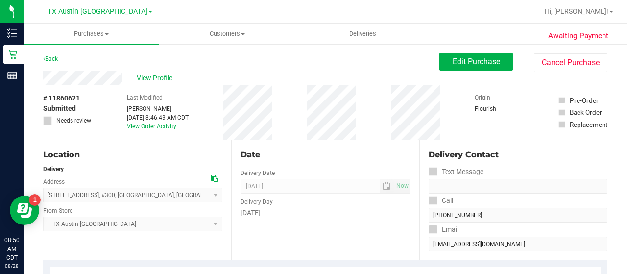
drag, startPoint x: 626, startPoint y: 44, endPoint x: 626, endPoint y: 129, distance: 85.2
click at [626, 129] on div "Purchases Summary of purchases Fulfillment All purchases Customers All customer…" at bounding box center [325, 149] width 603 height 250
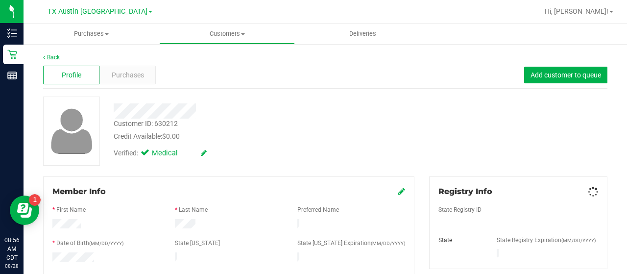
click at [119, 88] on div "Profile Purchases Add customer to queue" at bounding box center [325, 75] width 564 height 27
click at [121, 75] on span "Purchases" at bounding box center [128, 75] width 32 height 10
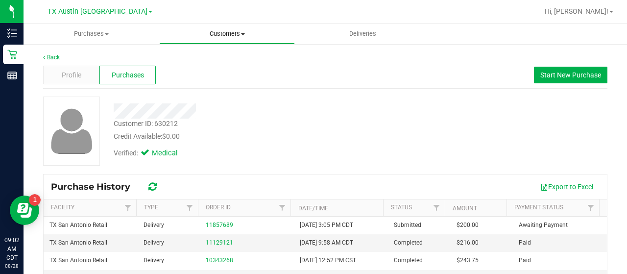
click at [219, 33] on span "Customers" at bounding box center [227, 33] width 135 height 9
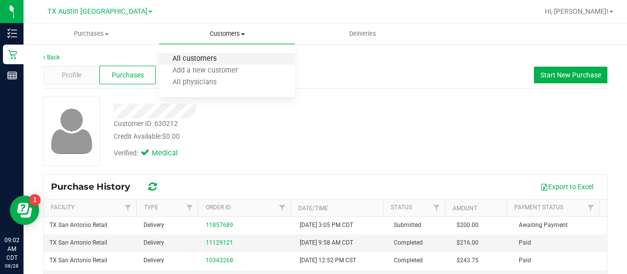
click at [207, 55] on span "All customers" at bounding box center [194, 59] width 71 height 8
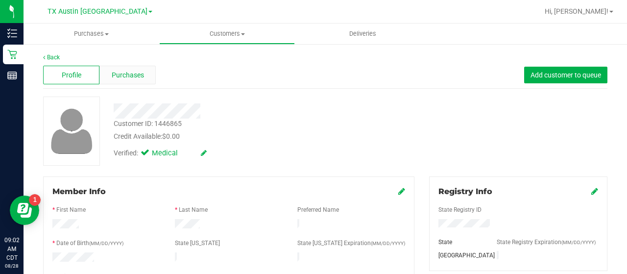
click at [122, 79] on span "Purchases" at bounding box center [128, 75] width 32 height 10
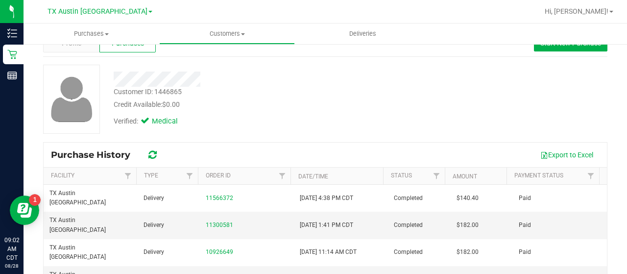
scroll to position [32, 0]
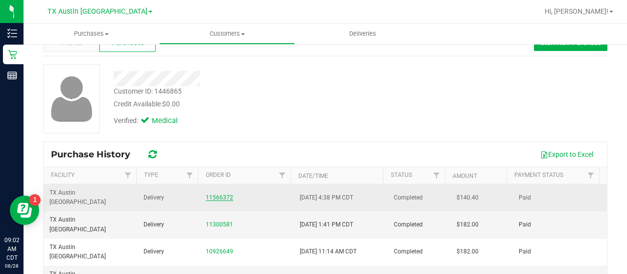
click at [213, 194] on link "11566372" at bounding box center [219, 197] width 27 height 7
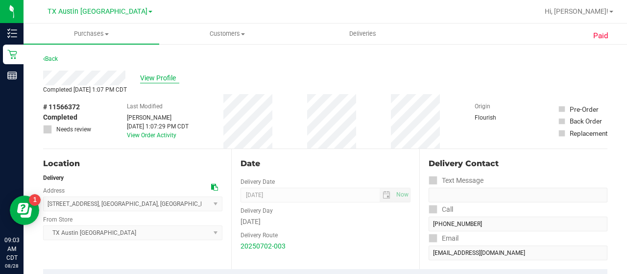
click at [161, 79] on span "View Profile" at bounding box center [159, 78] width 39 height 10
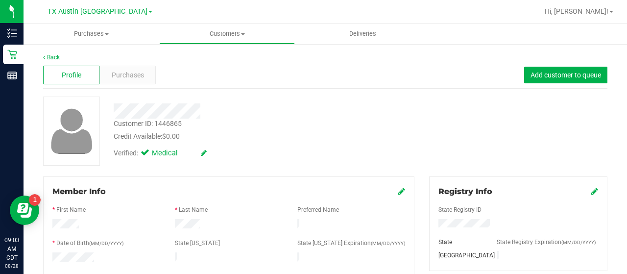
click at [109, 65] on div "Profile Purchases Add customer to queue" at bounding box center [325, 75] width 564 height 27
click at [141, 81] on div "Purchases" at bounding box center [127, 75] width 56 height 19
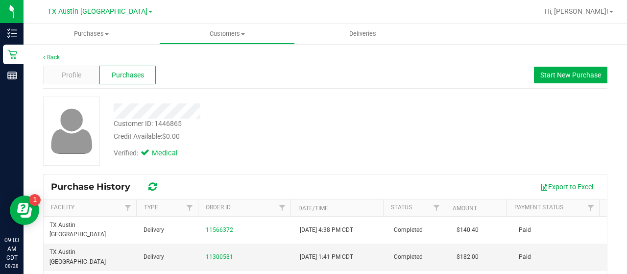
click at [369, 138] on div "Credit Available: $0.00" at bounding box center [251, 136] width 275 height 10
click at [566, 77] on span "Start New Purchase" at bounding box center [570, 75] width 61 height 8
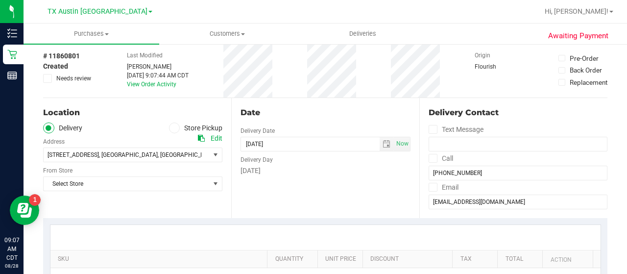
scroll to position [43, 0]
click at [382, 143] on span "select" at bounding box center [386, 143] width 8 height 8
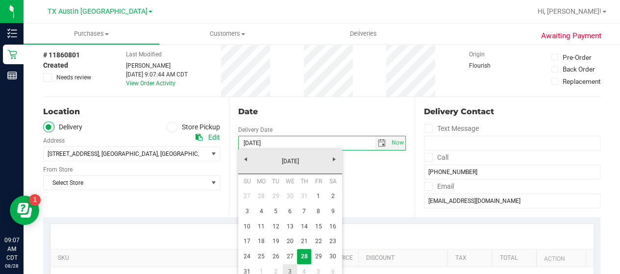
click at [286, 268] on link "3" at bounding box center [290, 271] width 14 height 15
type input "09/03/2025"
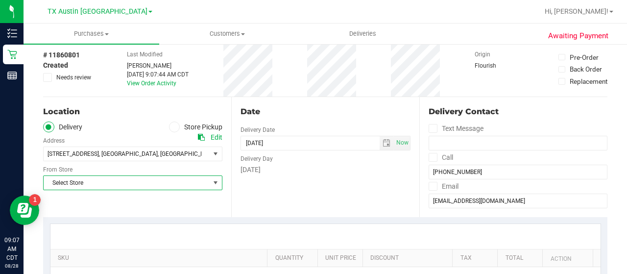
click at [147, 181] on span "Select Store" at bounding box center [127, 183] width 166 height 14
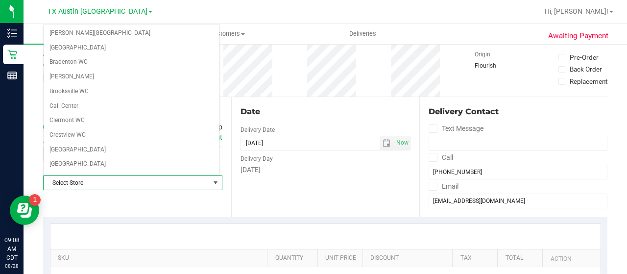
scroll to position [692, 0]
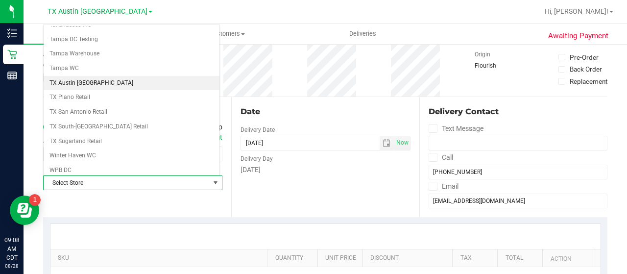
click at [83, 76] on li "TX Austin [GEOGRAPHIC_DATA]" at bounding box center [132, 83] width 176 height 15
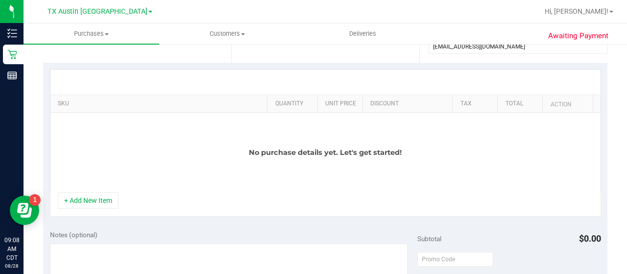
scroll to position [203, 0]
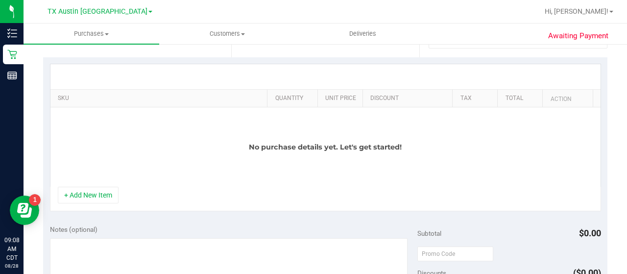
click at [101, 181] on div "No purchase details yet. Let's get started!" at bounding box center [325, 146] width 550 height 79
click at [97, 196] on button "+ Add New Item" at bounding box center [88, 195] width 61 height 17
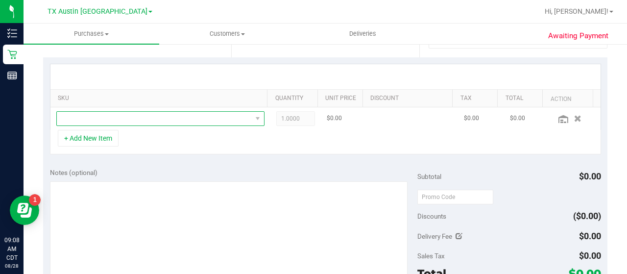
click at [153, 113] on span "NO DATA FOUND" at bounding box center [154, 119] width 195 height 14
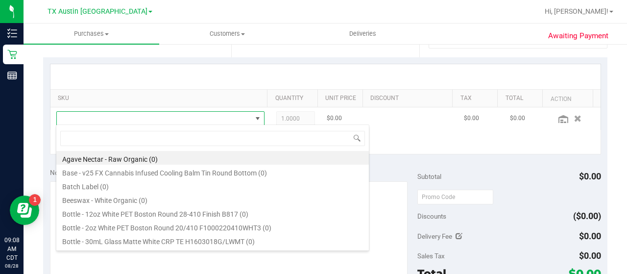
scroll to position [14, 197]
type input "trop"
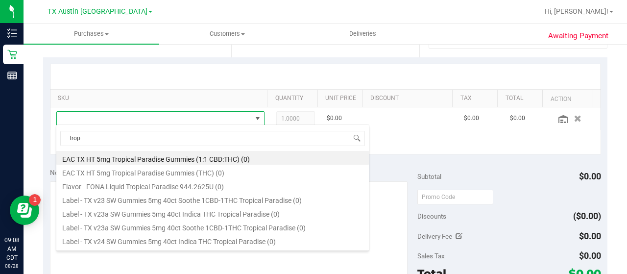
scroll to position [176, 0]
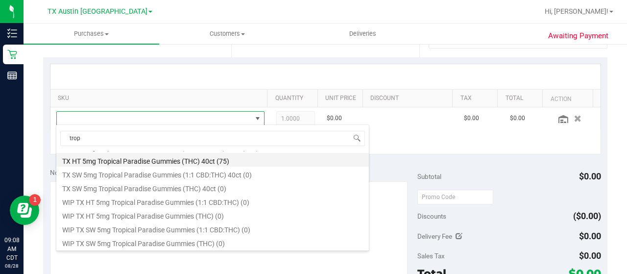
click at [218, 164] on li "TX HT 5mg Tropical Paradise Gummies (THC) 40ct (75)" at bounding box center [212, 160] width 312 height 14
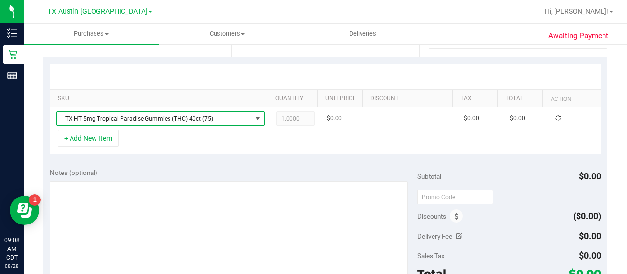
click at [214, 163] on div "Notes (optional) Subtotal $0.00 Discounts ($0.00) Delivery Fee $0.00 Sales Tax …" at bounding box center [325, 249] width 564 height 176
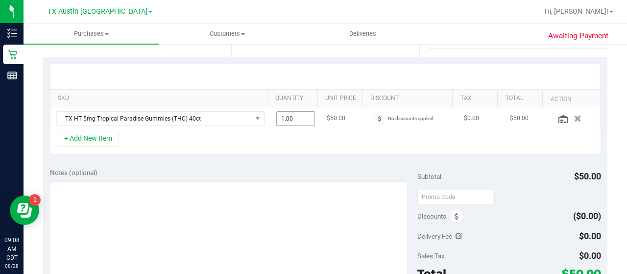
click at [291, 113] on span "1.00 1" at bounding box center [295, 118] width 39 height 15
type input "2"
type input "2.00"
click at [98, 144] on div "+ Add New Item" at bounding box center [325, 142] width 551 height 24
click at [98, 142] on button "+ Add New Item" at bounding box center [88, 138] width 61 height 17
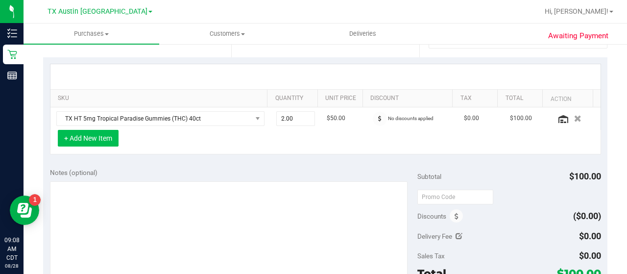
click at [104, 137] on button "+ Add New Item" at bounding box center [88, 138] width 61 height 17
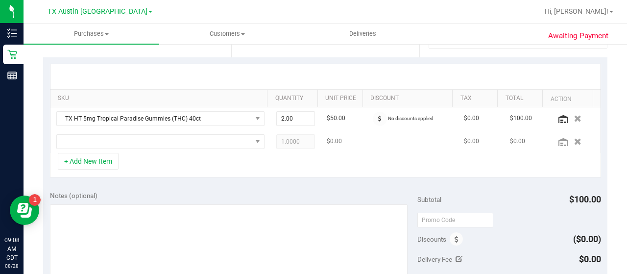
click at [192, 130] on td at bounding box center [160, 141] width 220 height 23
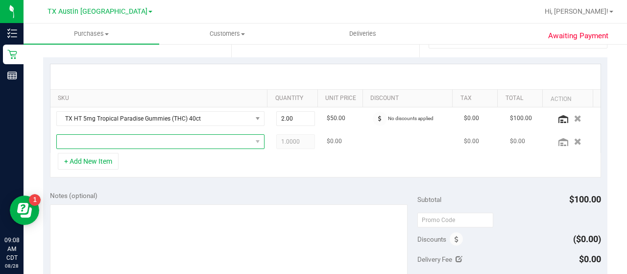
click at [191, 146] on span "NO DATA FOUND" at bounding box center [154, 142] width 195 height 14
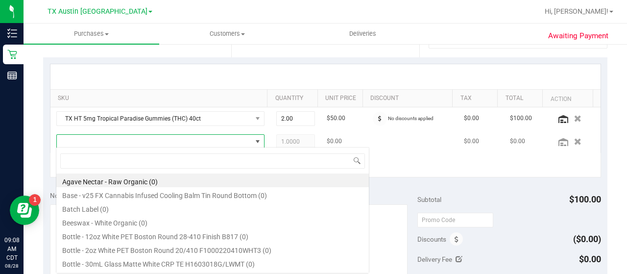
scroll to position [14, 197]
type input "green"
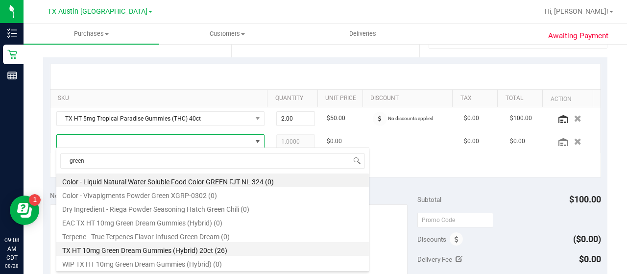
click at [277, 250] on li "TX HT 10mg Green Dream Gummies (Hybrid) 20ct (26)" at bounding box center [212, 249] width 312 height 14
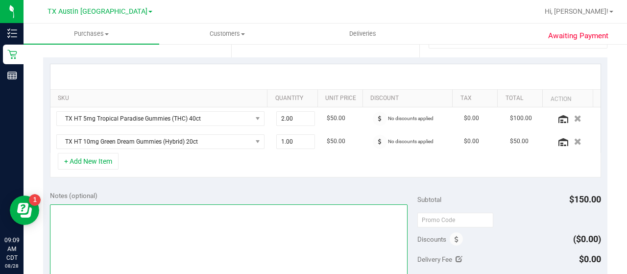
click at [249, 244] on textarea at bounding box center [229, 251] width 358 height 94
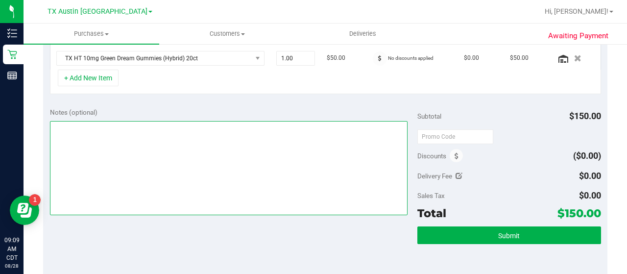
click at [228, 154] on textarea at bounding box center [229, 168] width 358 height 94
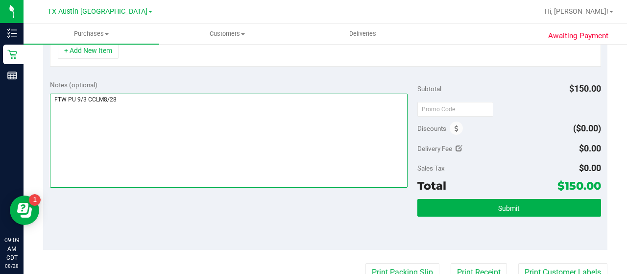
scroll to position [322, 0]
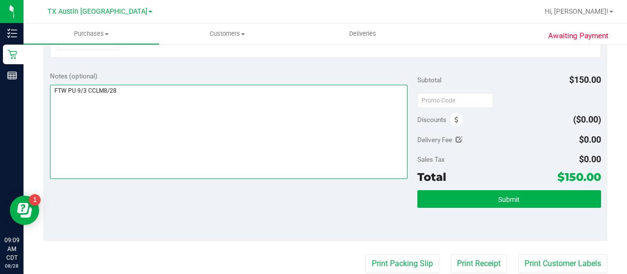
type textarea "FTW PU 9/3 CCLM8/28"
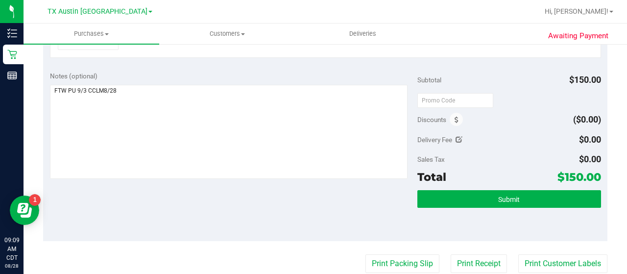
click at [538, 185] on div "Subtotal $150.00 Discounts ($0.00) Delivery Fee $0.00 Sales Tax $0.00 Total $15…" at bounding box center [509, 152] width 184 height 163
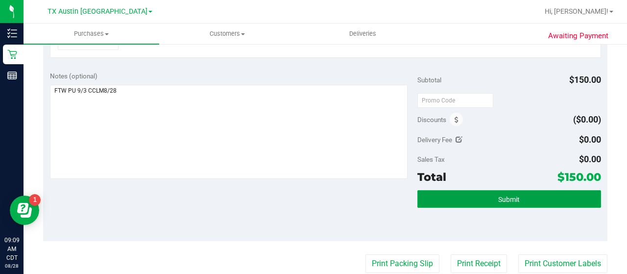
click at [537, 197] on button "Submit" at bounding box center [509, 199] width 184 height 18
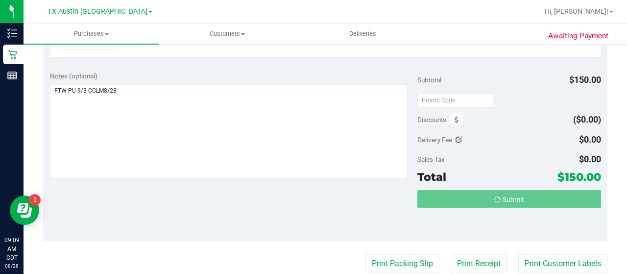
scroll to position [307, 0]
